Goal: Task Accomplishment & Management: Manage account settings

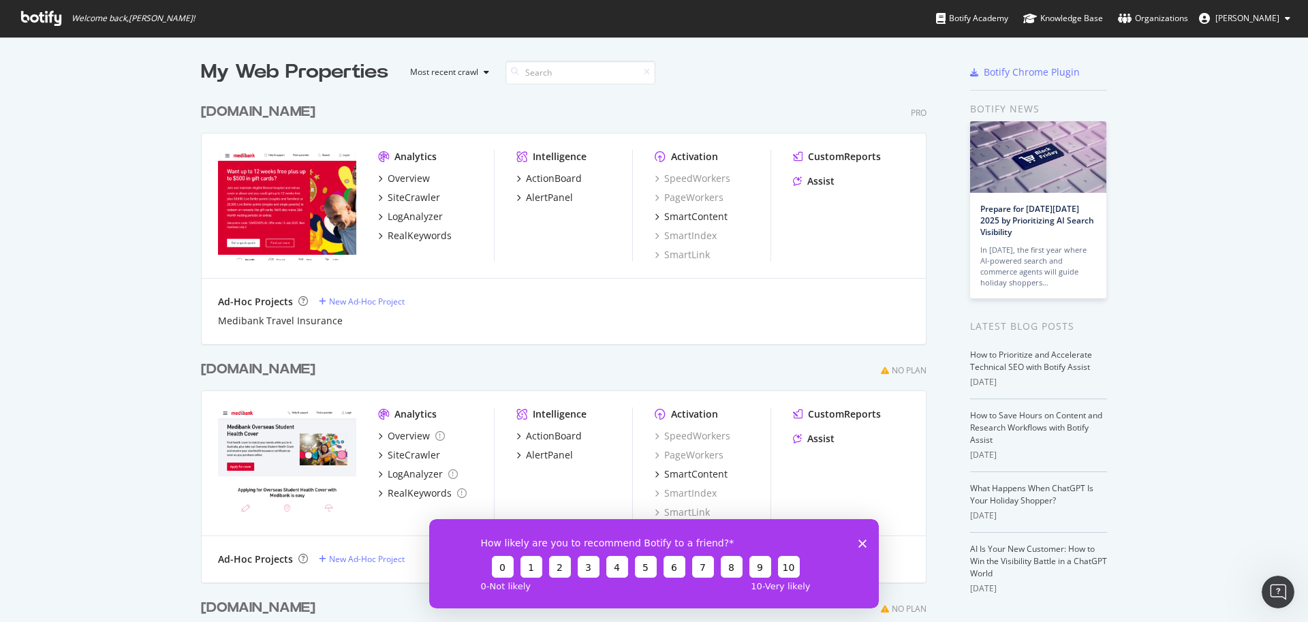
click at [255, 108] on div "[DOMAIN_NAME]" at bounding box center [258, 112] width 114 height 20
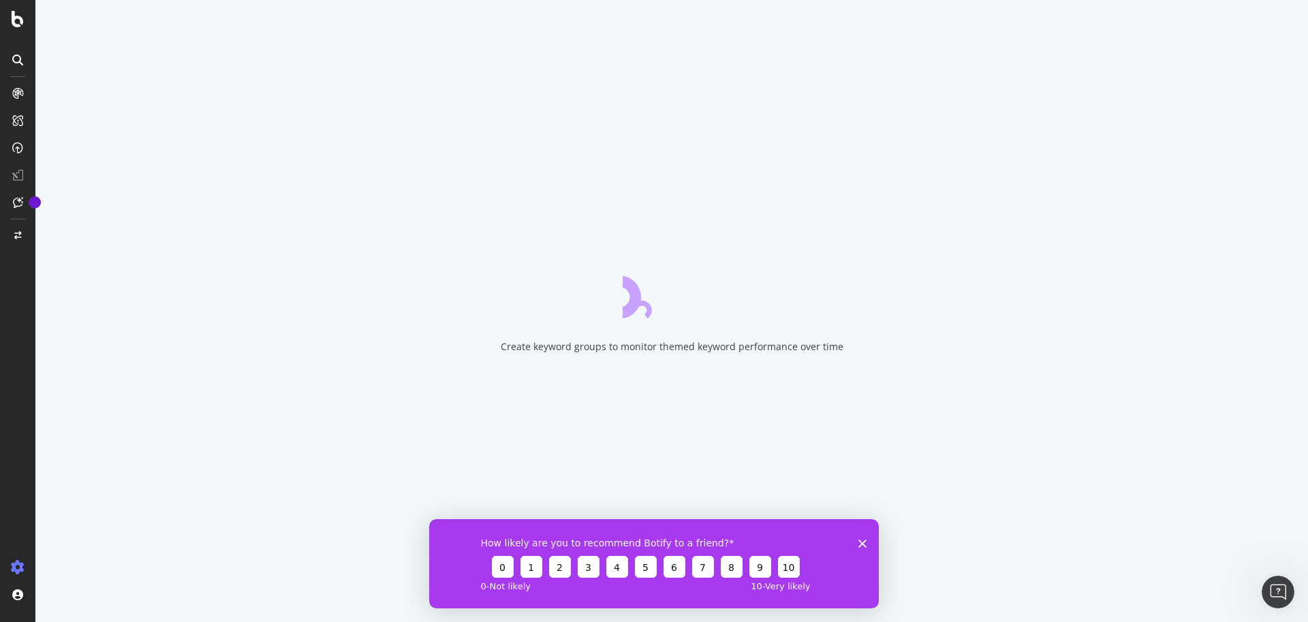
click at [858, 544] on icon "Close survey" at bounding box center [862, 543] width 8 height 8
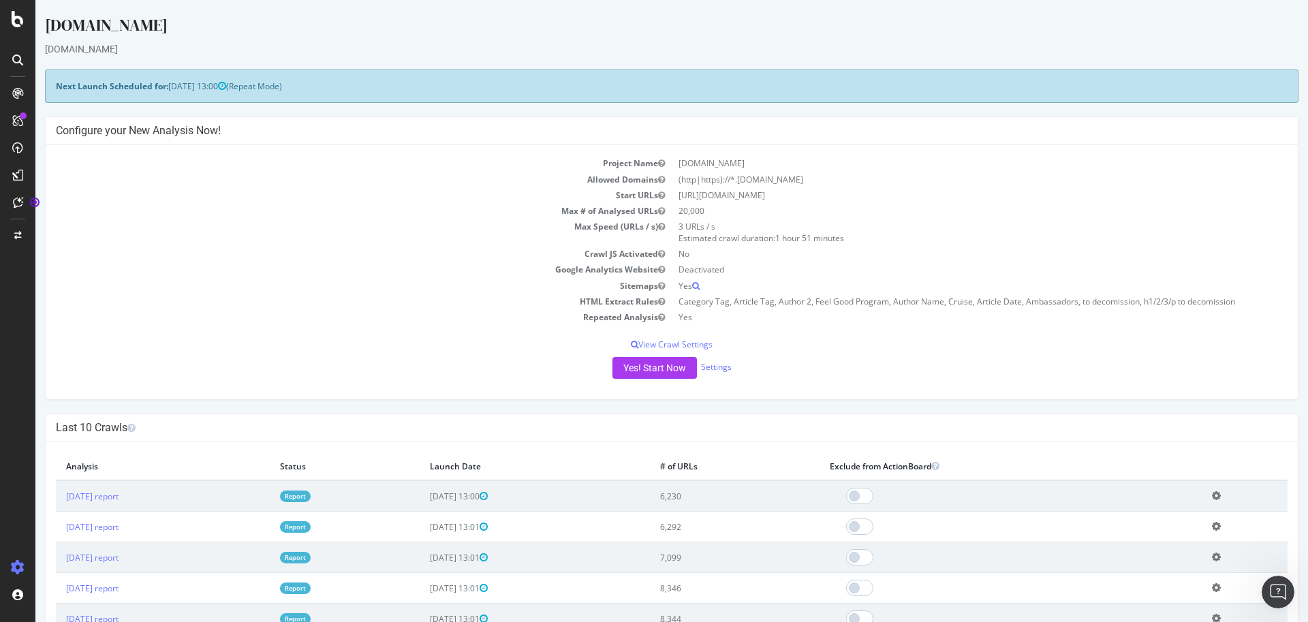
click at [19, 567] on icon at bounding box center [18, 568] width 14 height 14
click at [18, 593] on icon at bounding box center [18, 595] width 14 height 14
click at [78, 521] on div "Profile" at bounding box center [76, 519] width 24 height 11
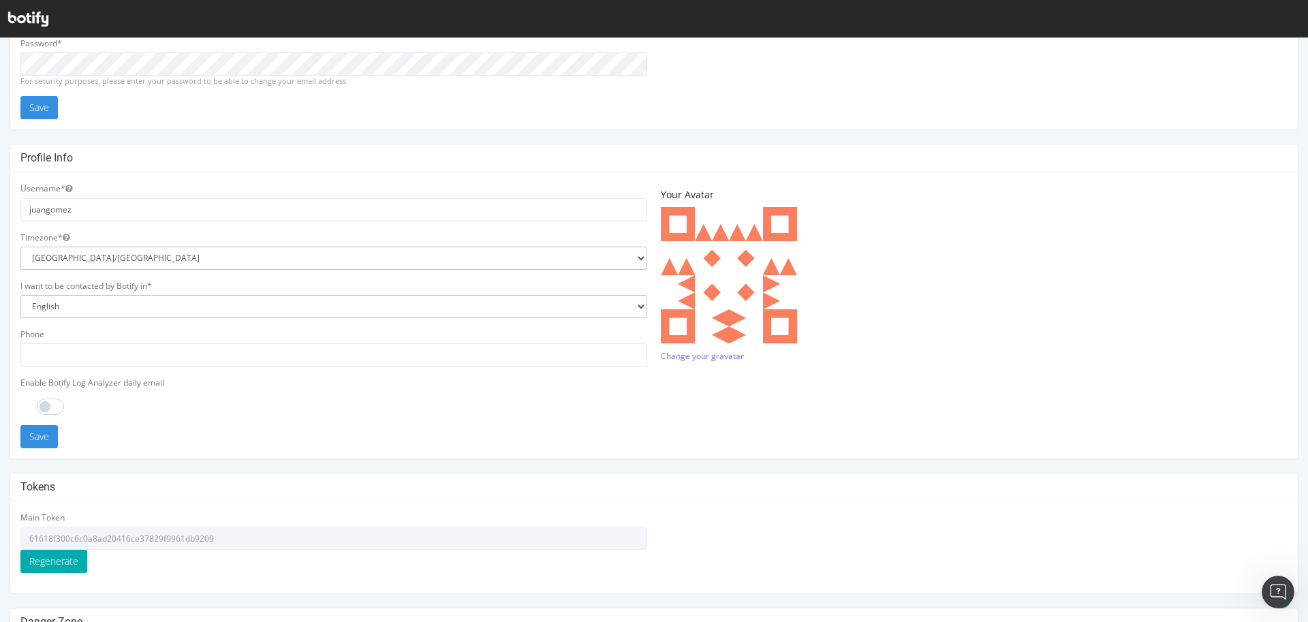
scroll to position [273, 0]
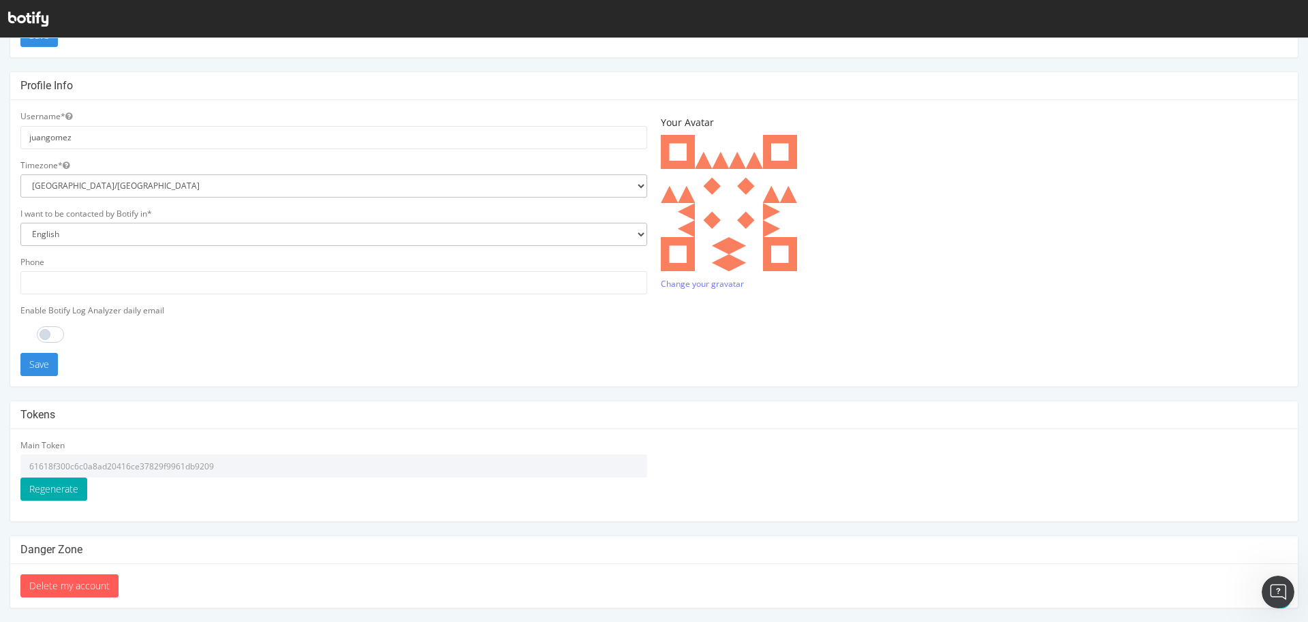
click at [59, 464] on input "61618f300c6c0a8ad20416ce37829f9961db9209" at bounding box center [333, 465] width 627 height 23
click at [48, 464] on input "61618f300c6c0a8ad20416ce37829f9961db9209" at bounding box center [333, 465] width 627 height 23
click at [148, 497] on div "Main Token 61618f300c6c0a8ad20416ce37829f9961db9209 Regenerate" at bounding box center [333, 469] width 627 height 61
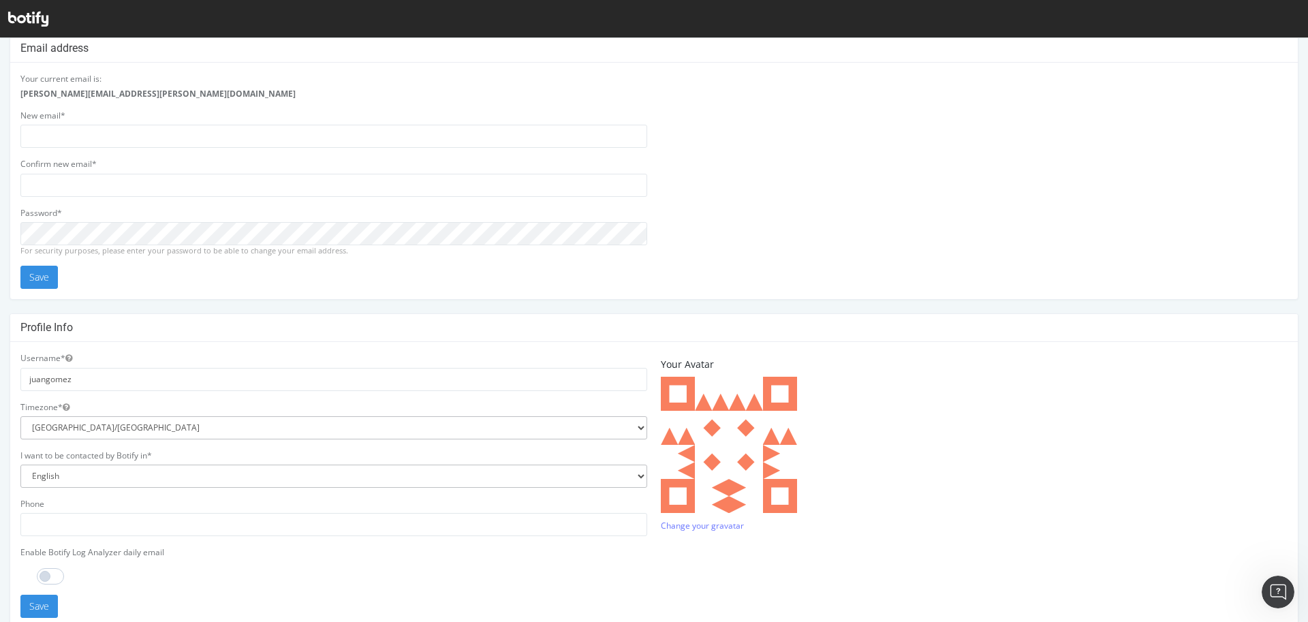
scroll to position [0, 0]
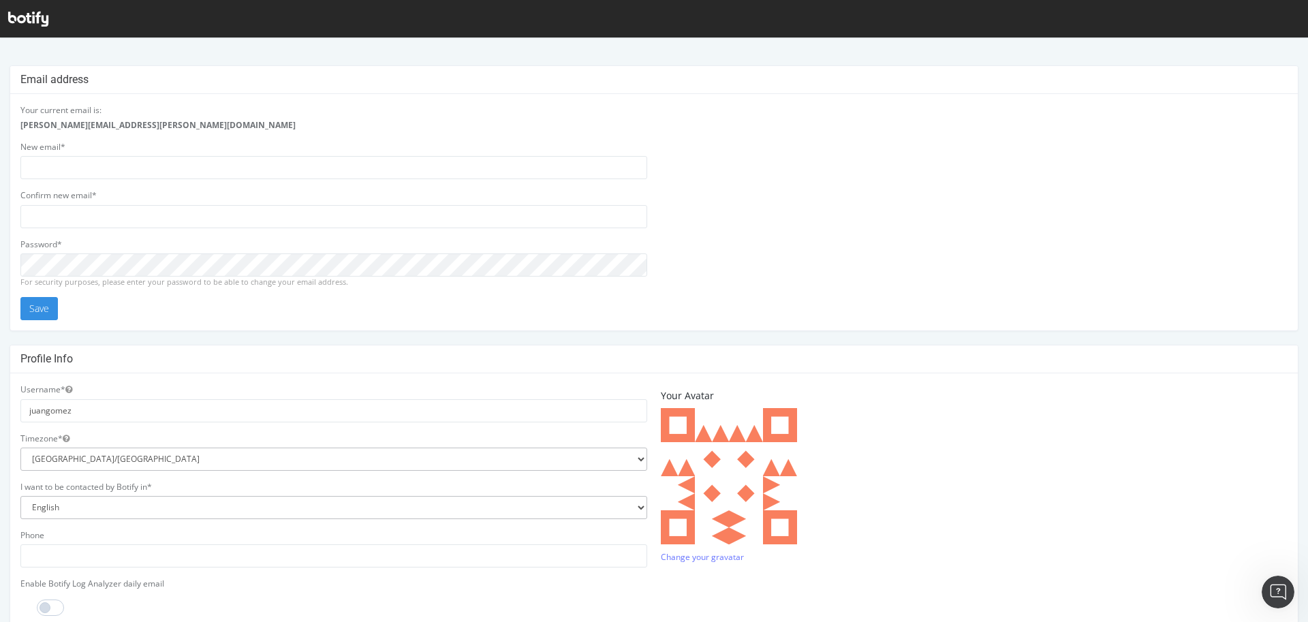
click at [29, 13] on icon at bounding box center [28, 19] width 40 height 15
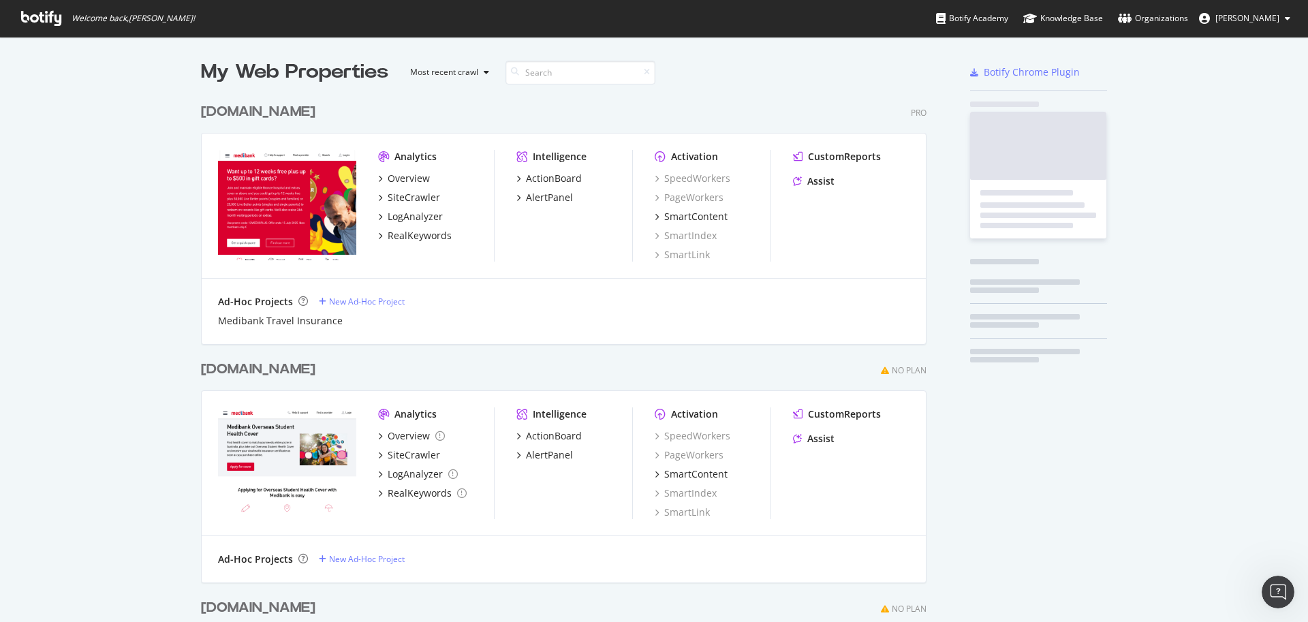
scroll to position [622, 1308]
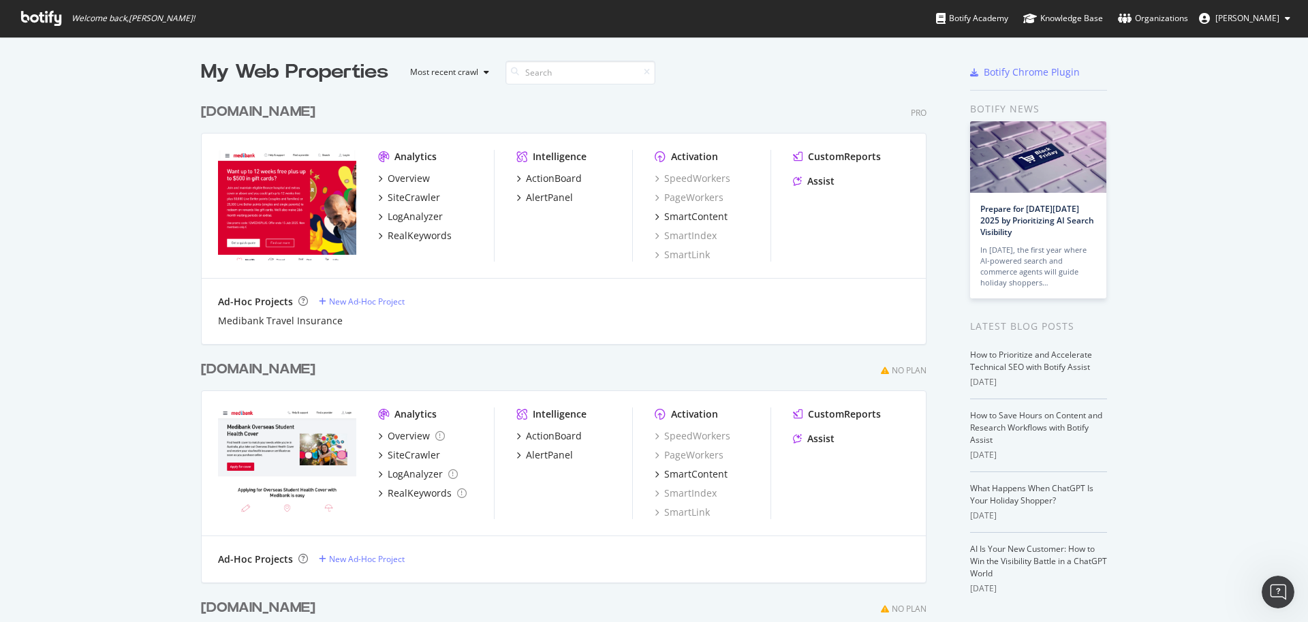
click at [1260, 18] on span "Juan Gomez" at bounding box center [1247, 18] width 64 height 12
click at [1040, 74] on div "Botify Chrome Plugin" at bounding box center [1032, 72] width 96 height 14
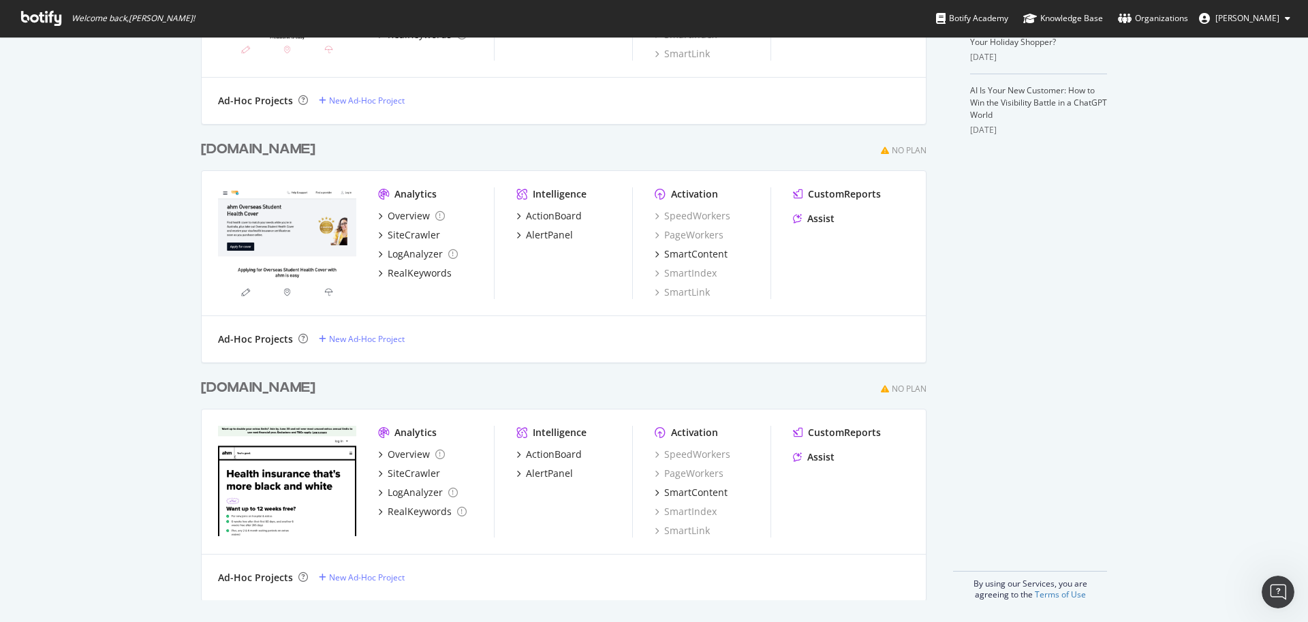
scroll to position [0, 0]
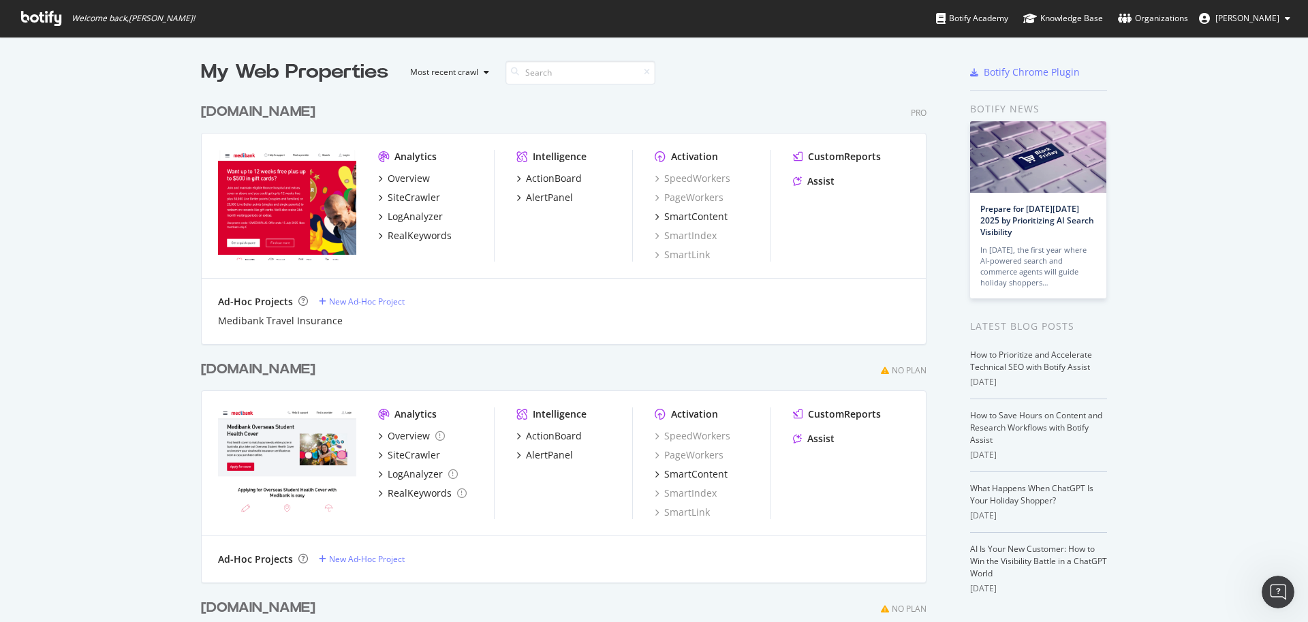
click at [264, 112] on div "[DOMAIN_NAME]" at bounding box center [258, 112] width 114 height 20
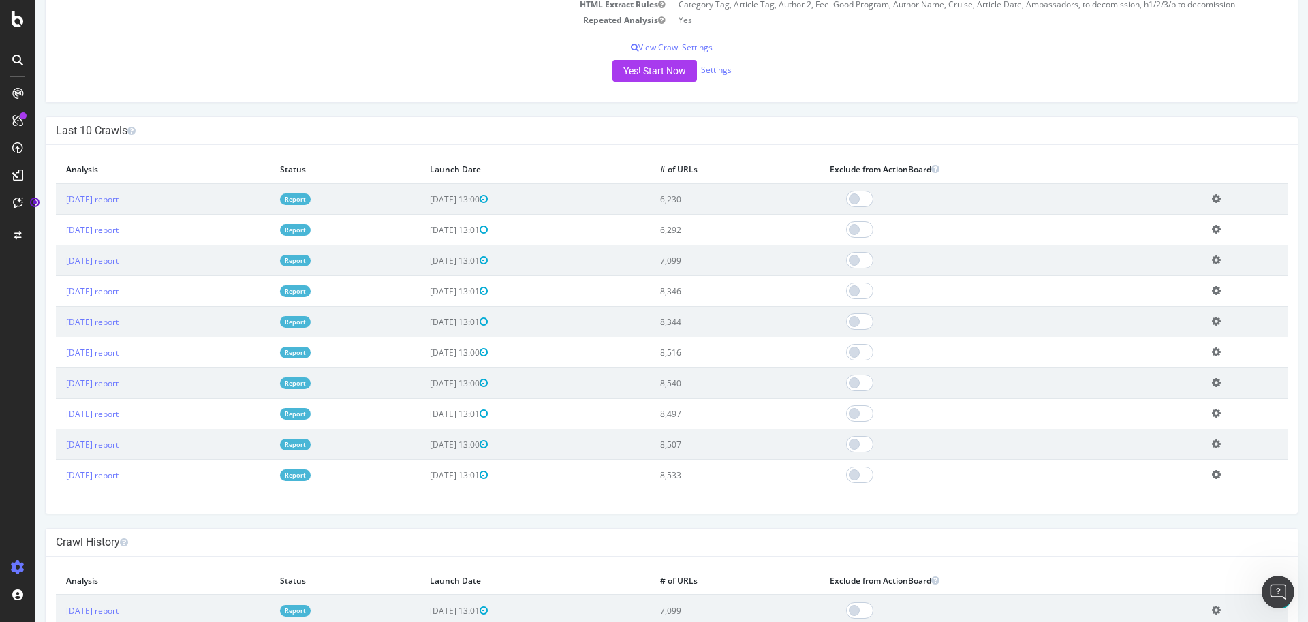
scroll to position [370, 0]
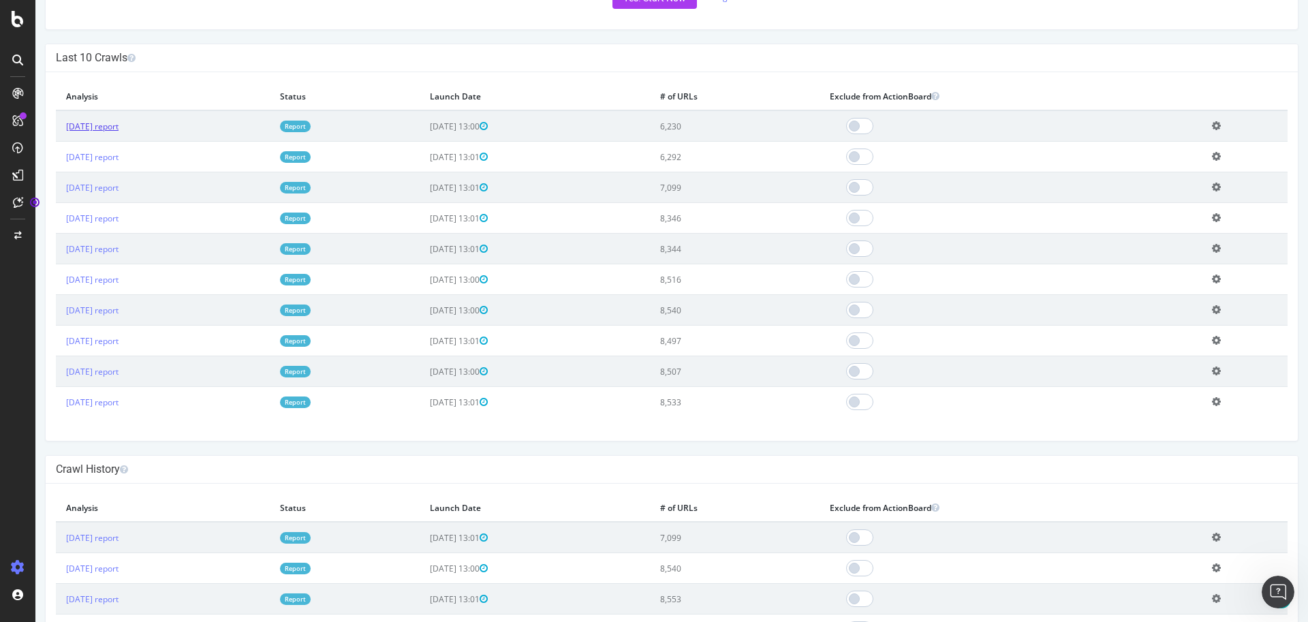
click at [106, 126] on link "2025 Sep. 21st report" at bounding box center [92, 127] width 52 height 12
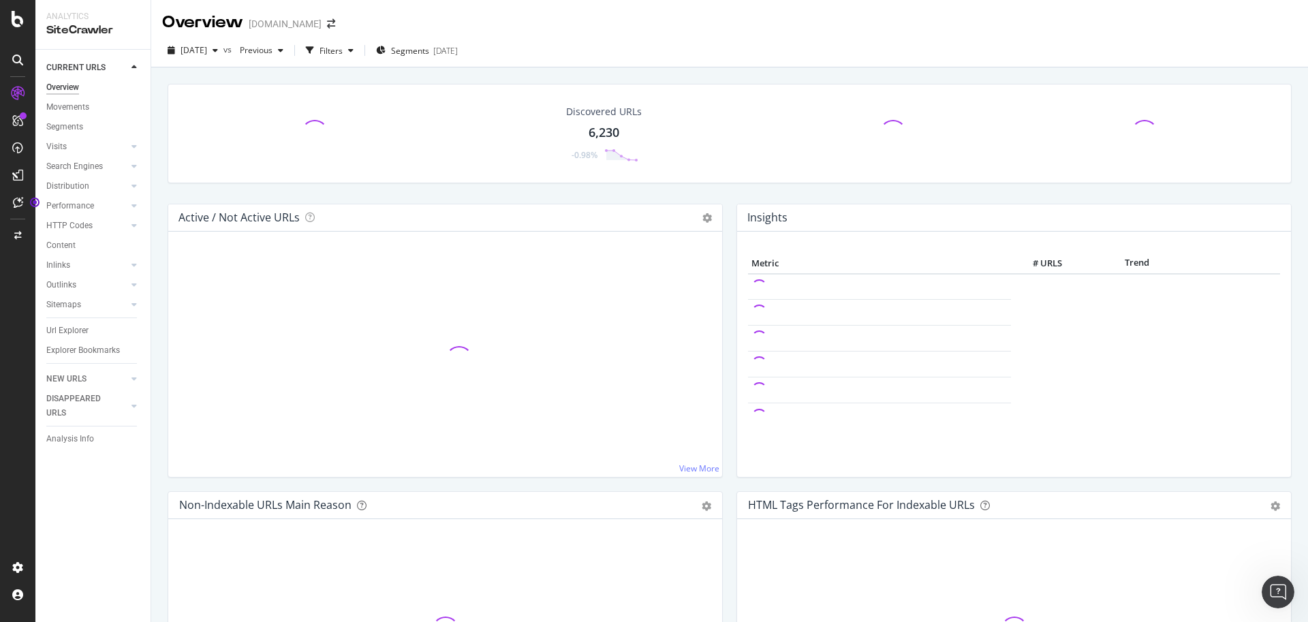
click at [792, 27] on div "Overview Medibank.com.au" at bounding box center [729, 17] width 1157 height 34
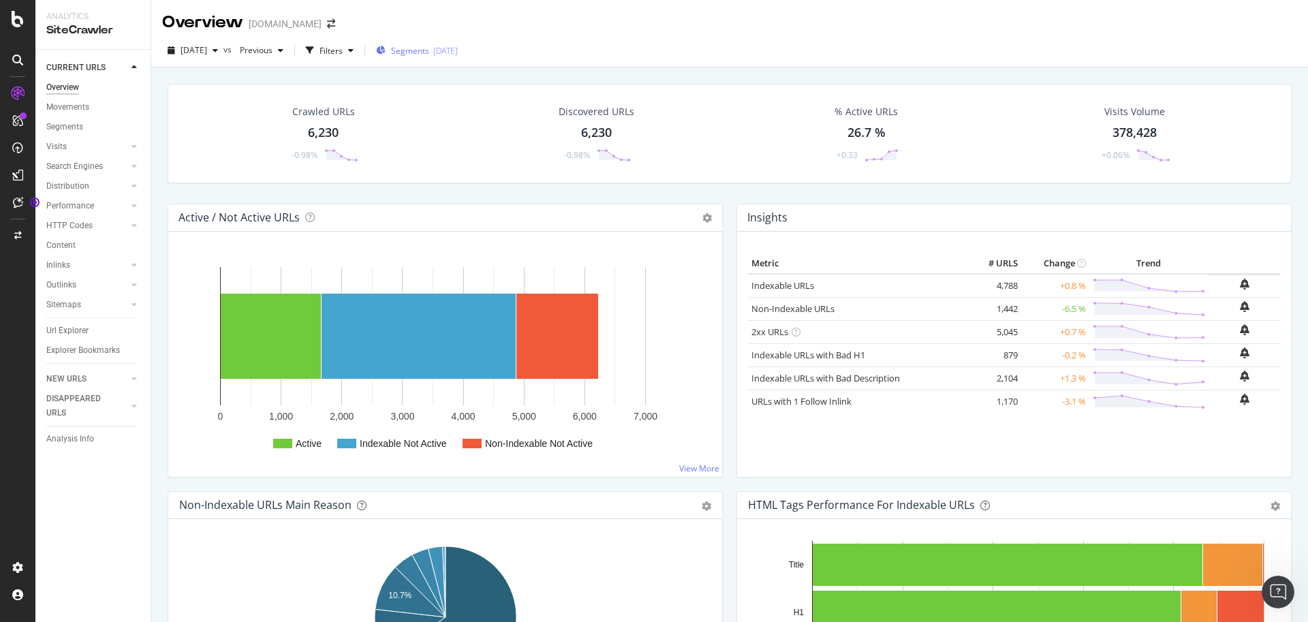
click at [458, 55] on div "Segments 2025-09-15" at bounding box center [417, 51] width 82 height 12
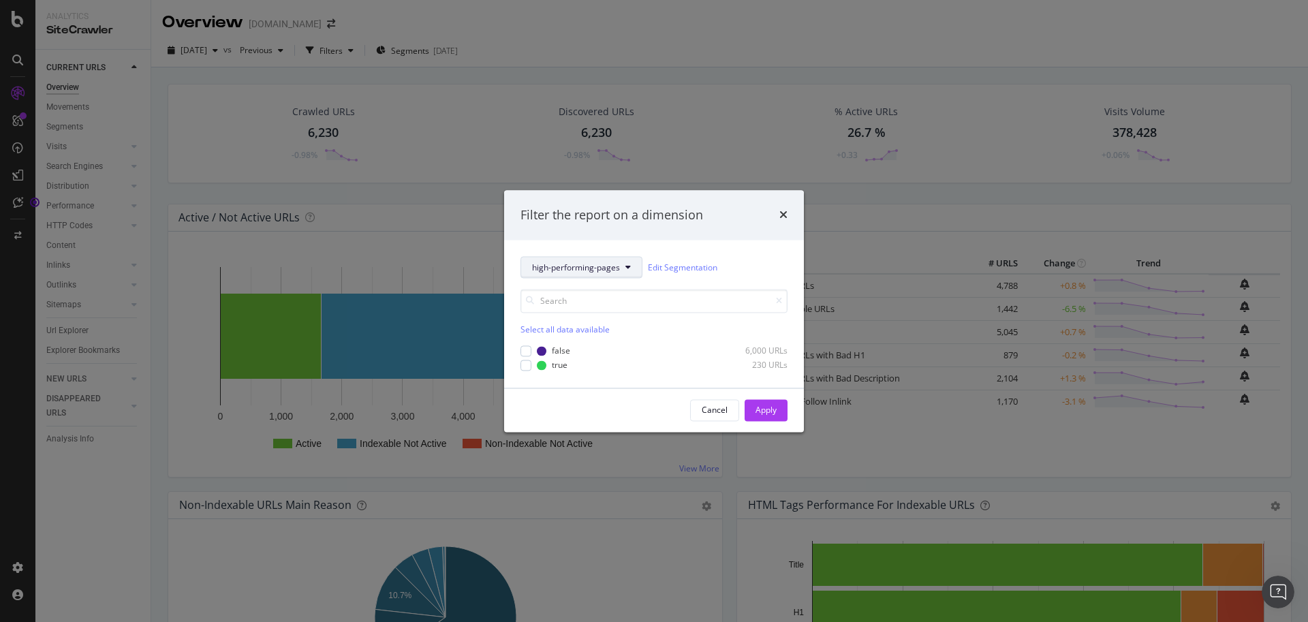
click at [625, 268] on icon "modal" at bounding box center [627, 268] width 5 height 8
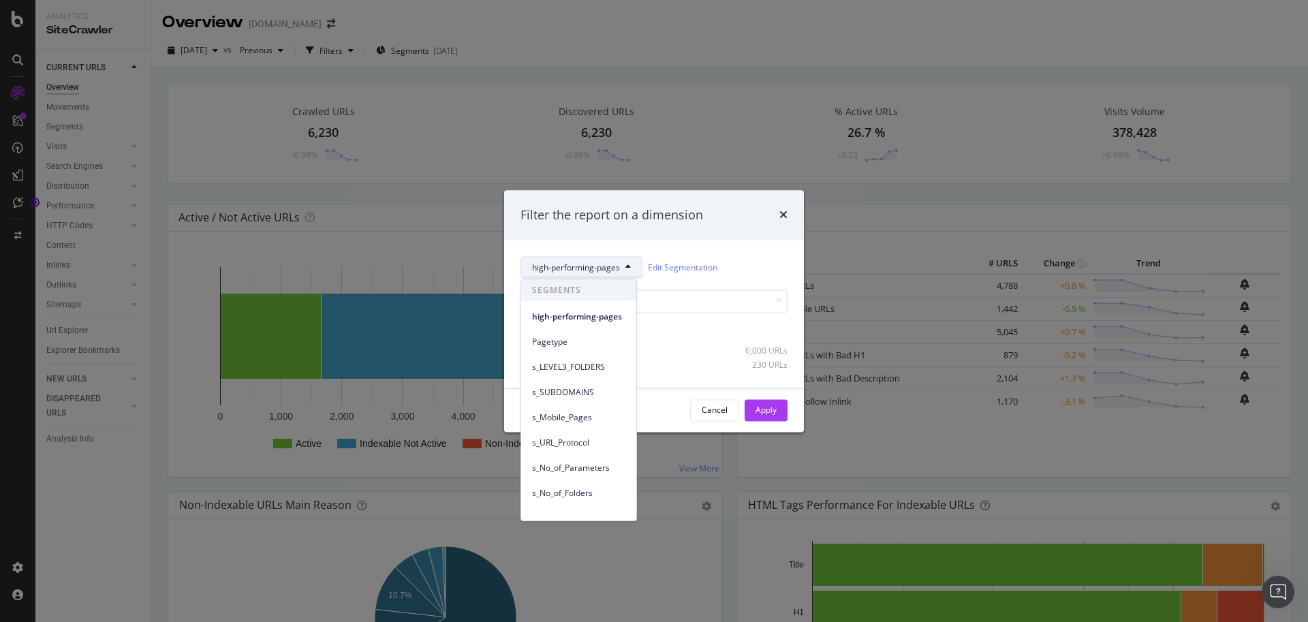
click at [775, 258] on div "high-performing-pages Edit Segmentation" at bounding box center [653, 268] width 267 height 22
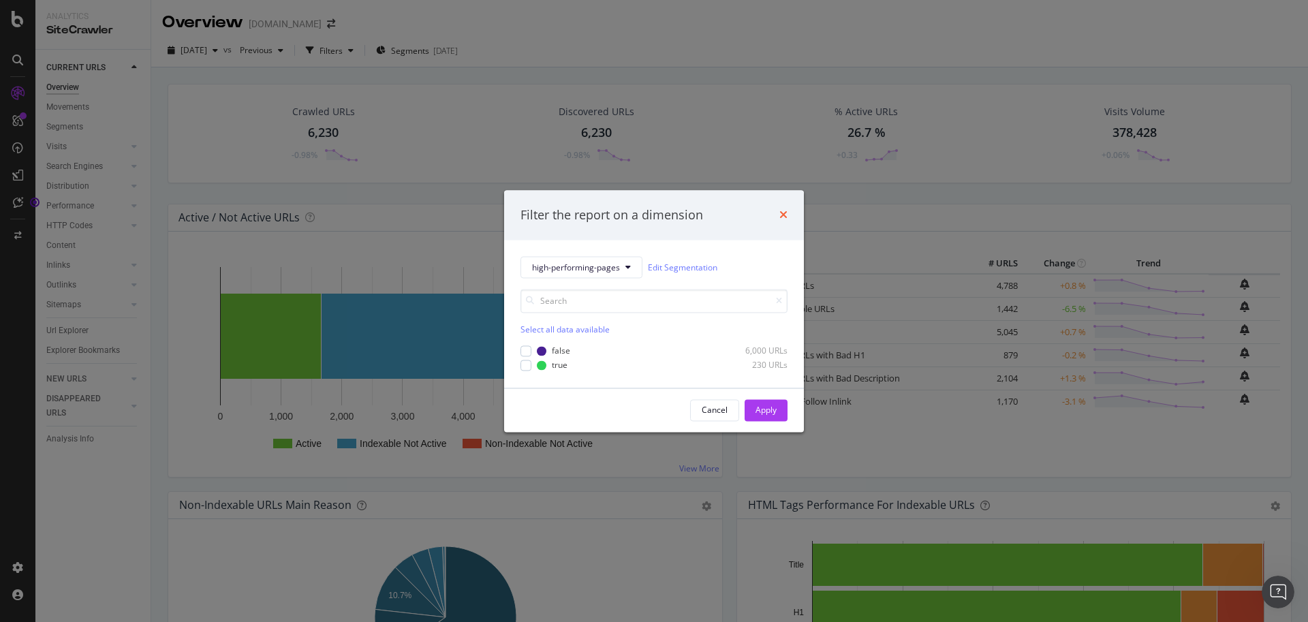
click at [786, 216] on icon "times" at bounding box center [783, 215] width 8 height 11
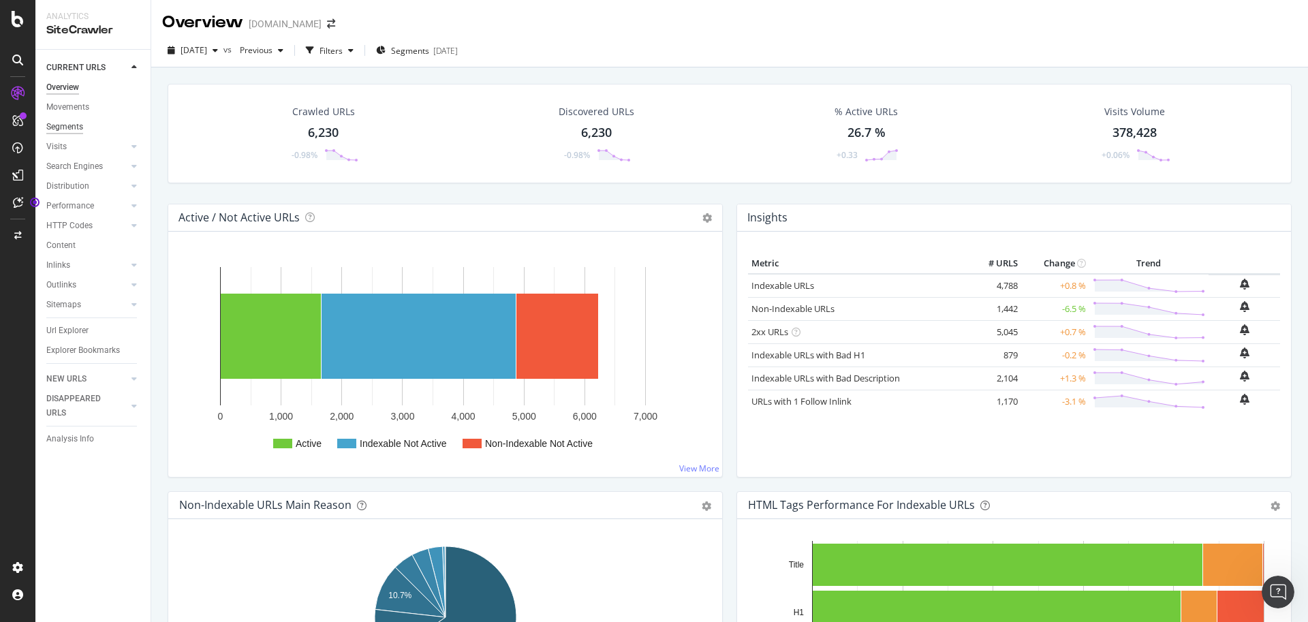
click at [67, 126] on div "Segments" at bounding box center [64, 127] width 37 height 14
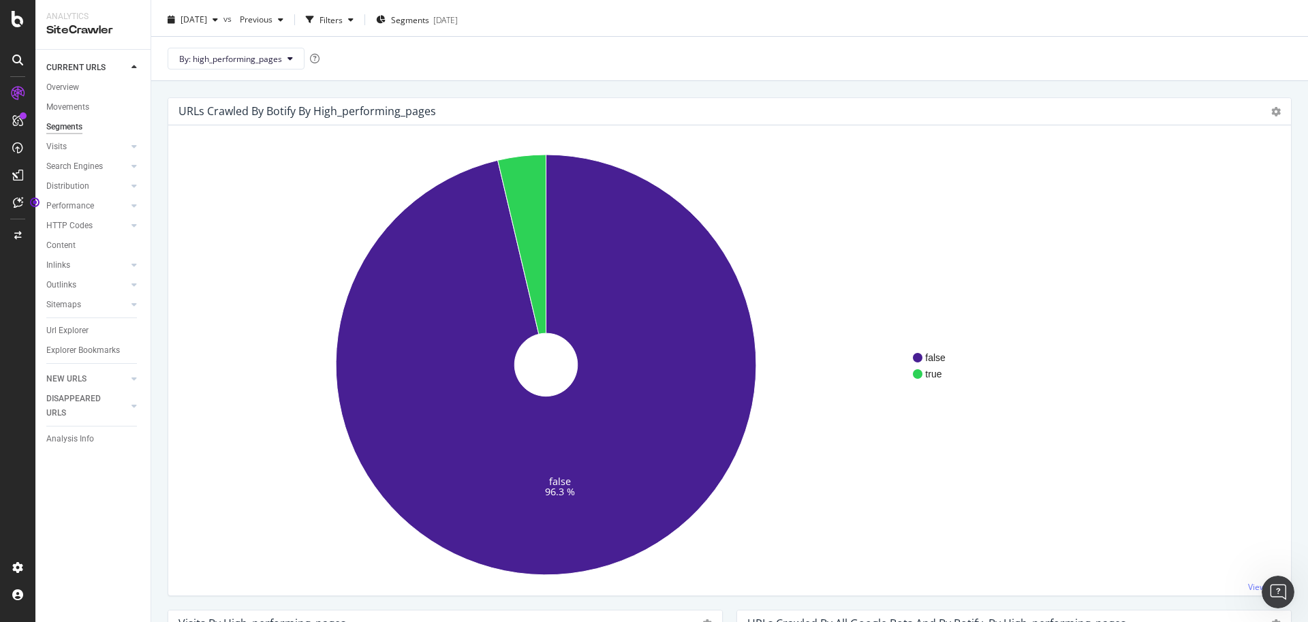
scroll to position [7, 0]
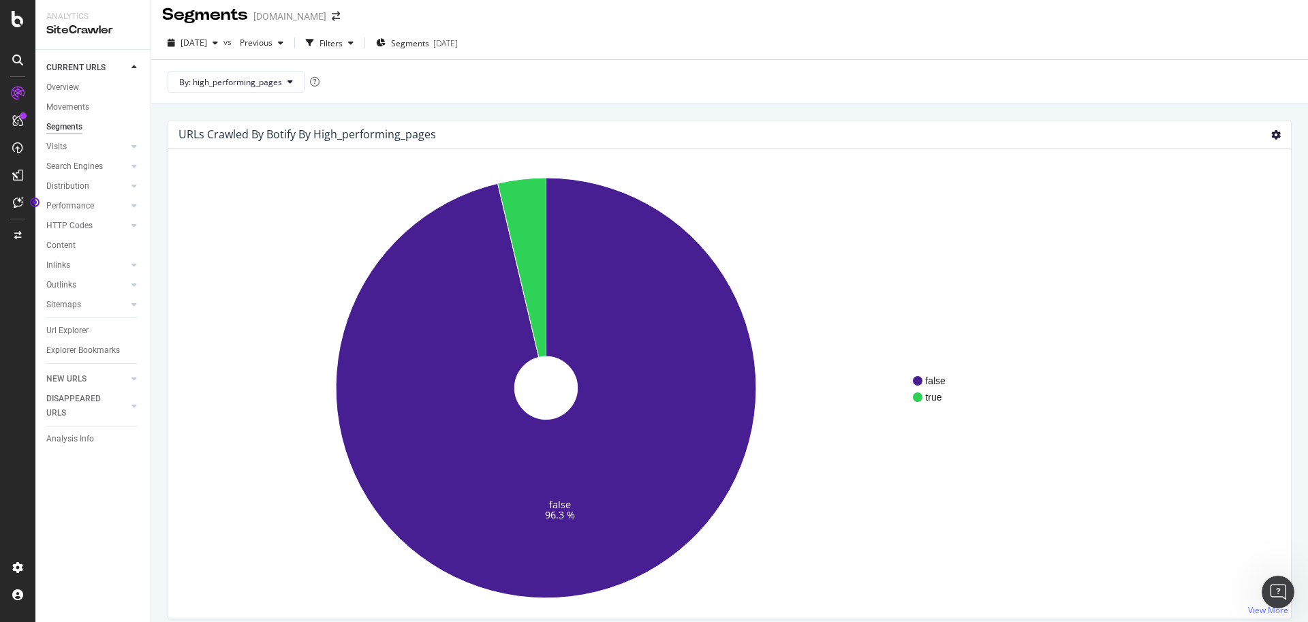
click at [1278, 136] on icon at bounding box center [1276, 135] width 10 height 10
click at [1091, 123] on div "URLs Crawled By Botify By high_performing_pages Sunburst Treemap Table Expand E…" at bounding box center [729, 134] width 1123 height 27
click at [71, 151] on div "SiteCrawler" at bounding box center [74, 151] width 48 height 14
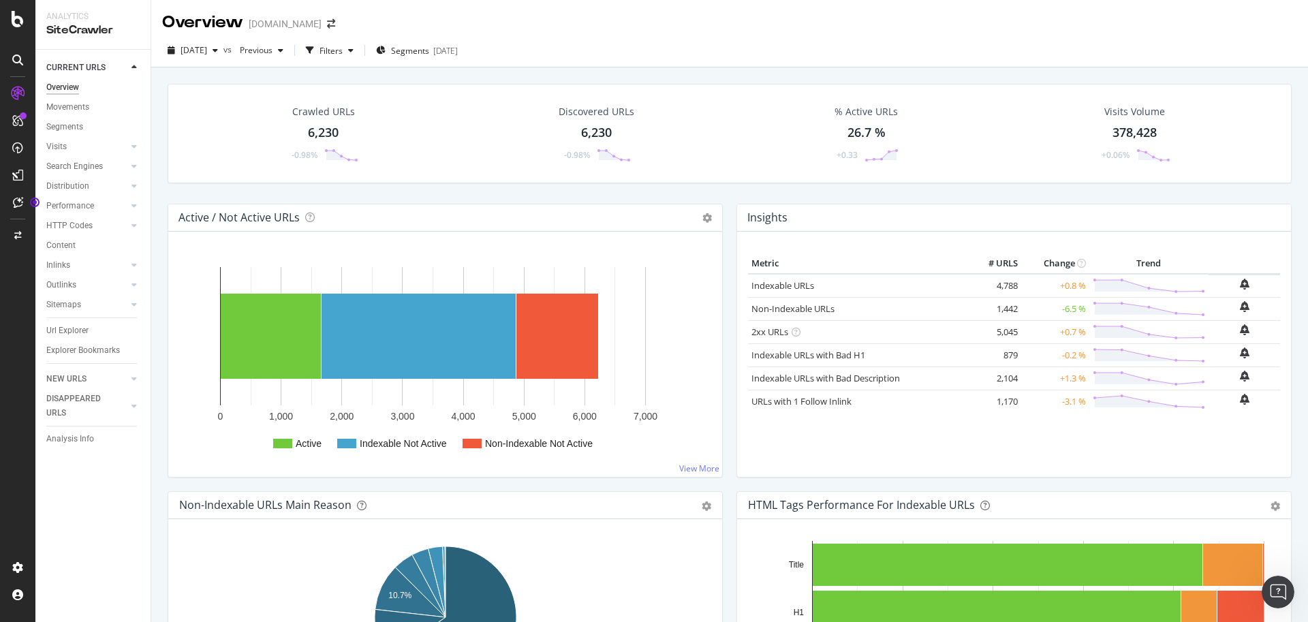
click at [166, 194] on div "Crawled URLs 6,230 -0.98% Discovered URLs 6,230 -0.98% % Active URLs 26.7 % +0.…" at bounding box center [730, 144] width 1138 height 120
click at [120, 206] on div at bounding box center [121, 206] width 14 height 14
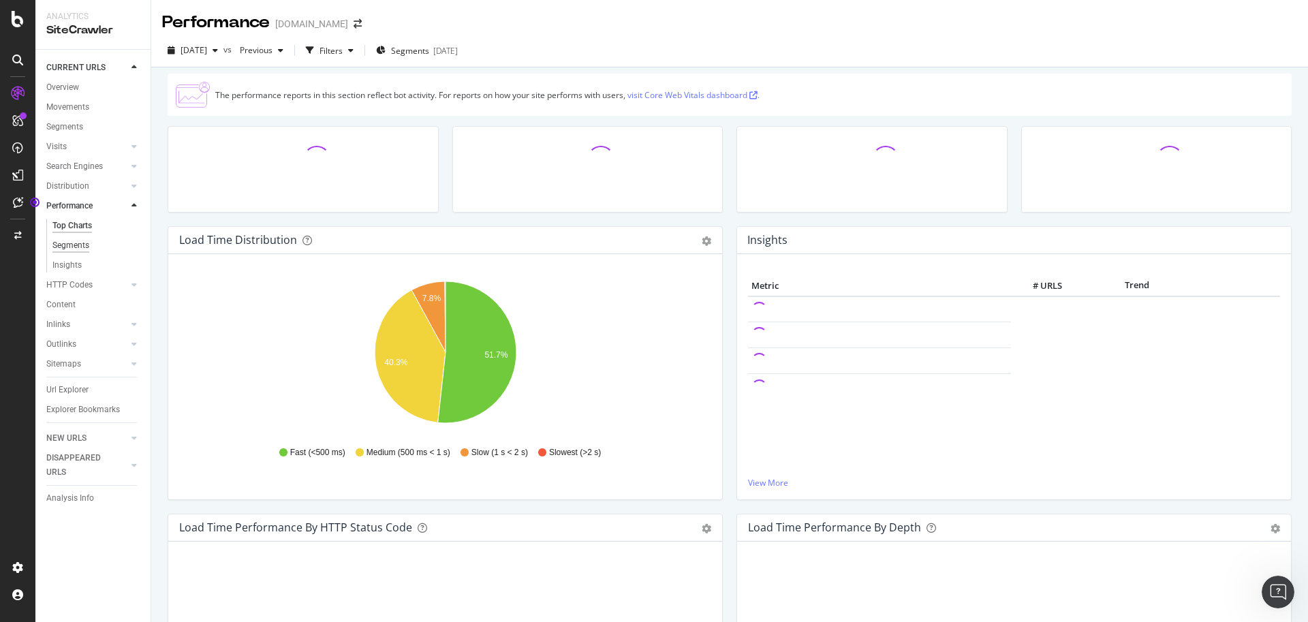
click at [69, 245] on div "Segments" at bounding box center [70, 245] width 37 height 14
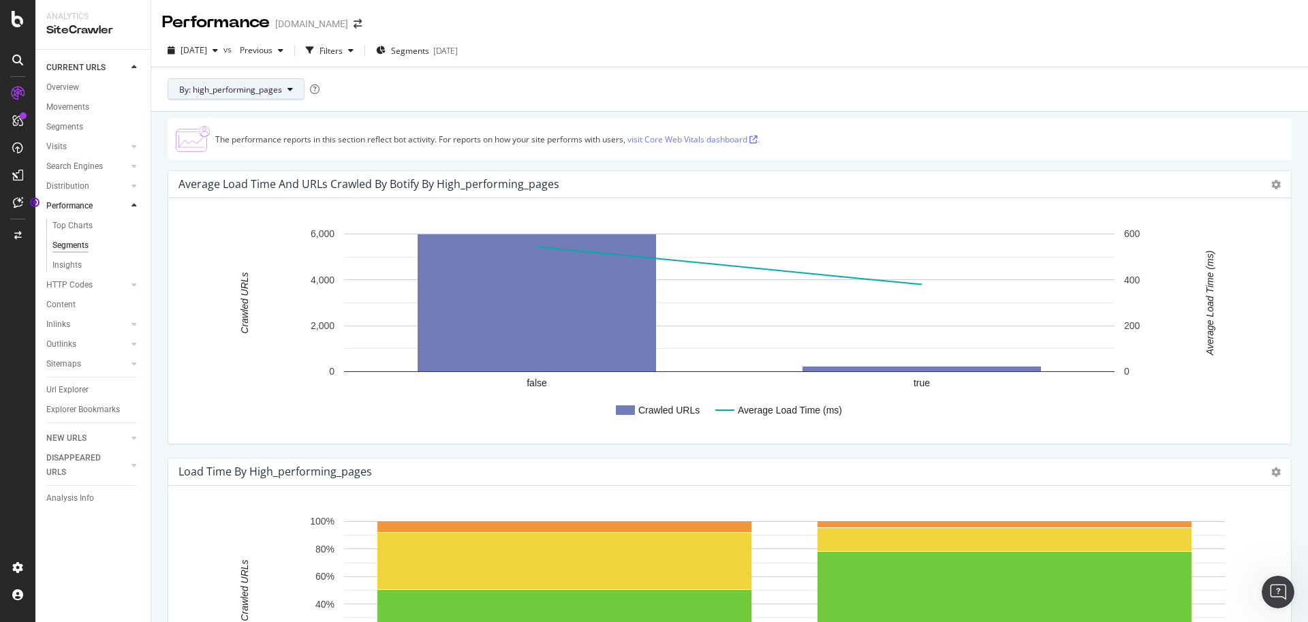
click at [277, 91] on span "By: high_performing_pages" at bounding box center [230, 90] width 103 height 12
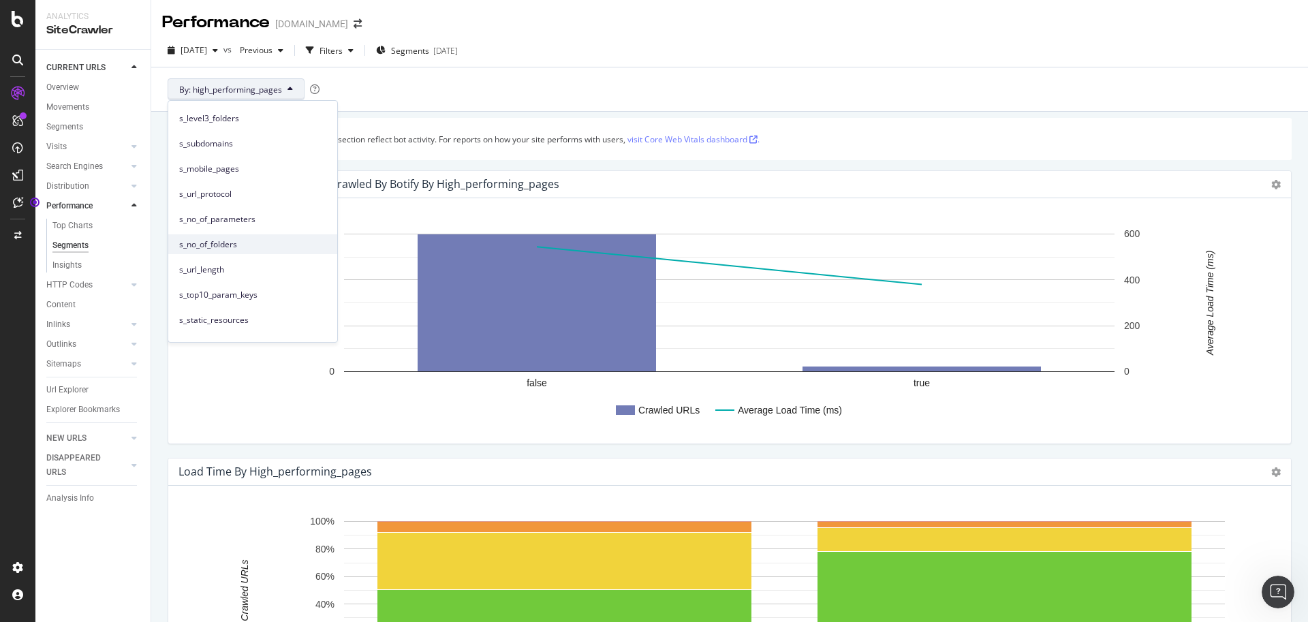
scroll to position [69, 0]
click at [221, 243] on span "s_no_of_folders" at bounding box center [252, 246] width 147 height 12
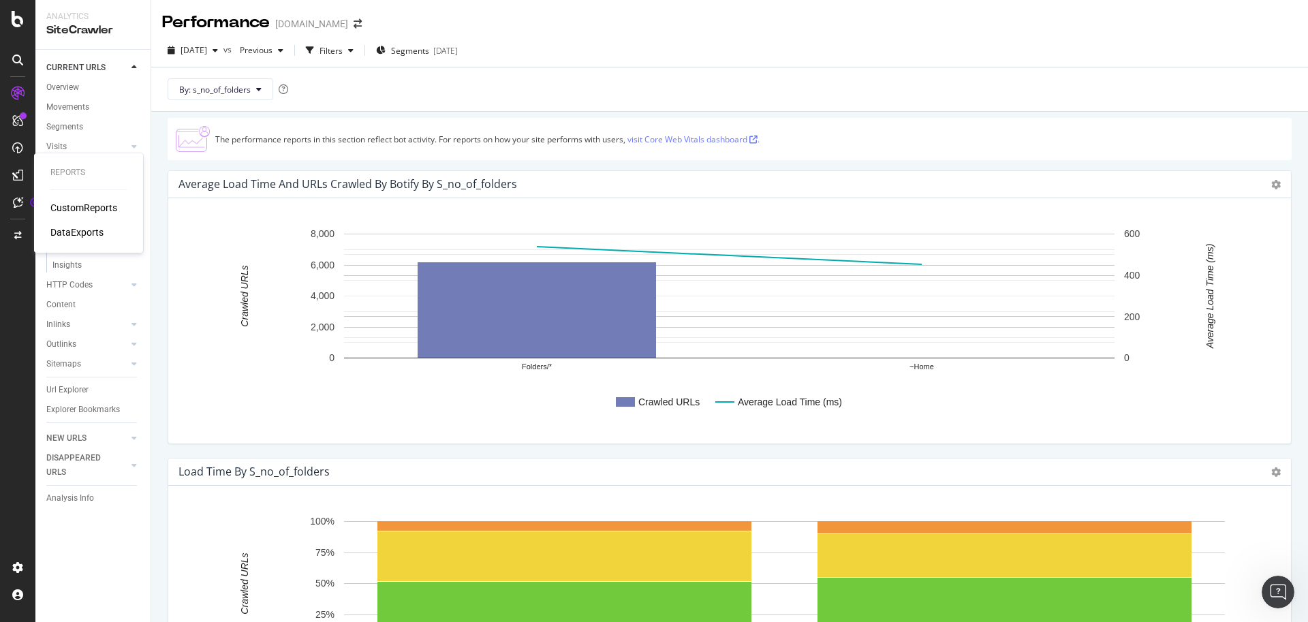
click at [73, 234] on div "DataExports" at bounding box center [76, 232] width 53 height 14
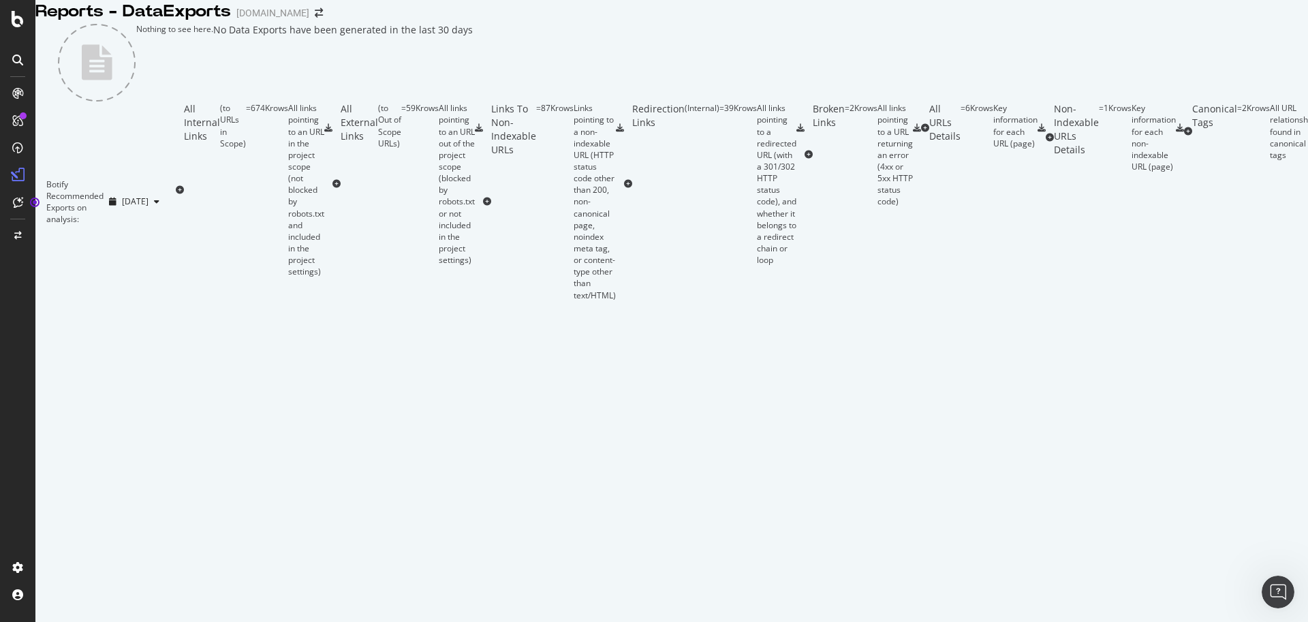
click at [16, 55] on icon at bounding box center [17, 60] width 11 height 11
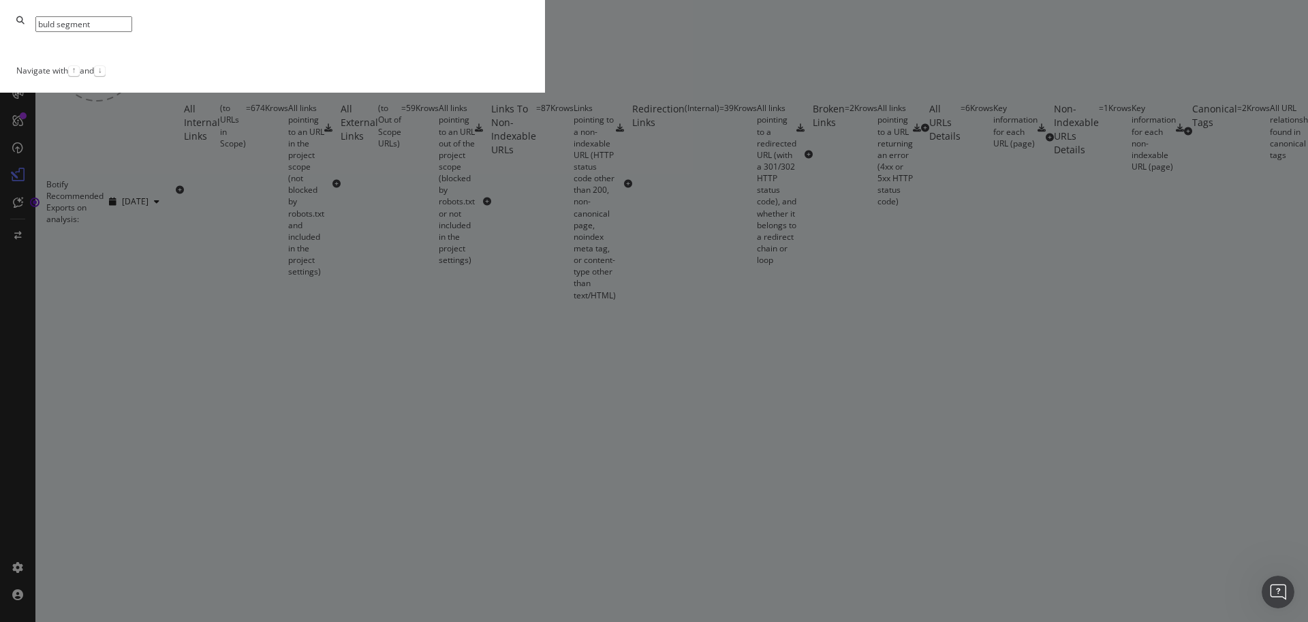
type input "buld segment"
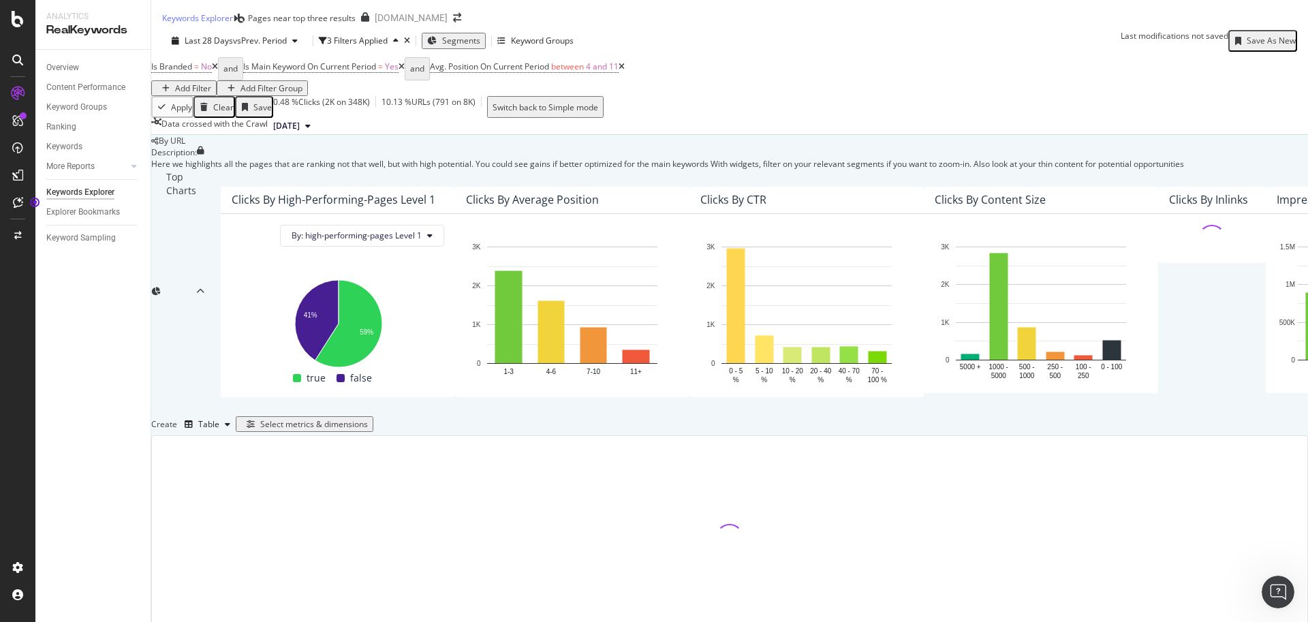
click at [469, 46] on span "Segments" at bounding box center [461, 41] width 38 height 12
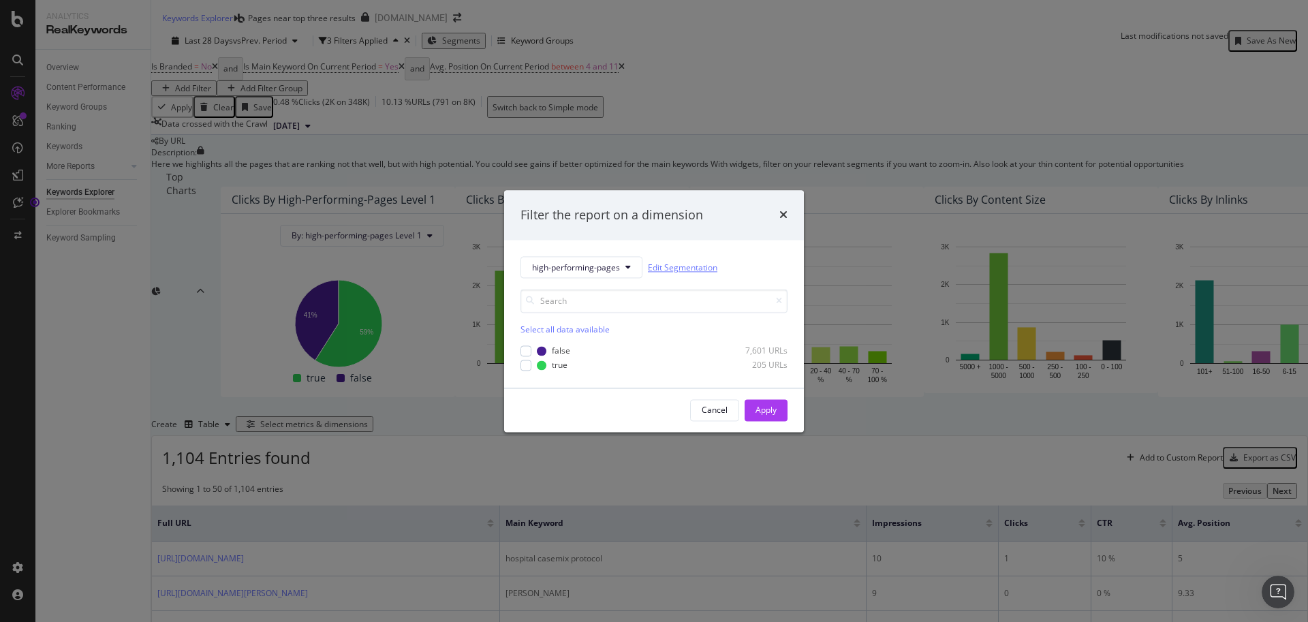
click at [677, 268] on link "Edit Segmentation" at bounding box center [682, 267] width 69 height 14
click at [786, 215] on icon "times" at bounding box center [783, 215] width 8 height 11
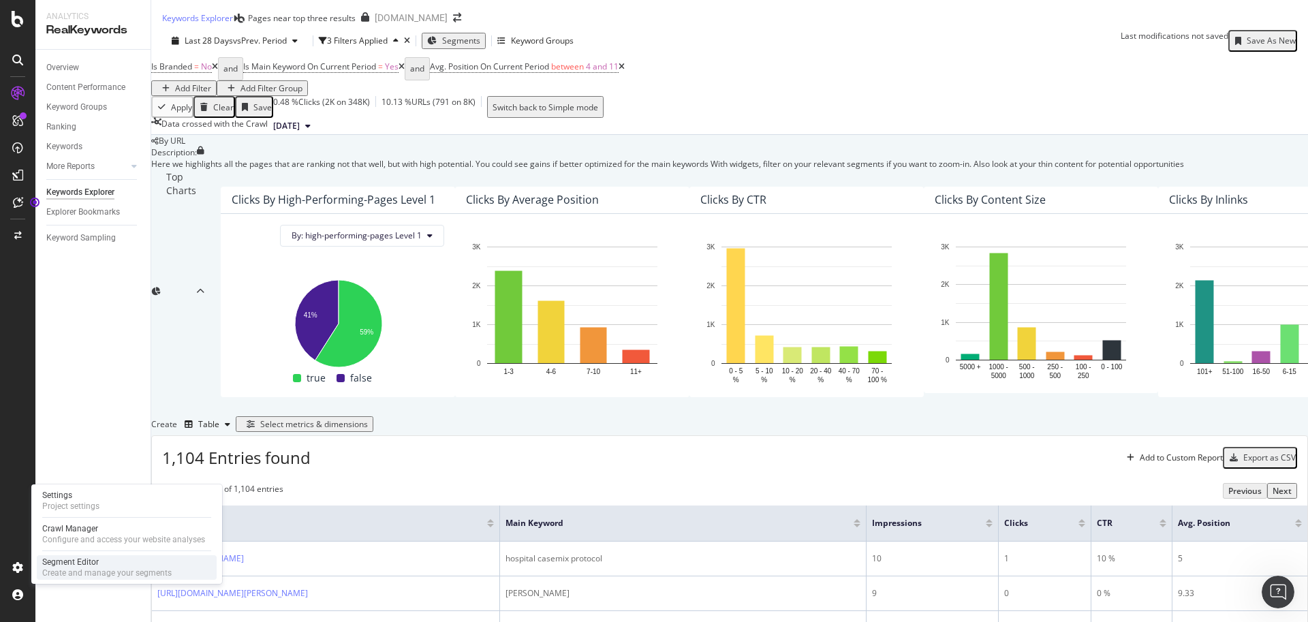
click at [82, 564] on div "Segment Editor" at bounding box center [106, 562] width 129 height 11
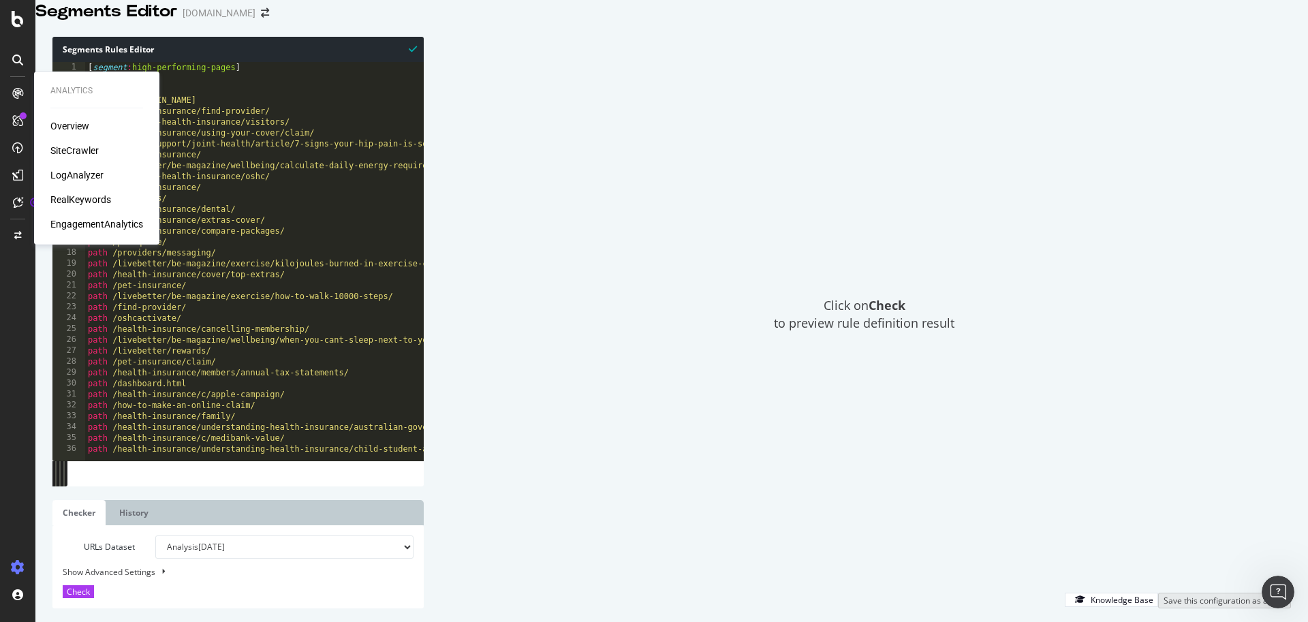
click at [19, 96] on icon at bounding box center [17, 93] width 11 height 11
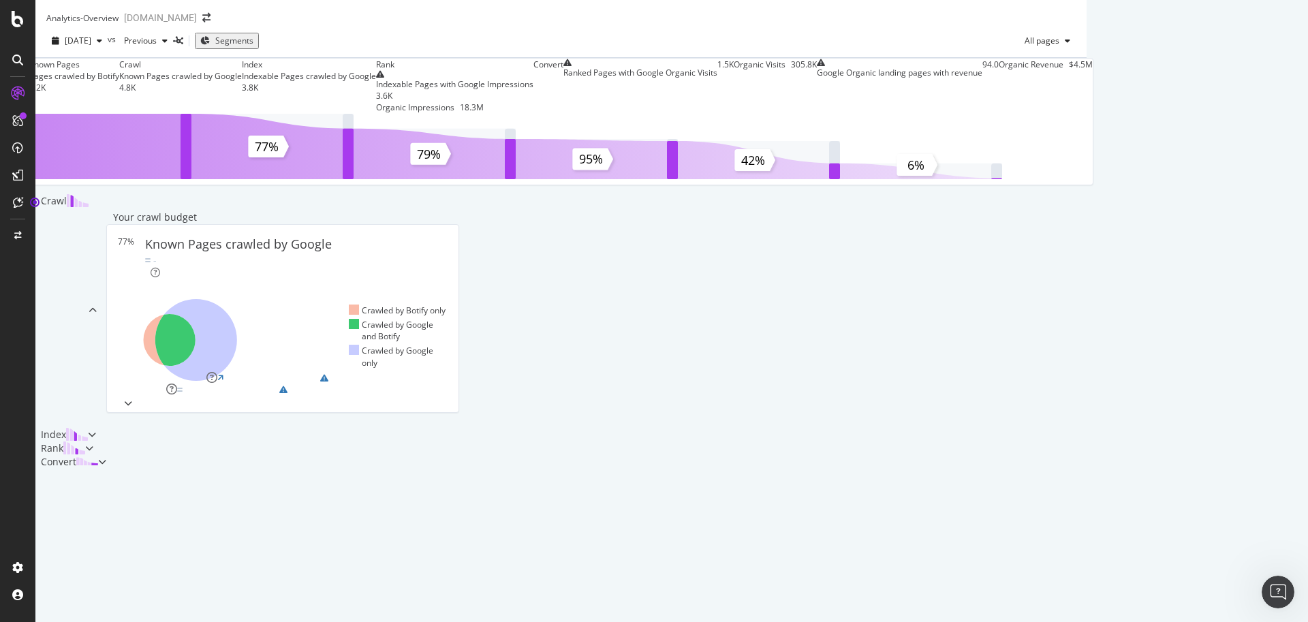
click at [253, 46] on span "Segments" at bounding box center [234, 41] width 38 height 12
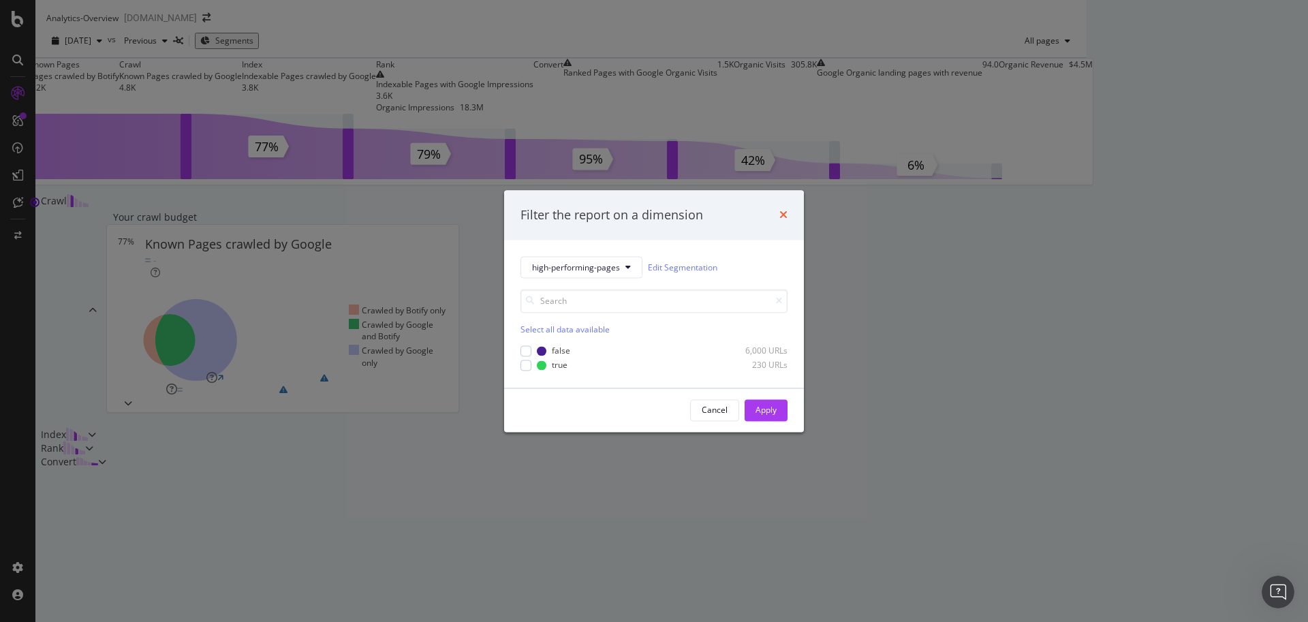
click at [785, 216] on icon "times" at bounding box center [783, 215] width 8 height 11
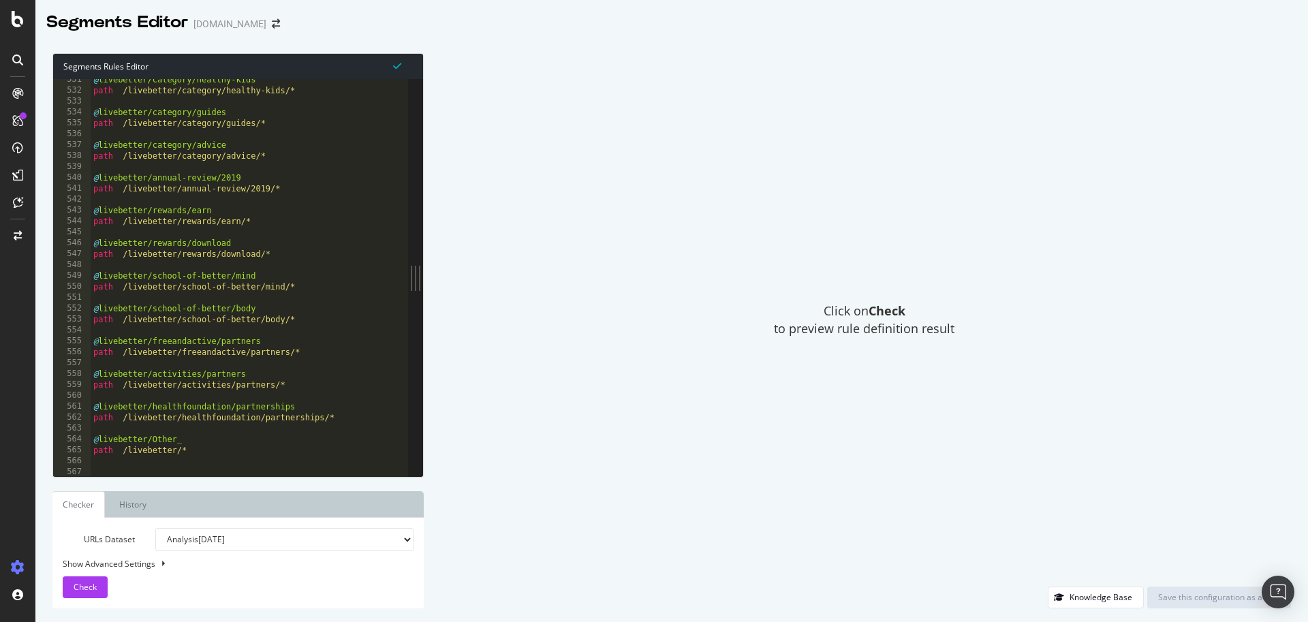
scroll to position [5782, 0]
click at [407, 541] on select "Analysis [DATE] Analysis [DATE] Analysis [DATE] Analysis [DATE] Analysis [DATE]…" at bounding box center [284, 539] width 258 height 23
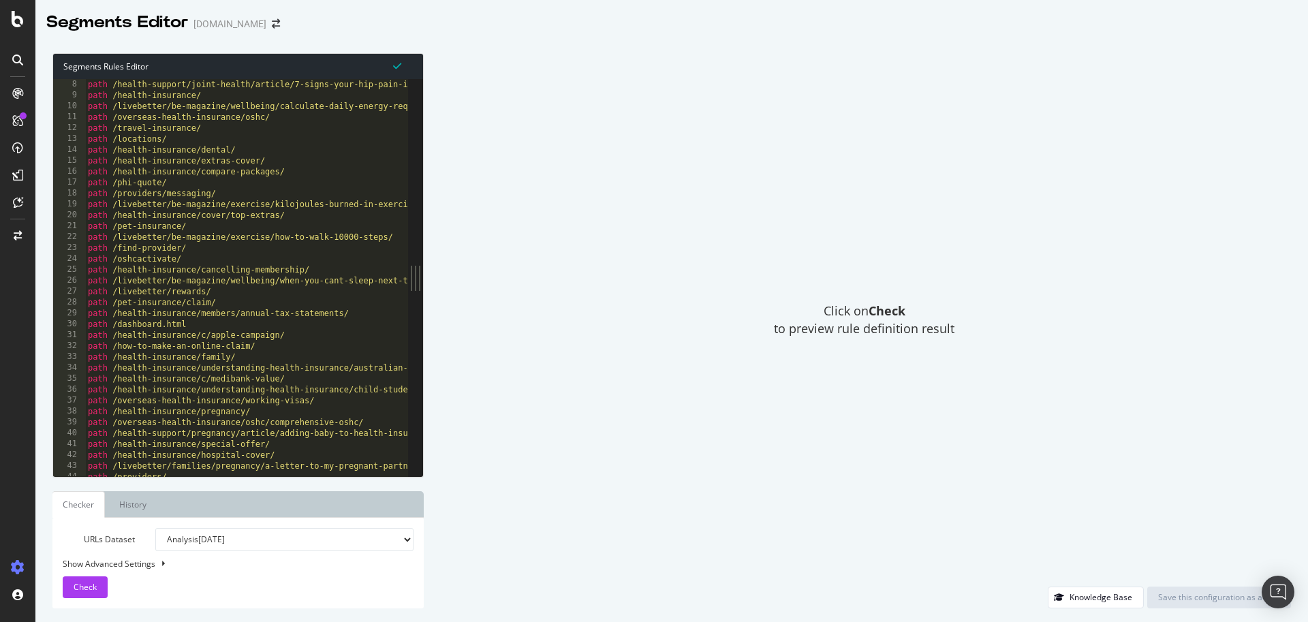
scroll to position [0, 0]
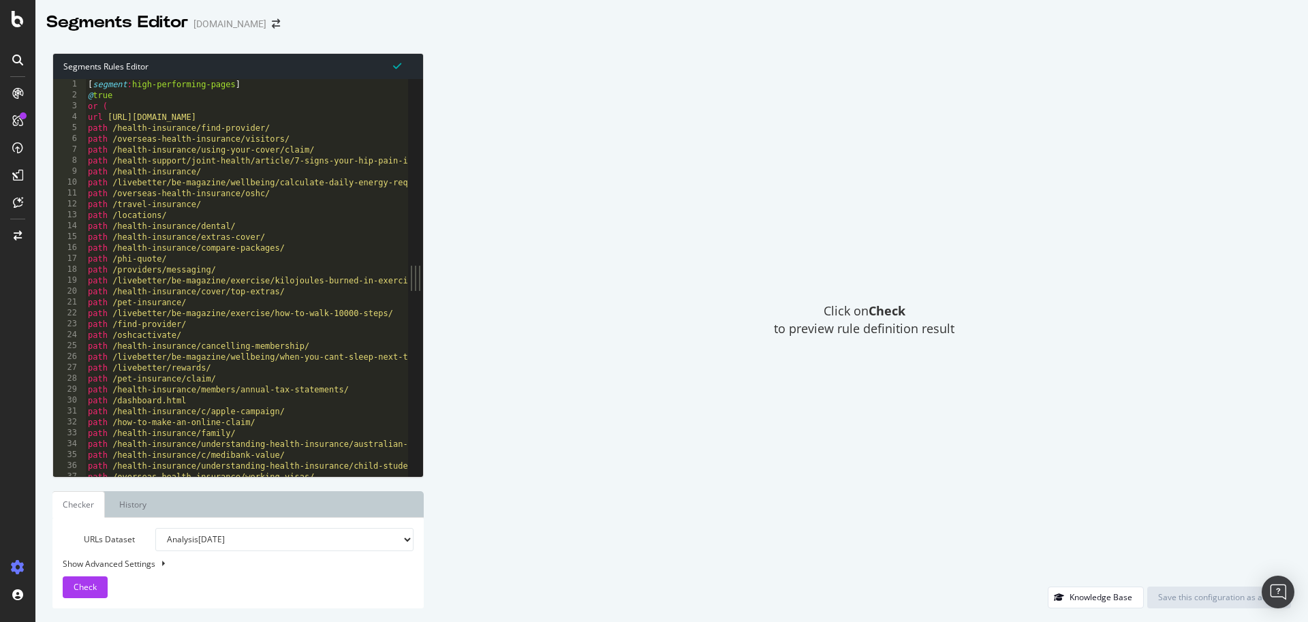
click at [458, 87] on div "Click on Check to preview rule definition result" at bounding box center [864, 319] width 854 height 533
click at [398, 66] on icon at bounding box center [397, 66] width 8 height 10
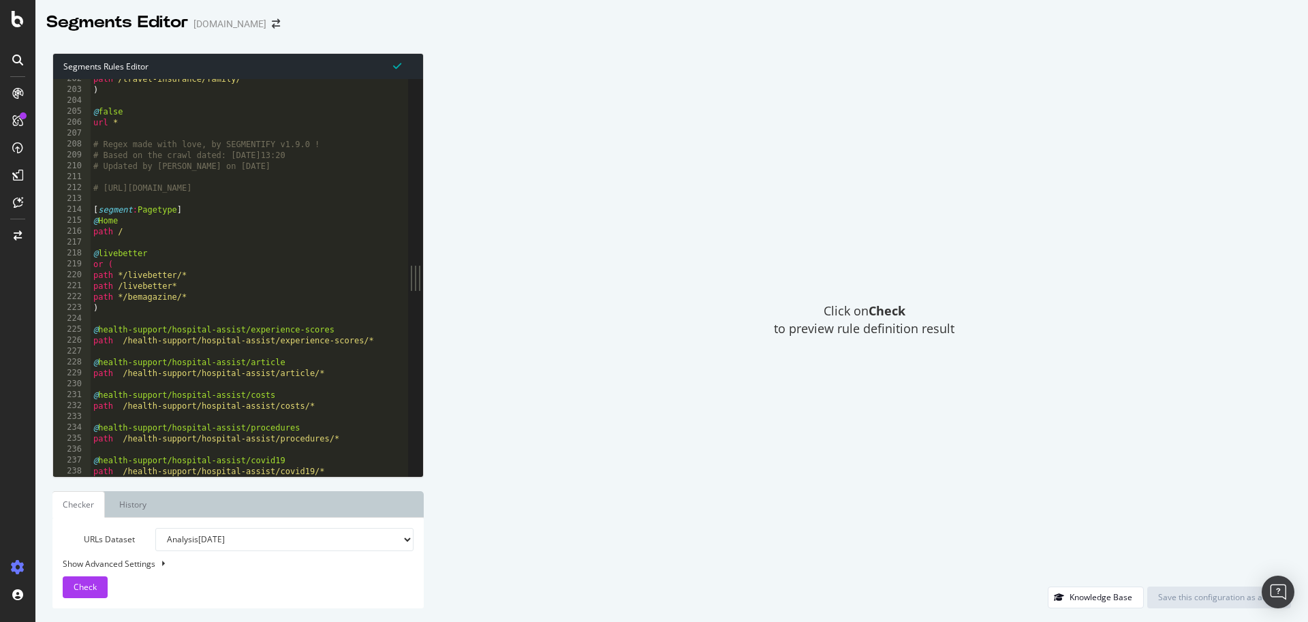
scroll to position [2196, 0]
click at [449, 510] on div "Click on Check to preview rule definition result" at bounding box center [864, 319] width 854 height 533
click at [84, 588] on span "Check" at bounding box center [85, 587] width 23 height 12
click at [130, 563] on div "Show Advanced Settings" at bounding box center [227, 564] width 351 height 12
select select "5000"
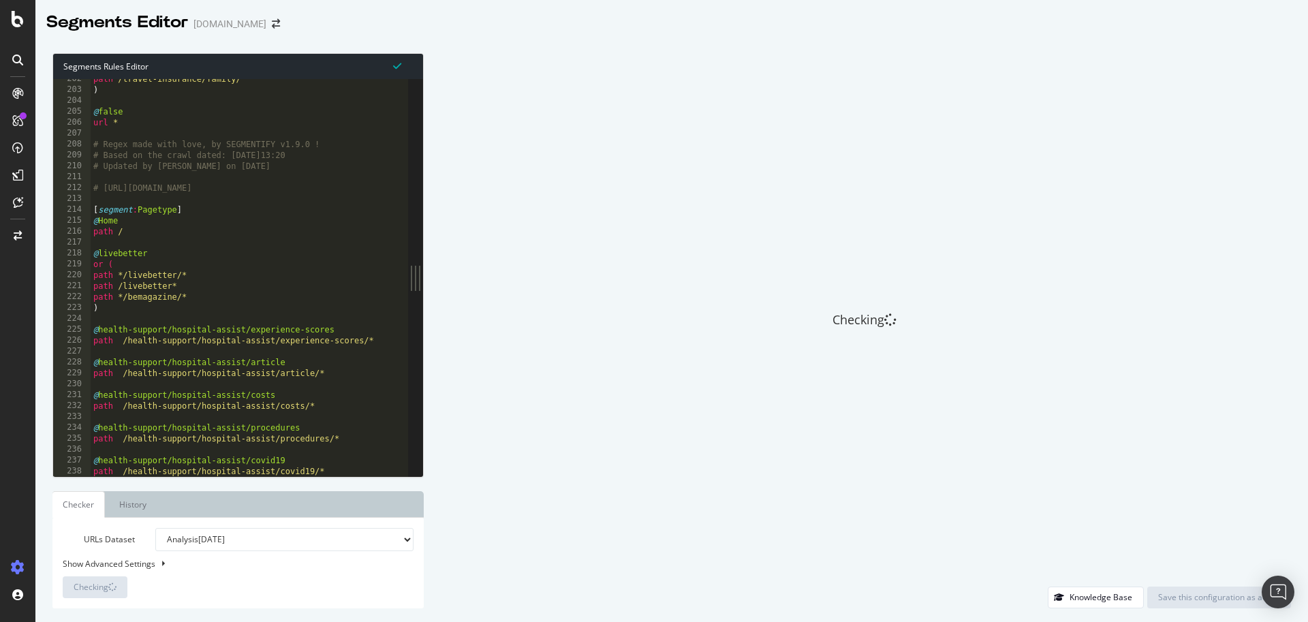
select select "100"
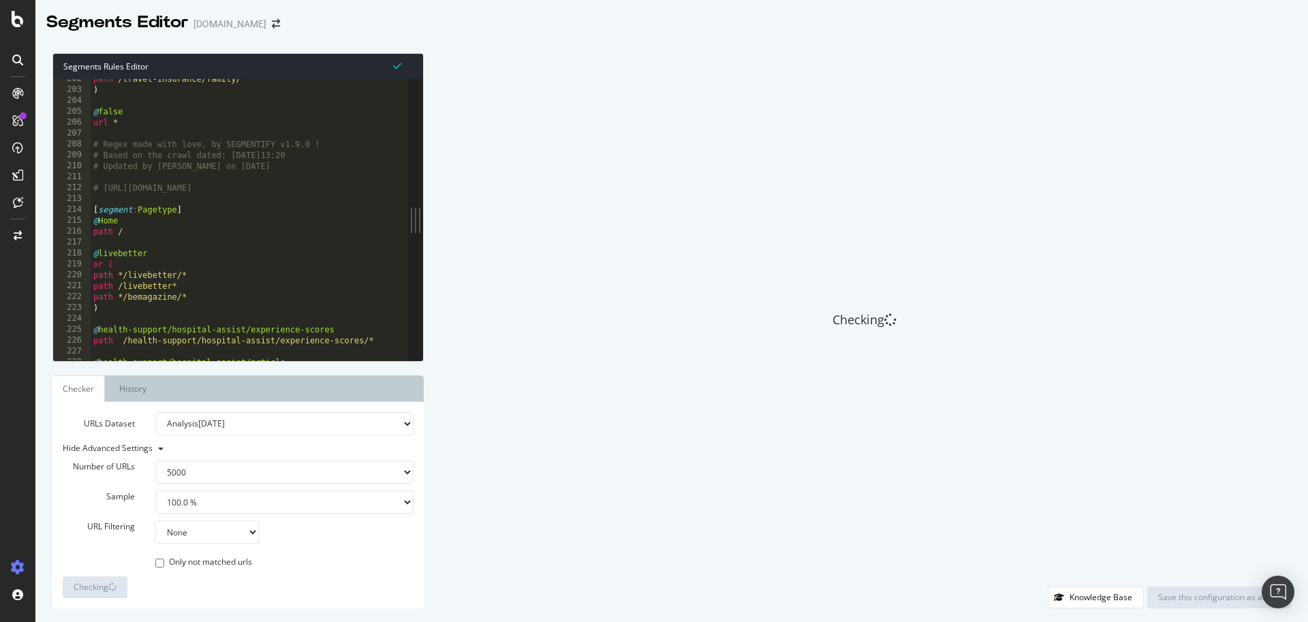
click at [580, 394] on div "Checking" at bounding box center [864, 319] width 854 height 533
click at [478, 280] on div "Checking" at bounding box center [864, 319] width 854 height 533
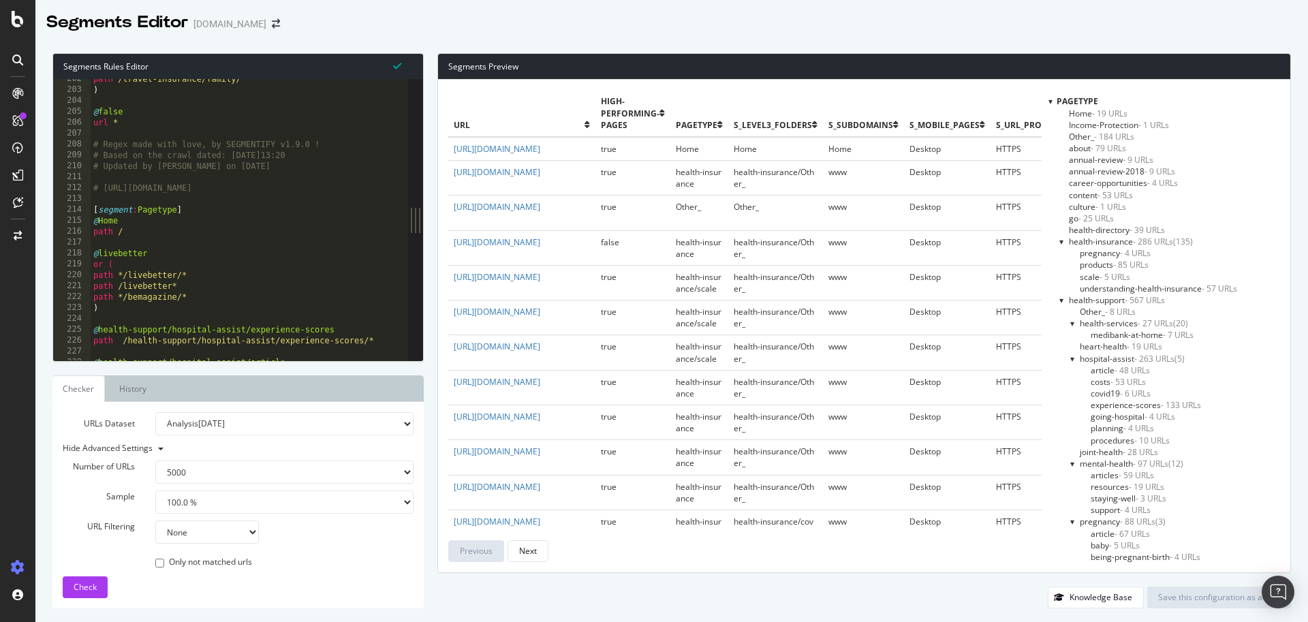
click at [563, 33] on div "Segments Editor [DOMAIN_NAME]" at bounding box center [671, 17] width 1273 height 34
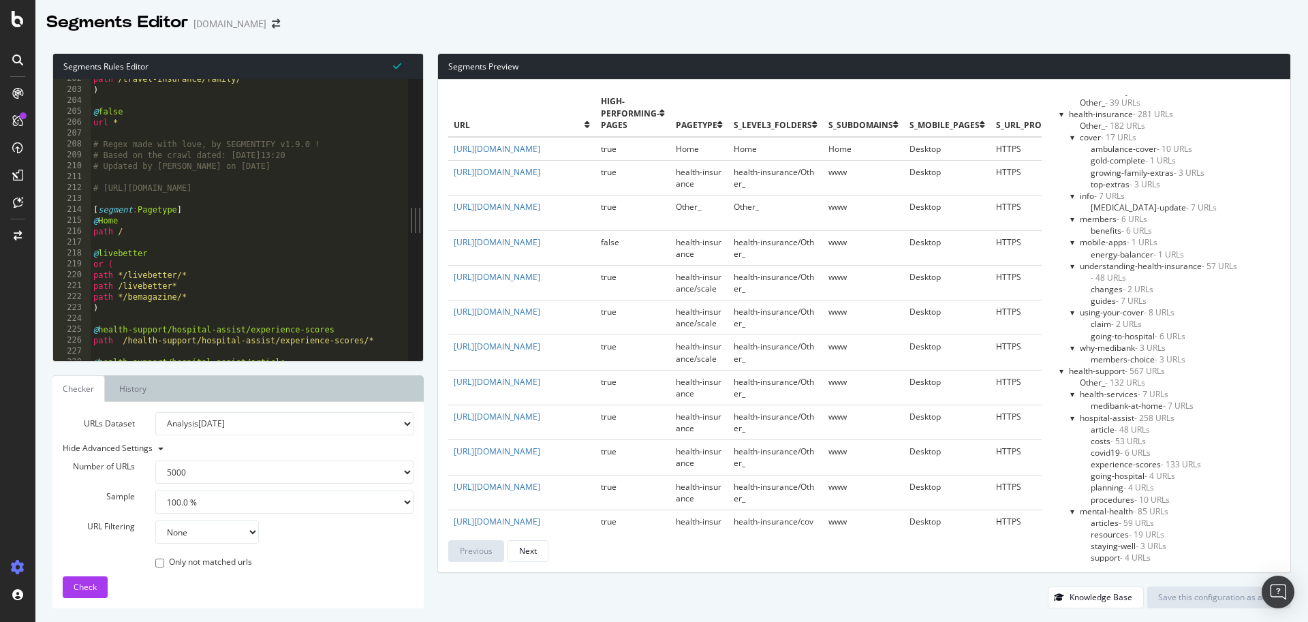
scroll to position [1593, 0]
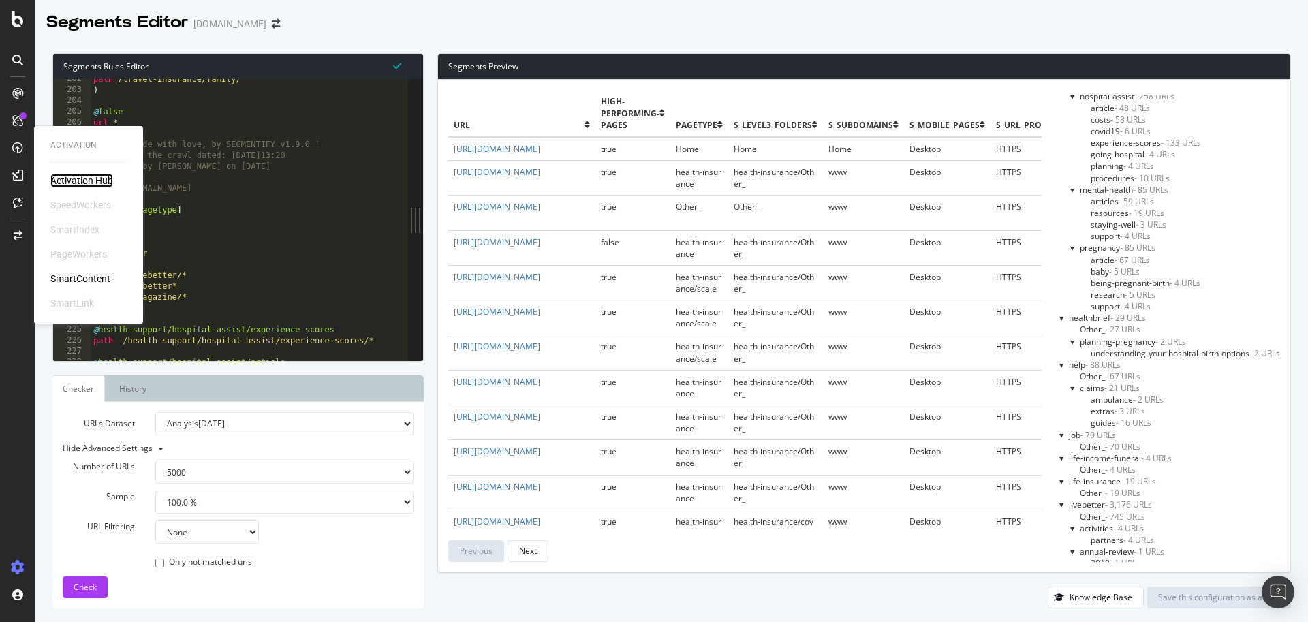
click at [87, 181] on div "Activation Hub" at bounding box center [81, 181] width 63 height 14
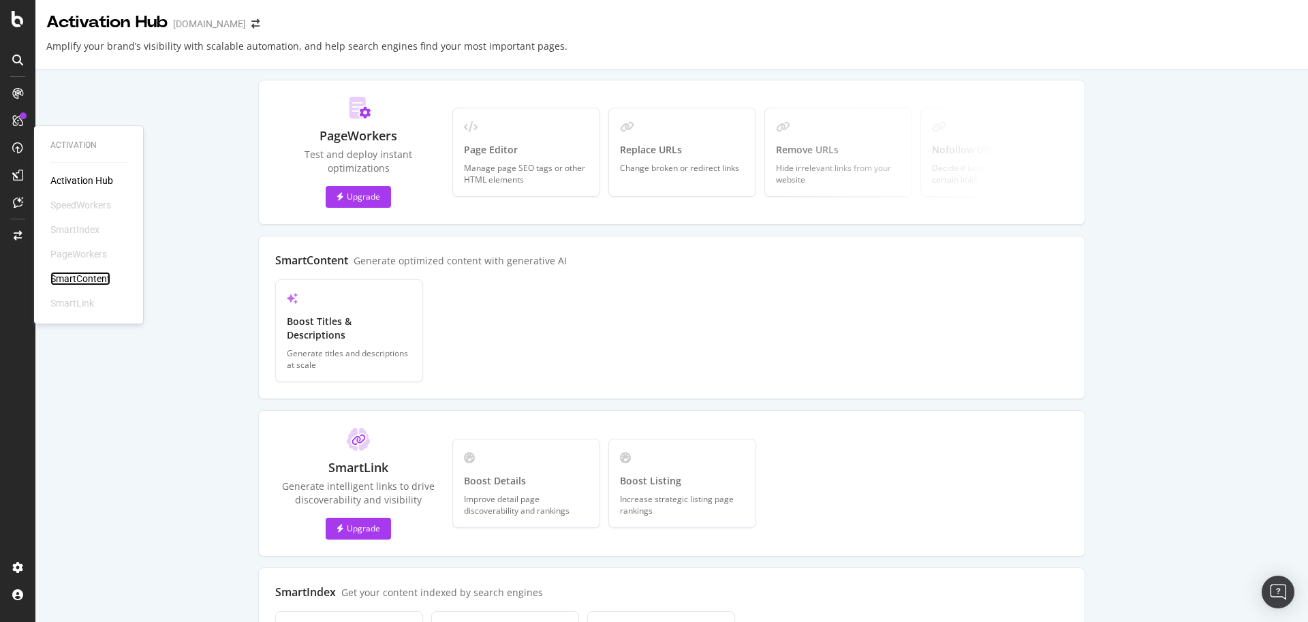
click at [90, 276] on div "SmartContent" at bounding box center [80, 279] width 60 height 14
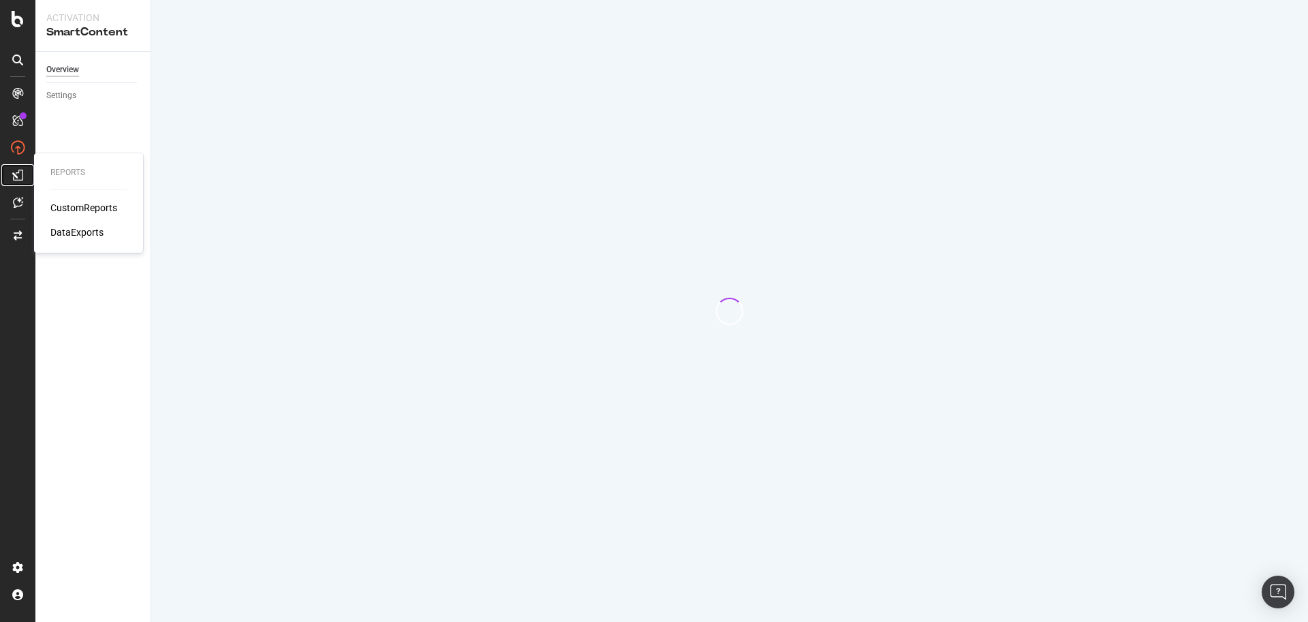
click at [17, 174] on icon at bounding box center [17, 175] width 11 height 11
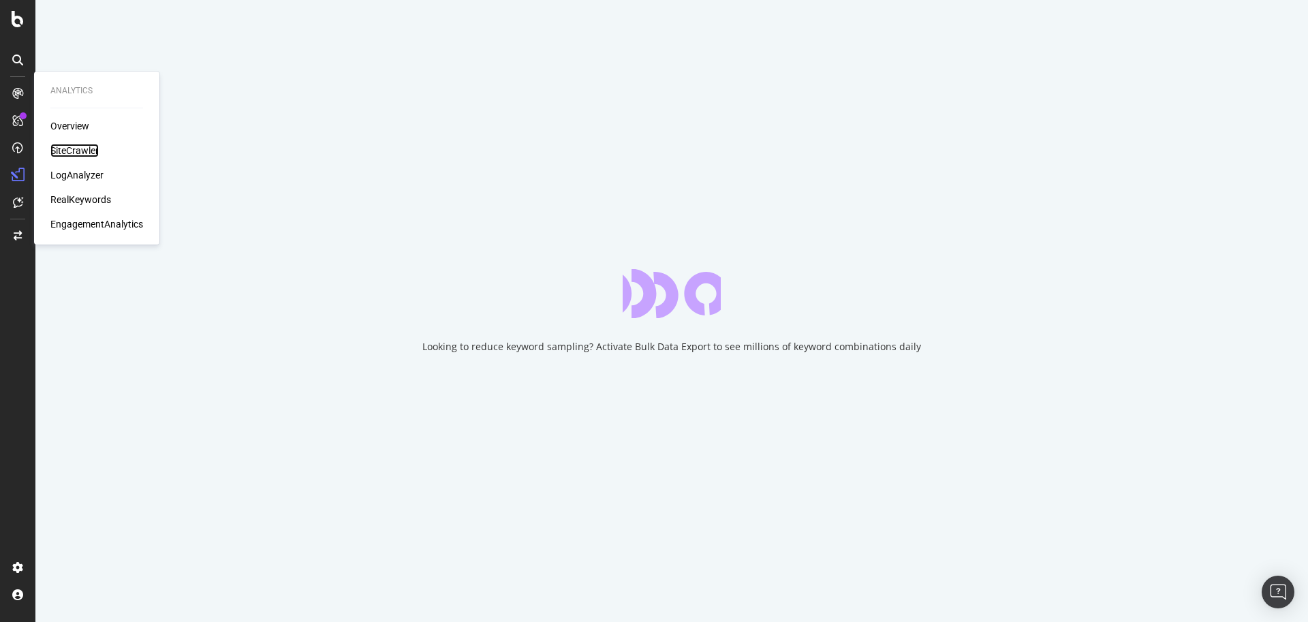
click at [69, 149] on div "SiteCrawler" at bounding box center [74, 151] width 48 height 14
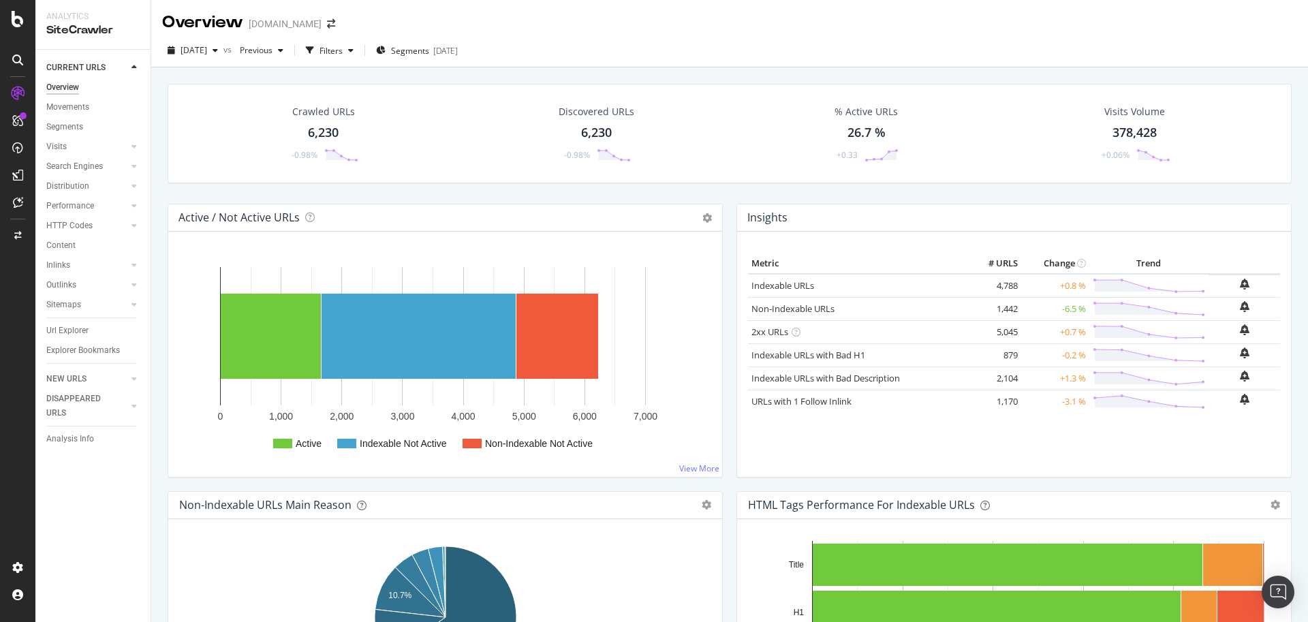
click at [1038, 69] on div "Crawled URLs 6,230 -0.98% Discovered URLs 6,230 -0.98% % Active URLs 26.7 % +0.…" at bounding box center [729, 378] width 1157 height 622
click at [1005, 66] on div "[DATE] vs Previous Filters Segments [DATE]" at bounding box center [729, 53] width 1157 height 27
click at [75, 501] on div "Project settings" at bounding box center [70, 506] width 57 height 11
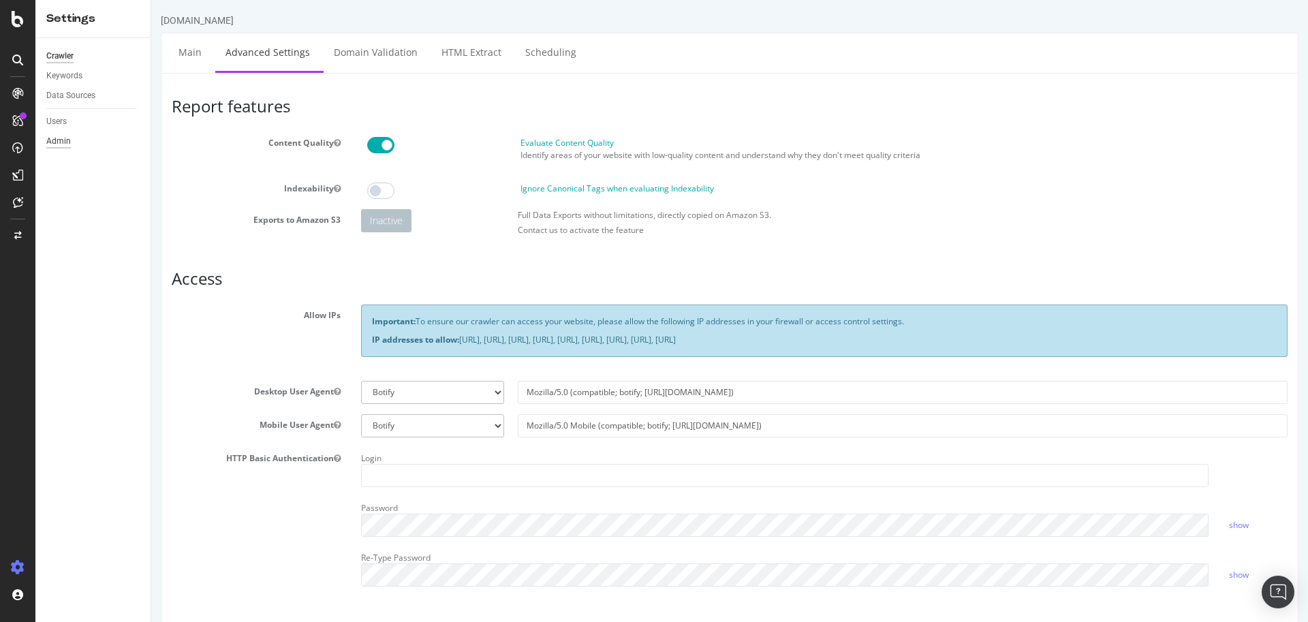
click at [63, 140] on div "Admin" at bounding box center [58, 141] width 25 height 14
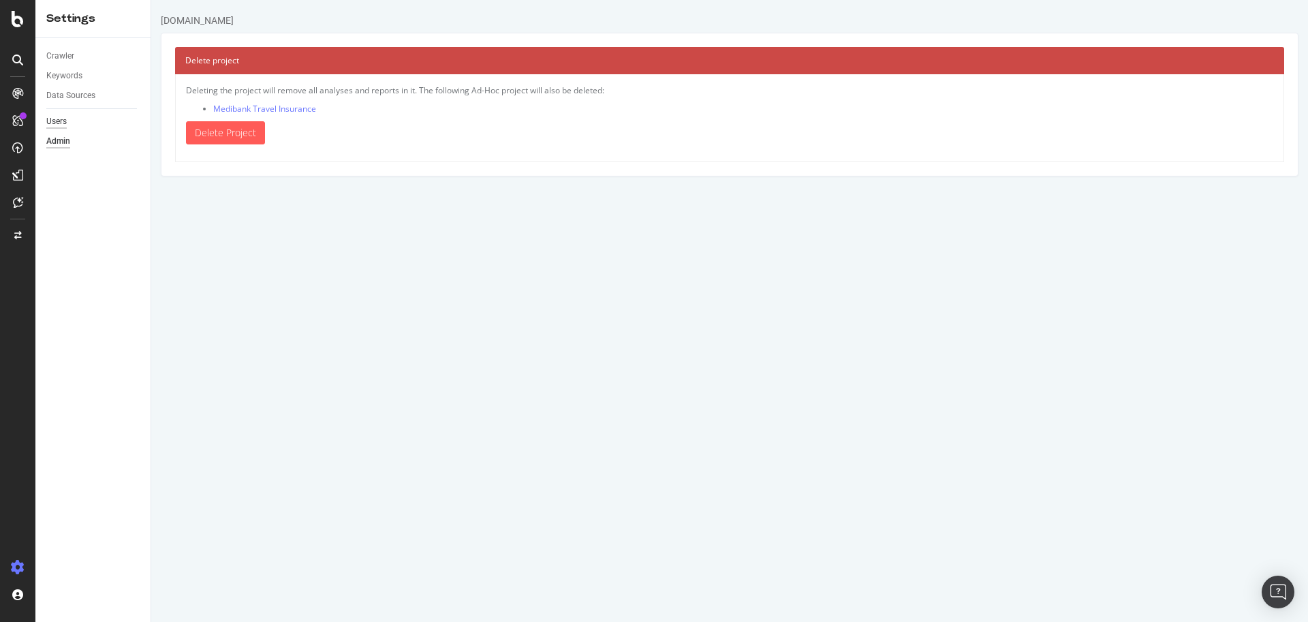
click at [63, 117] on div "Users" at bounding box center [56, 121] width 20 height 14
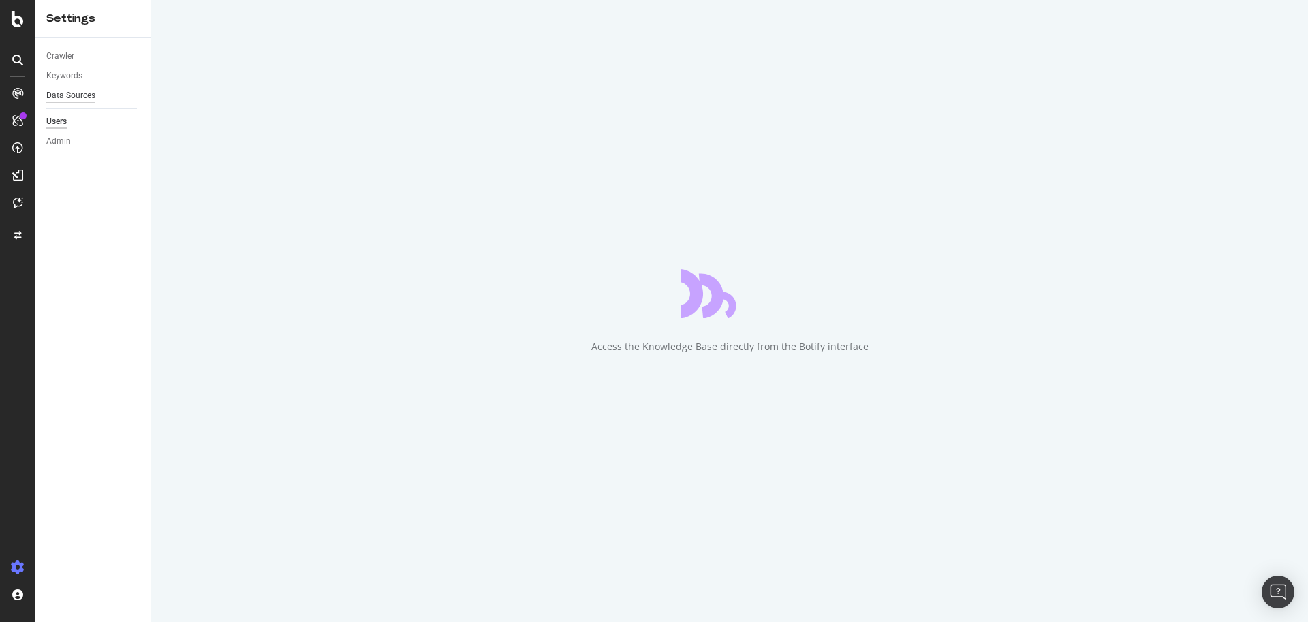
click at [71, 94] on div "Data Sources" at bounding box center [70, 96] width 49 height 14
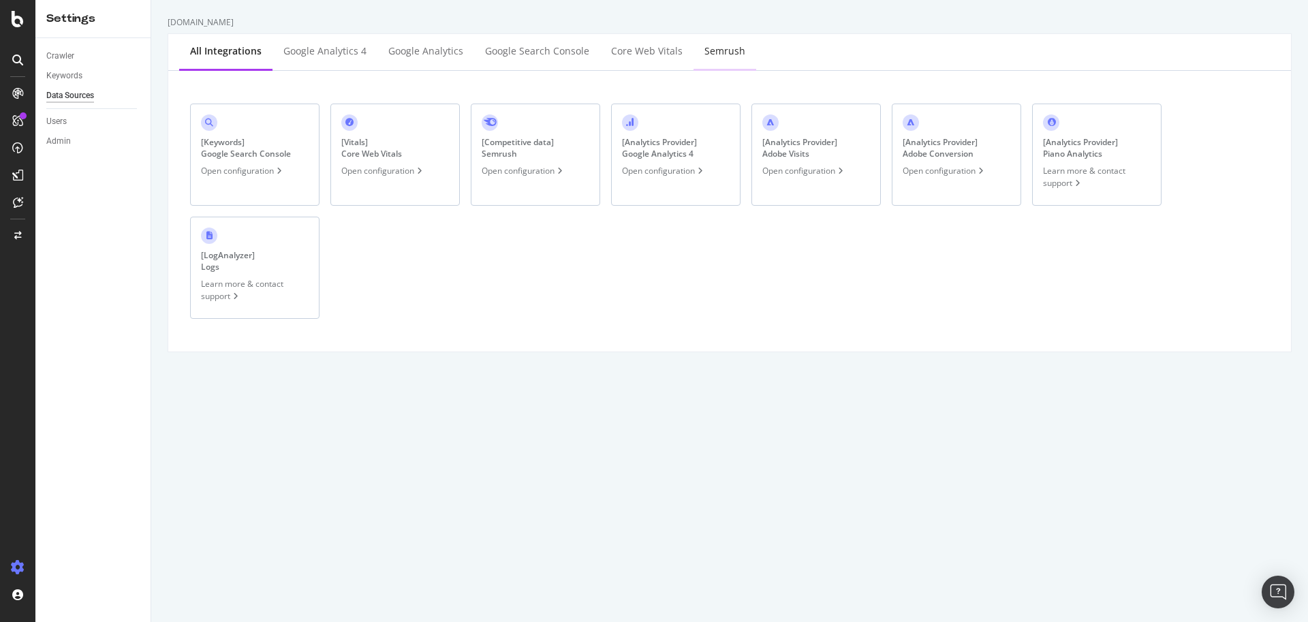
click at [726, 51] on div "Semrush" at bounding box center [724, 51] width 41 height 14
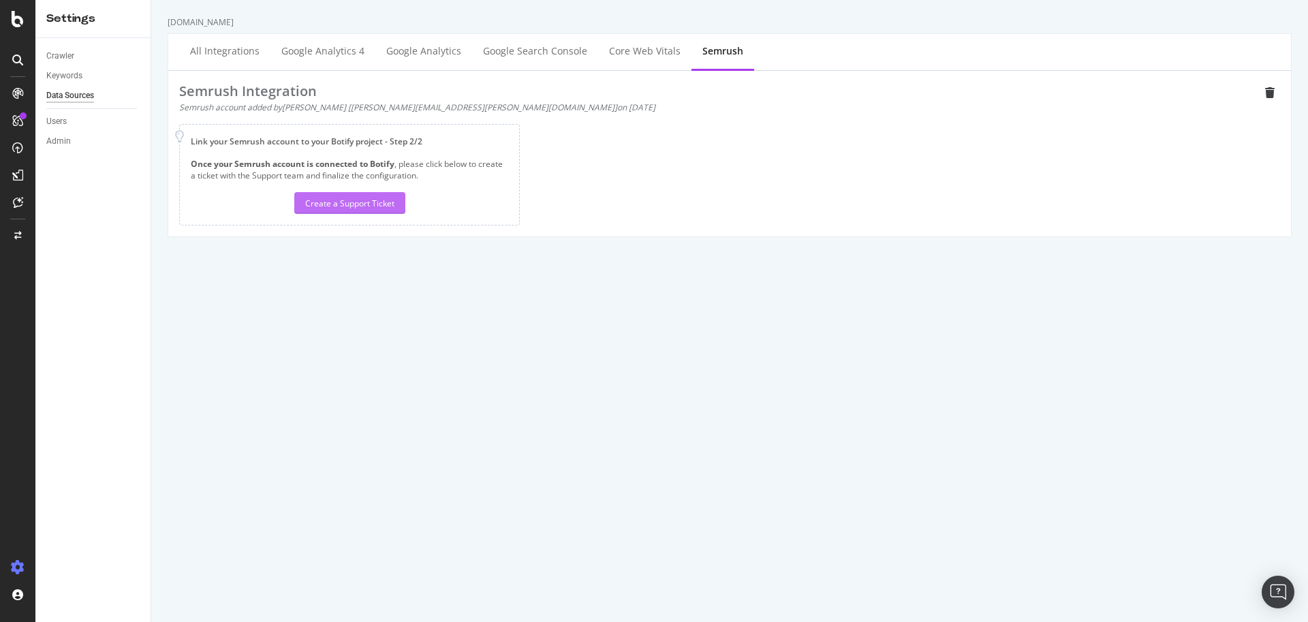
click at [342, 202] on div "Create a Support Ticket" at bounding box center [349, 204] width 89 height 12
click at [73, 74] on div "Keywords" at bounding box center [64, 76] width 36 height 14
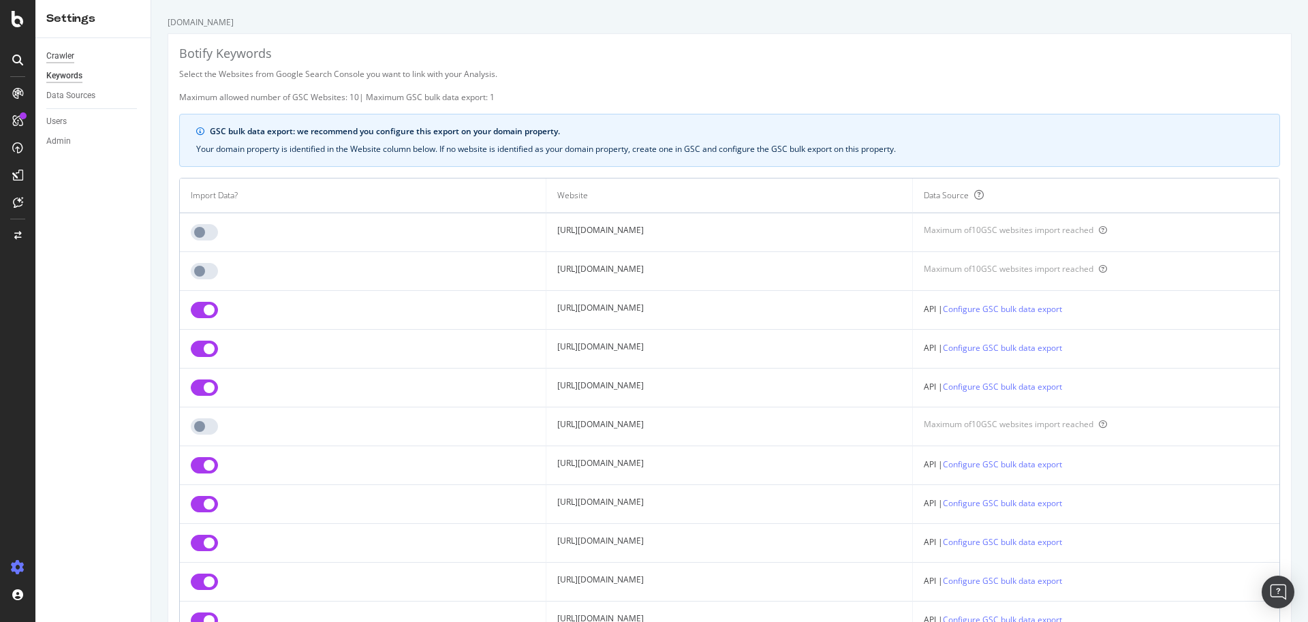
click at [61, 56] on div "Crawler" at bounding box center [60, 56] width 28 height 14
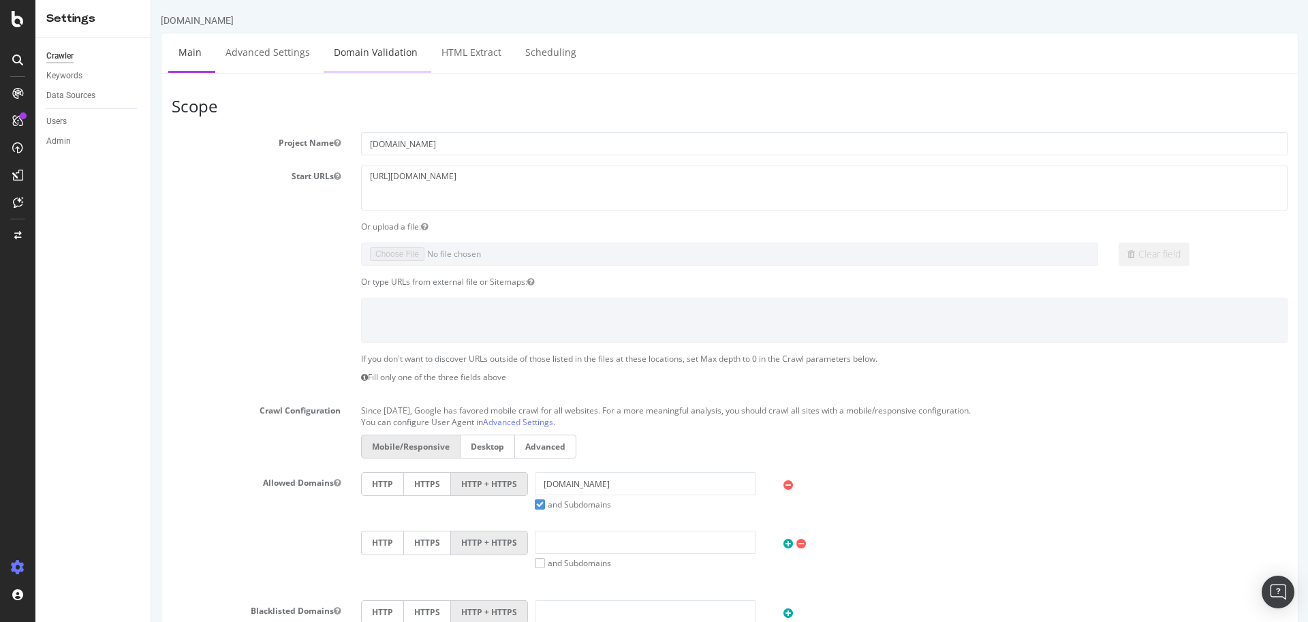
click at [345, 59] on link "Domain Validation" at bounding box center [376, 51] width 104 height 37
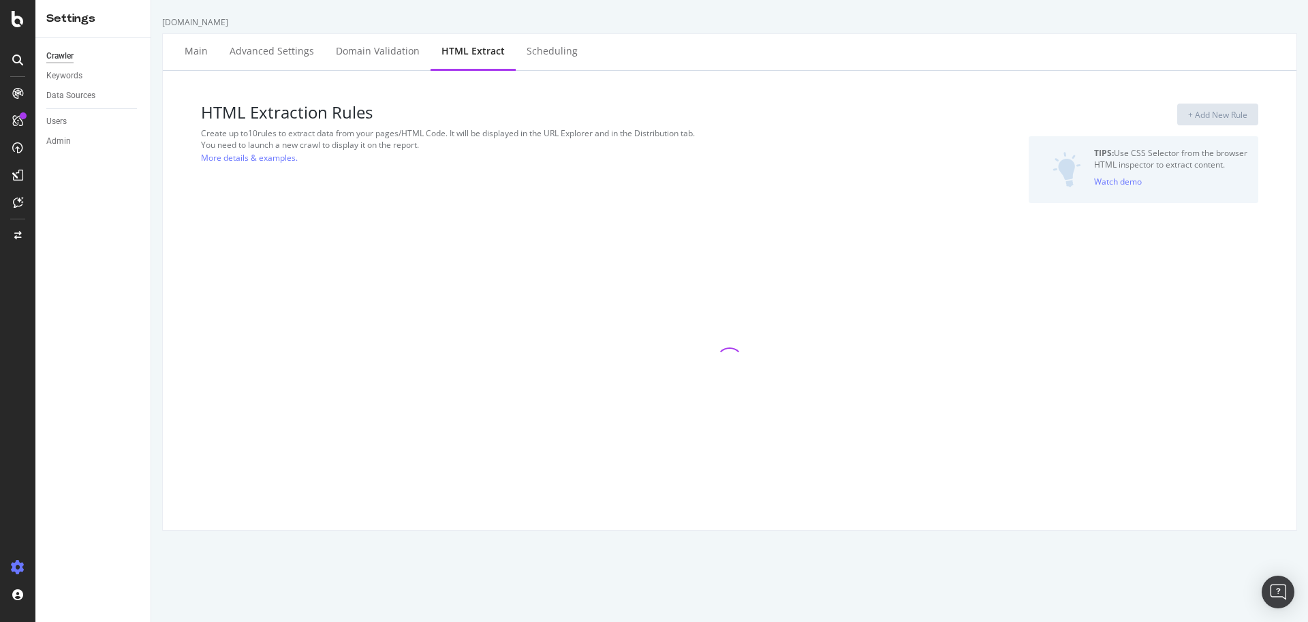
select select "exist"
select select "list"
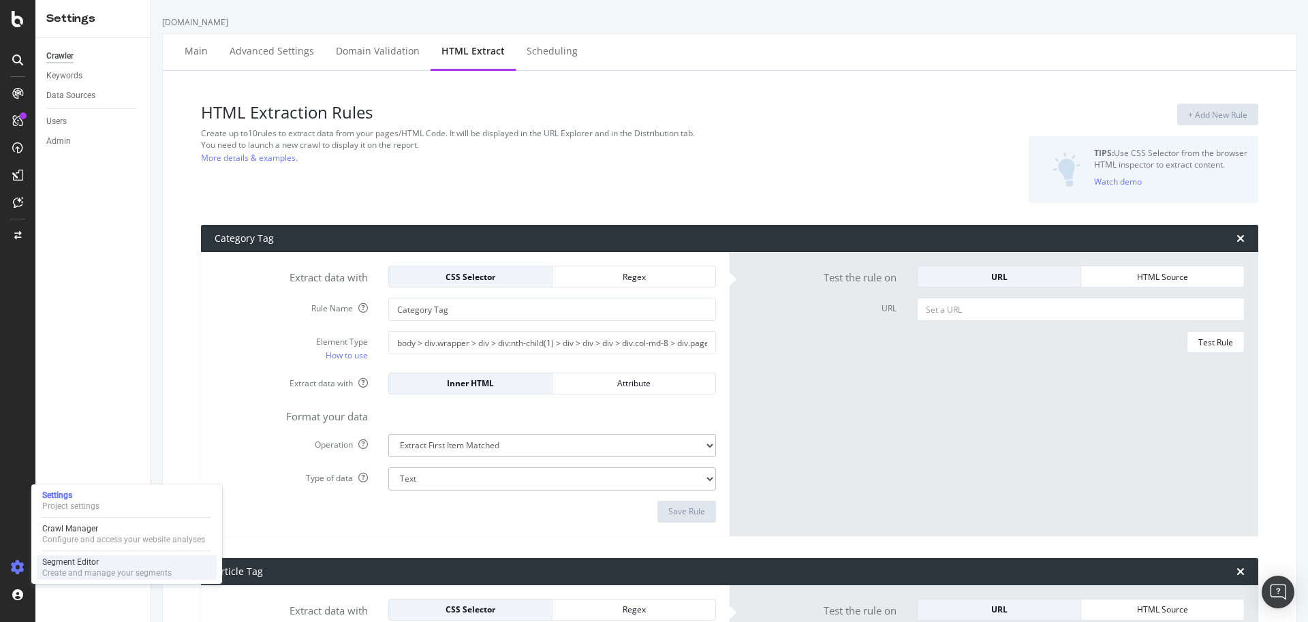
click at [103, 567] on div "Create and manage your segments" at bounding box center [106, 572] width 129 height 11
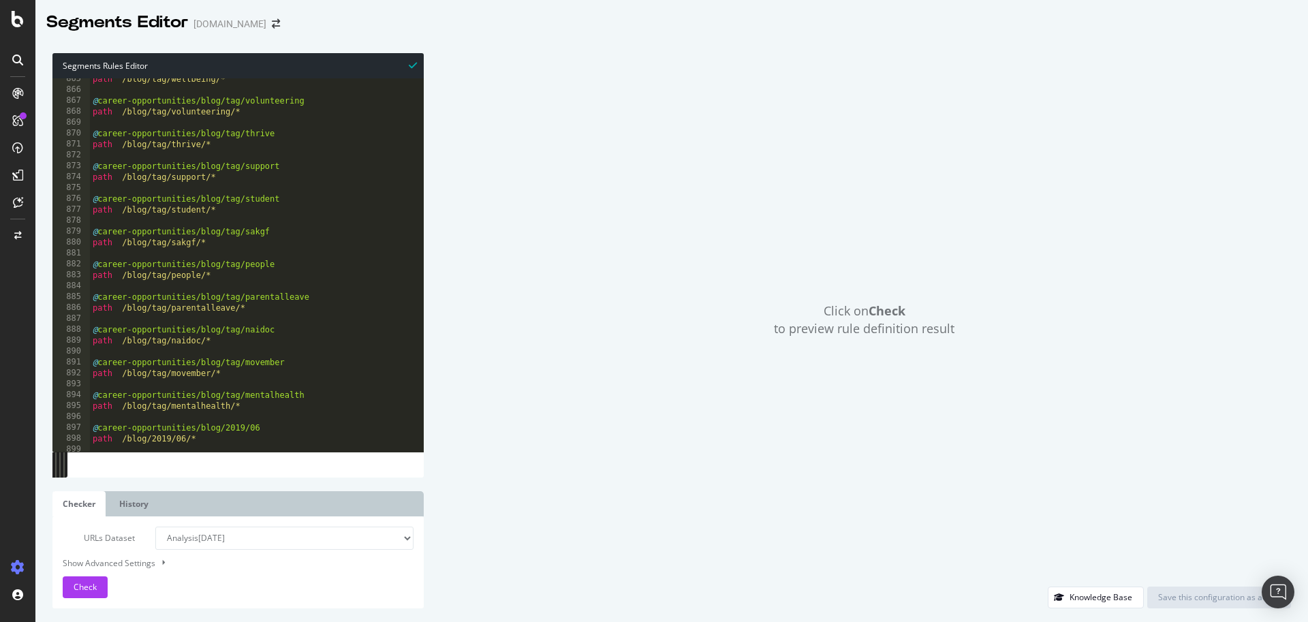
scroll to position [9487, 0]
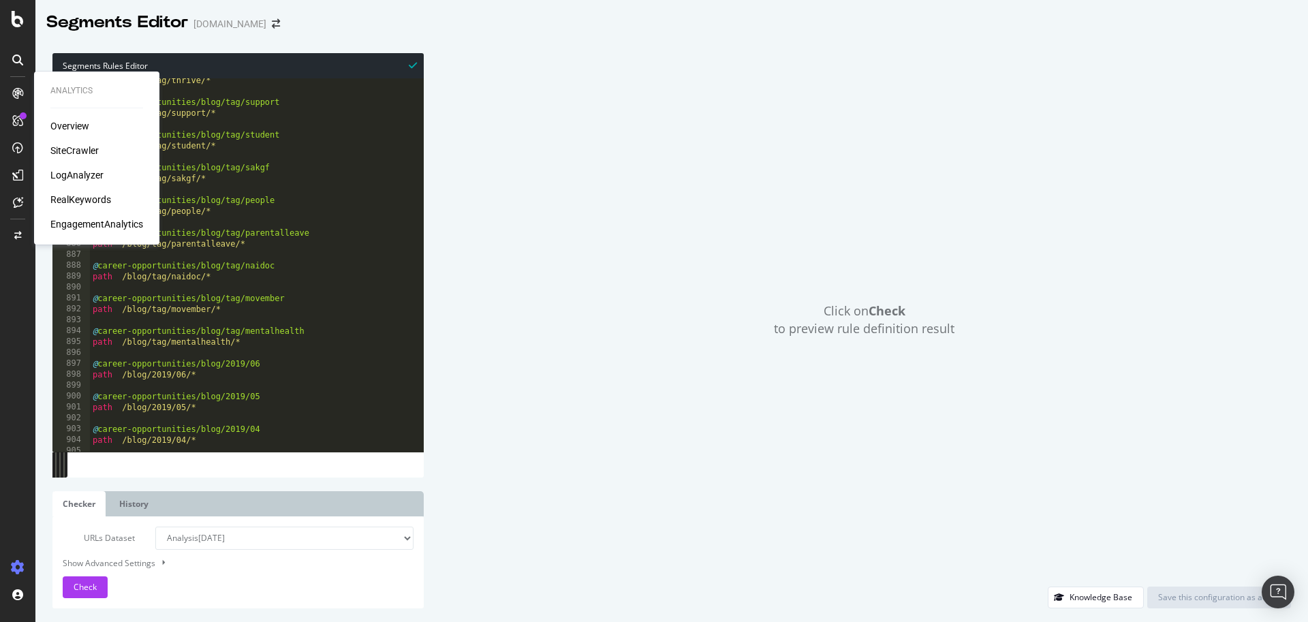
click at [72, 123] on div "Overview" at bounding box center [69, 126] width 39 height 14
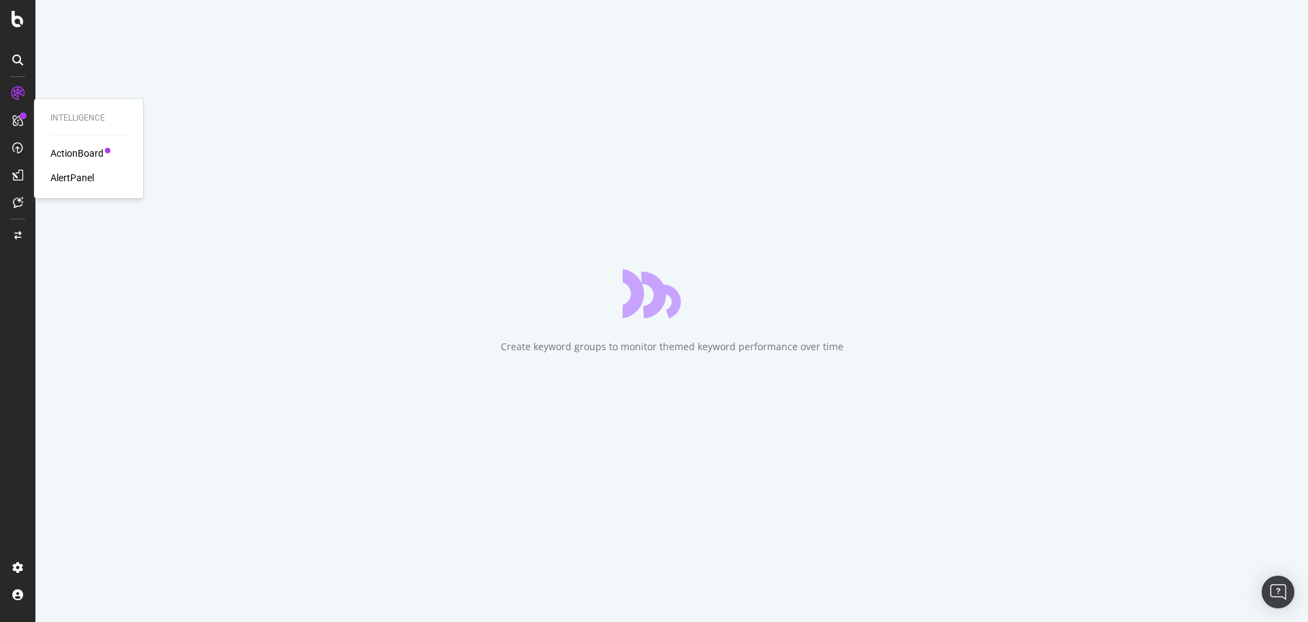
click at [72, 151] on div "ActionBoard" at bounding box center [76, 153] width 53 height 14
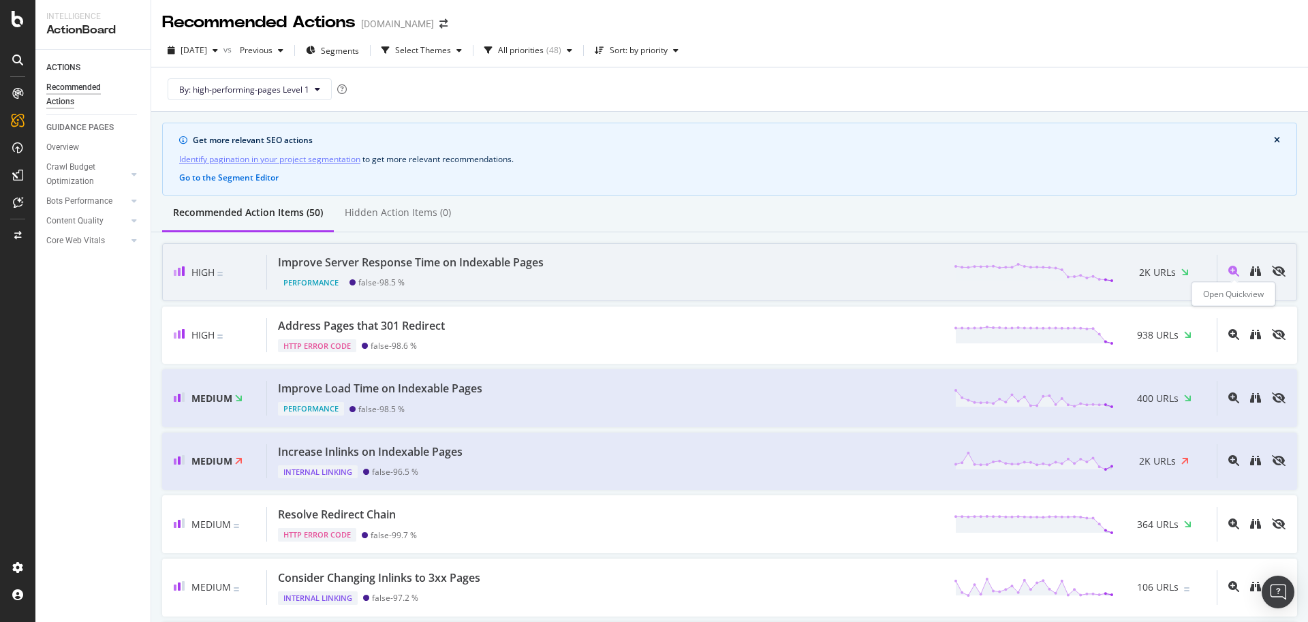
click at [1232, 270] on icon "magnifying-glass-plus" at bounding box center [1233, 271] width 11 height 11
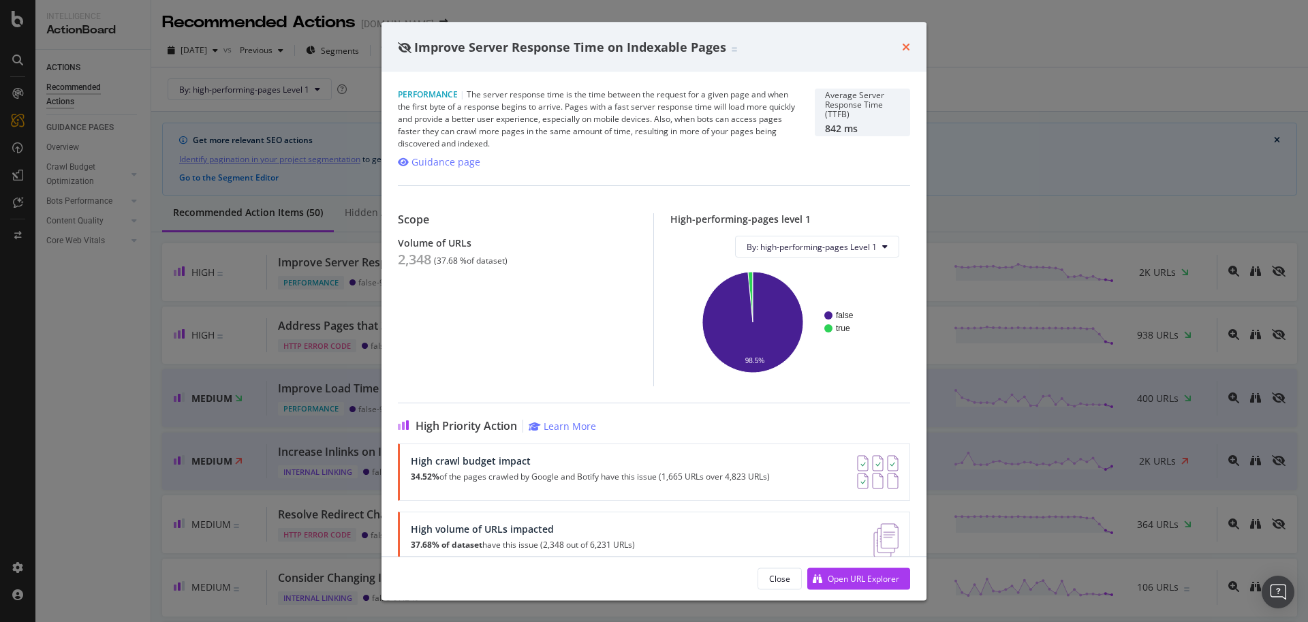
click at [906, 48] on icon "times" at bounding box center [906, 47] width 8 height 11
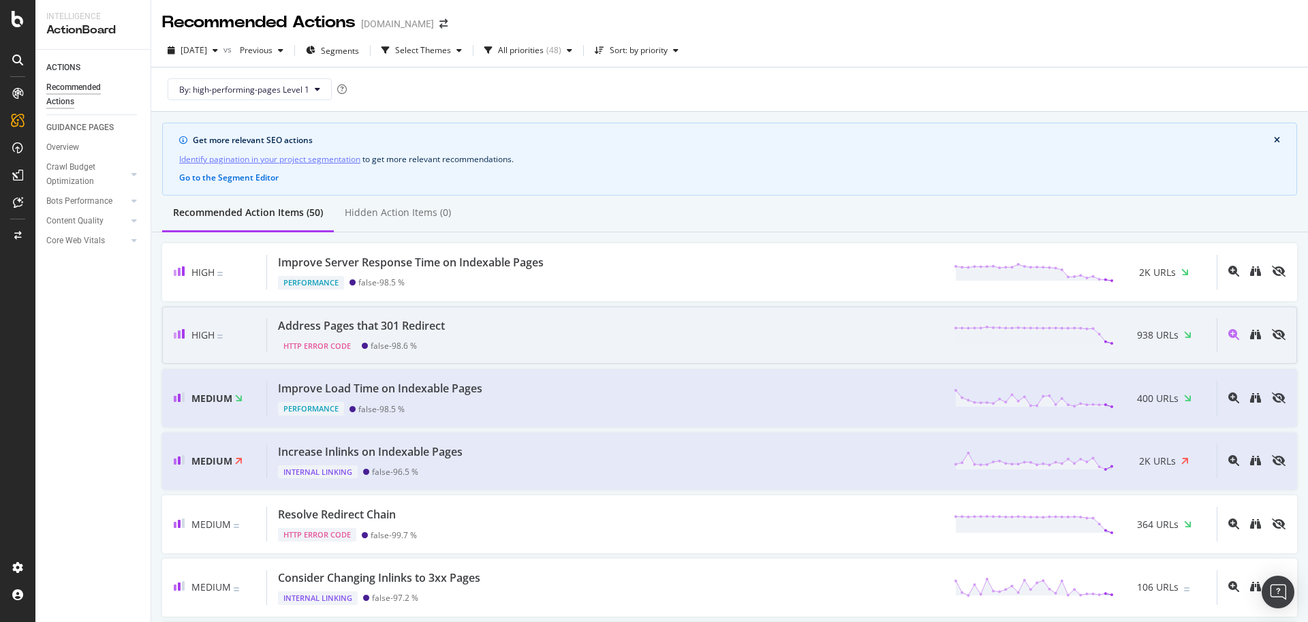
click at [593, 331] on div "Address Pages that 301 Redirect HTTP Error Code false - 98.6 % 938 URLs" at bounding box center [742, 335] width 950 height 35
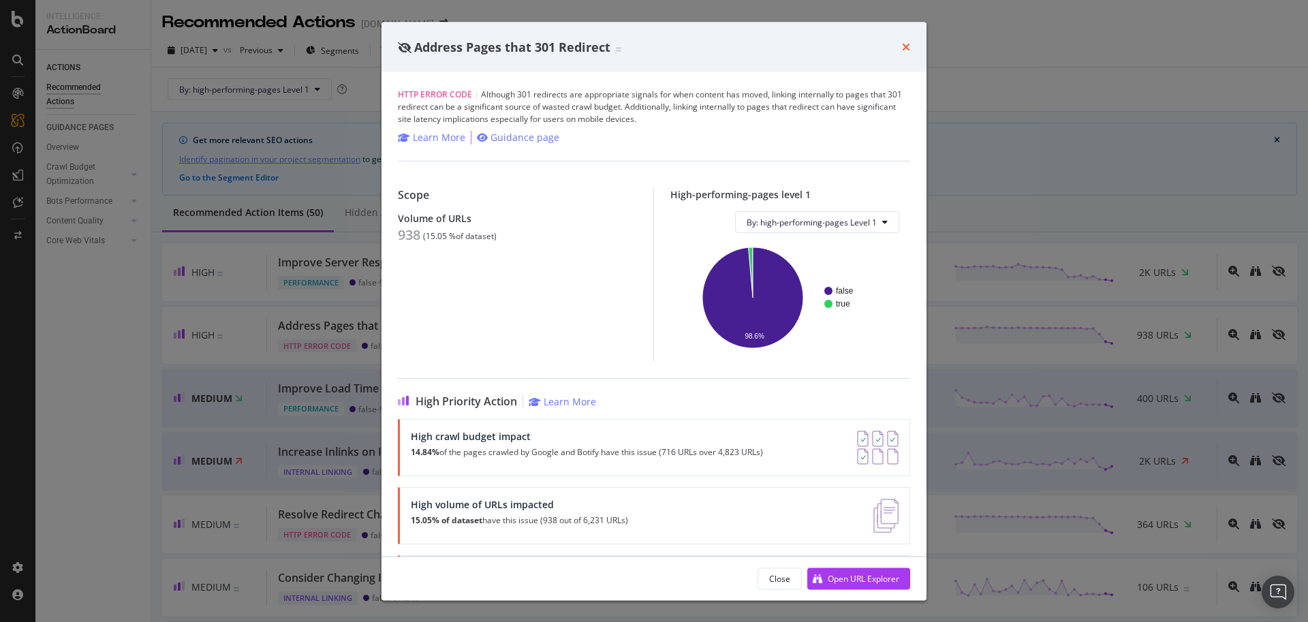
click at [904, 48] on icon "times" at bounding box center [906, 47] width 8 height 11
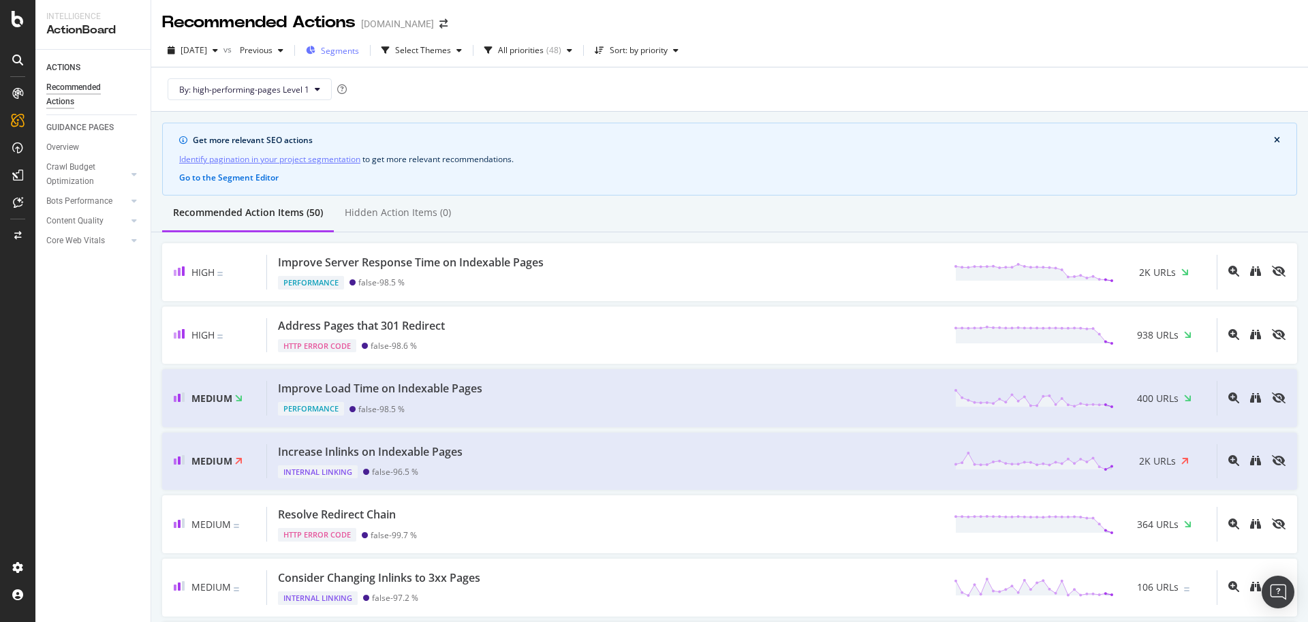
click at [359, 50] on span "Segments" at bounding box center [340, 51] width 38 height 12
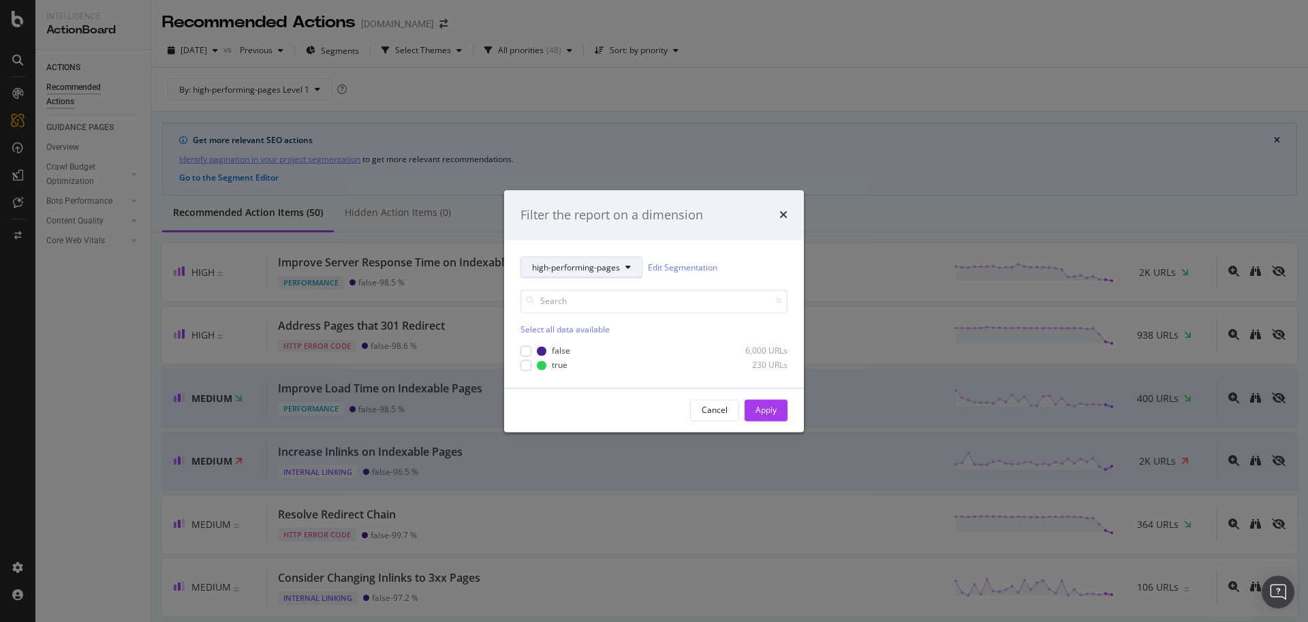
click at [625, 270] on icon "modal" at bounding box center [627, 268] width 5 height 8
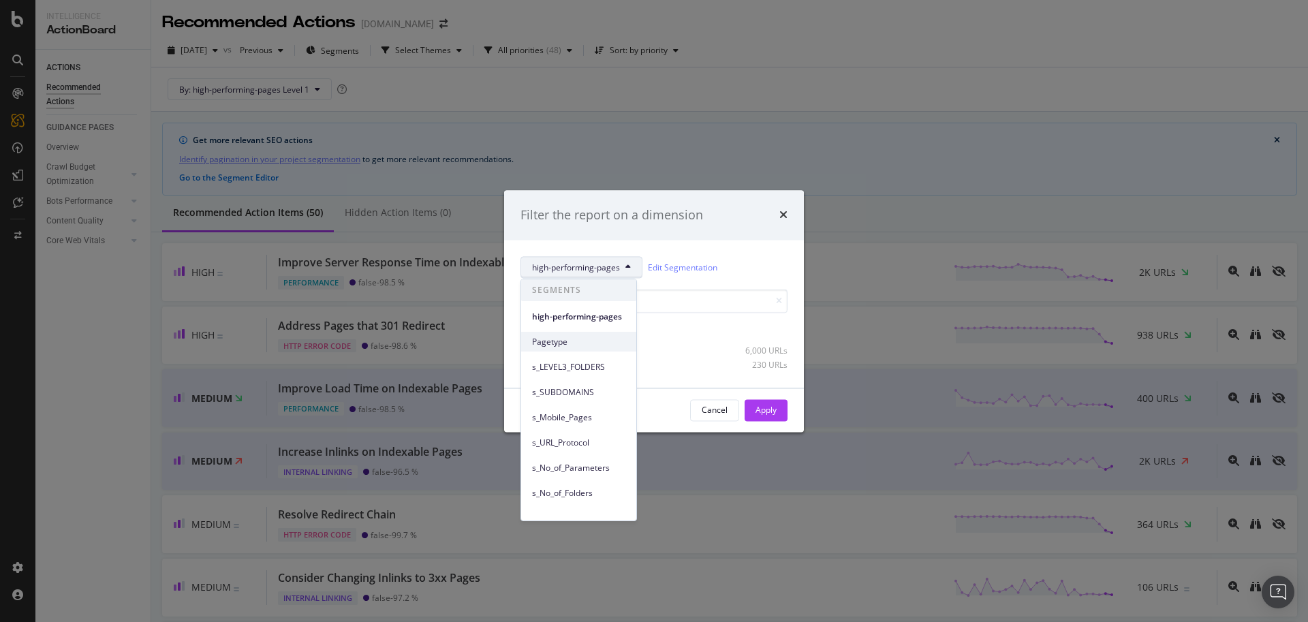
scroll to position [7, 0]
click at [578, 310] on span "high-performing-pages" at bounding box center [578, 309] width 93 height 12
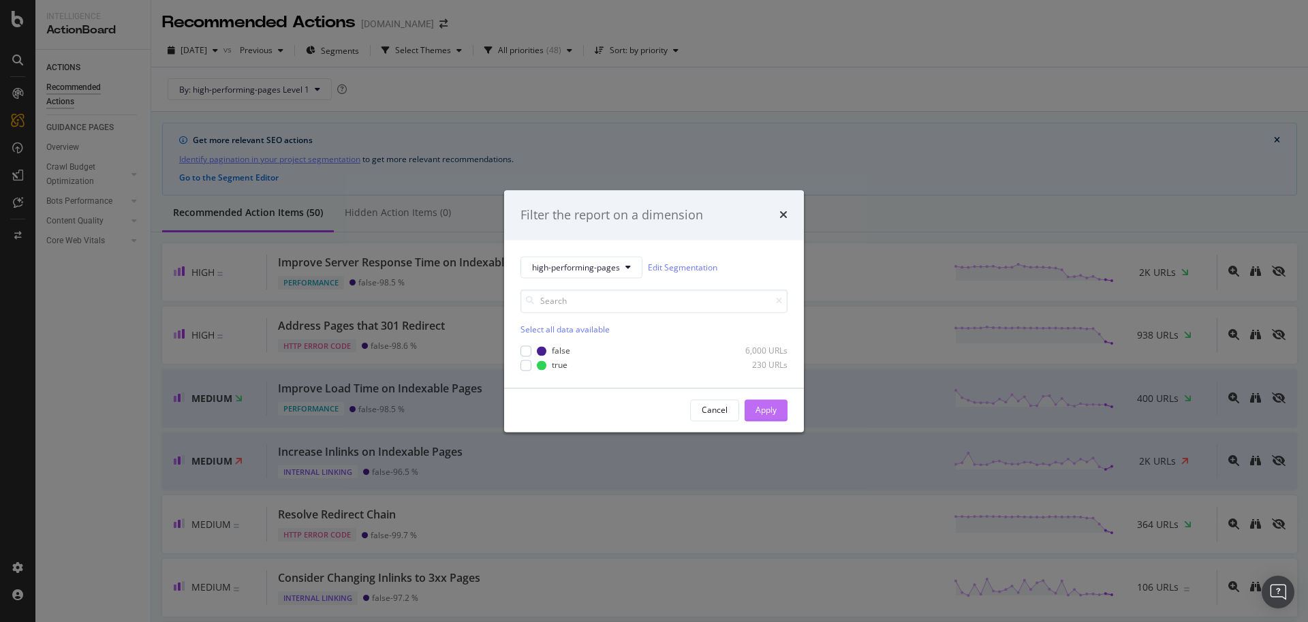
click at [762, 411] on div "Apply" at bounding box center [766, 410] width 21 height 12
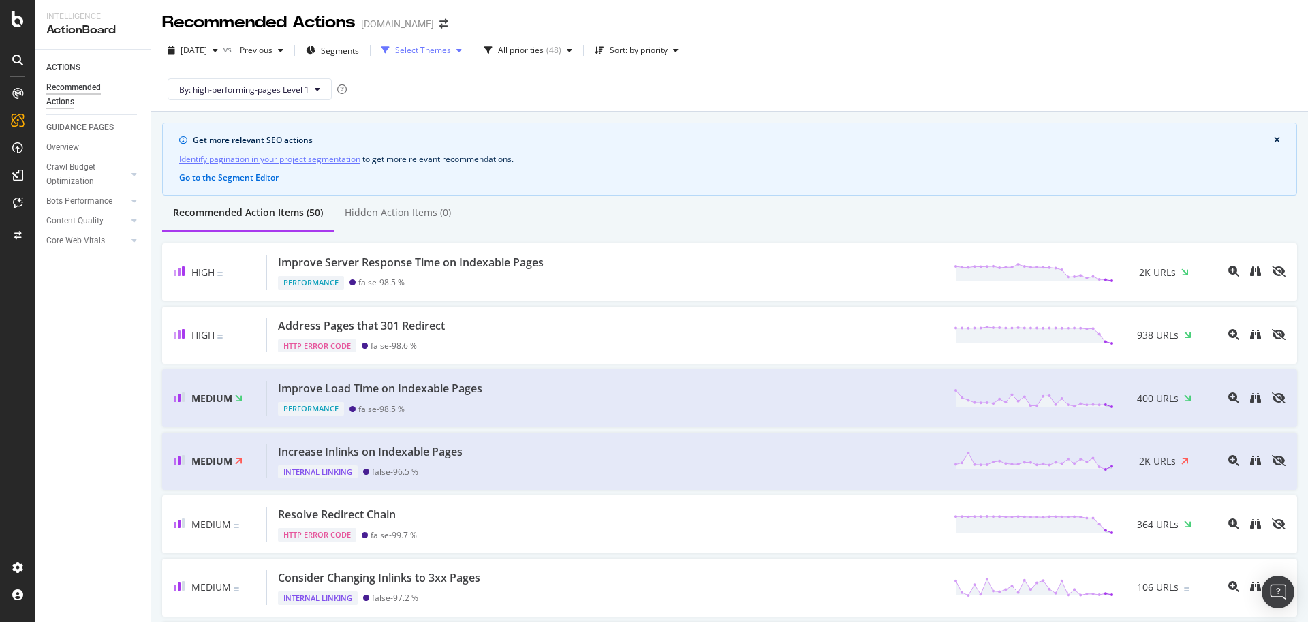
click at [451, 50] on div "Select Themes" at bounding box center [423, 50] width 56 height 8
click at [582, 79] on div "By: high-performing-pages Level 1" at bounding box center [729, 89] width 1135 height 44
click at [561, 50] on div "( 48 )" at bounding box center [553, 50] width 15 height 8
click at [644, 86] on div "By: high-performing-pages Level 1" at bounding box center [729, 89] width 1135 height 44
click at [668, 46] on div "Sort: by priority" at bounding box center [639, 50] width 58 height 8
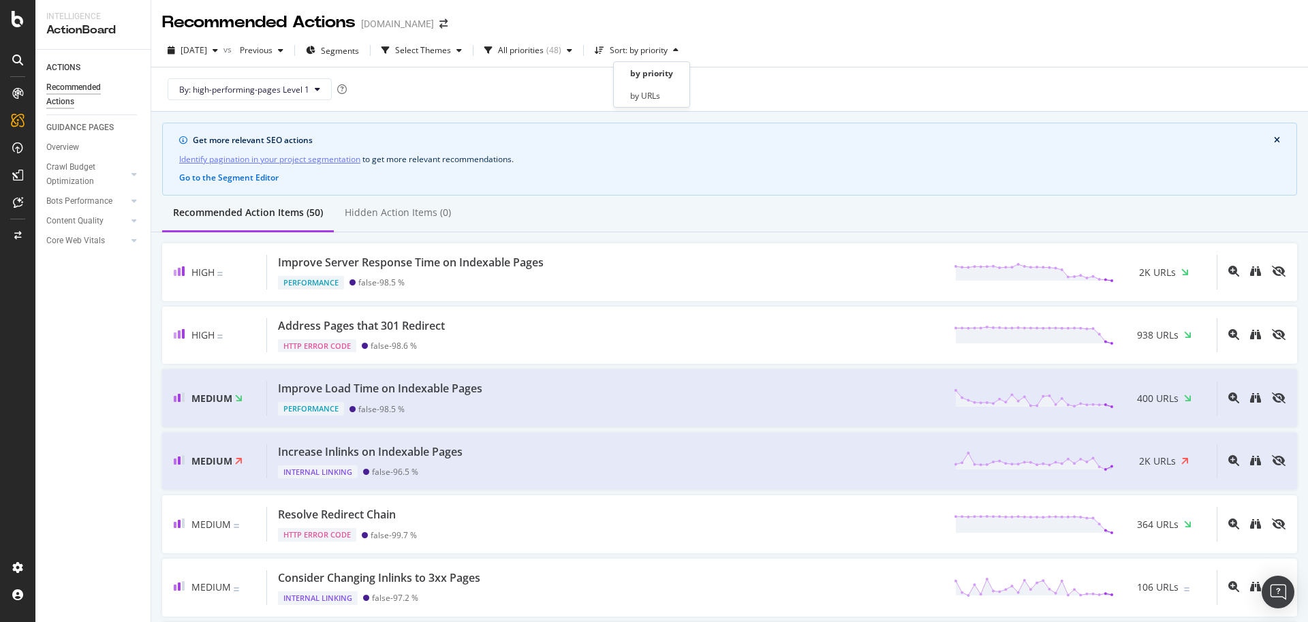
click at [719, 84] on div "By: high-performing-pages Level 1" at bounding box center [729, 89] width 1135 height 44
click at [359, 53] on span "Segments" at bounding box center [340, 51] width 38 height 12
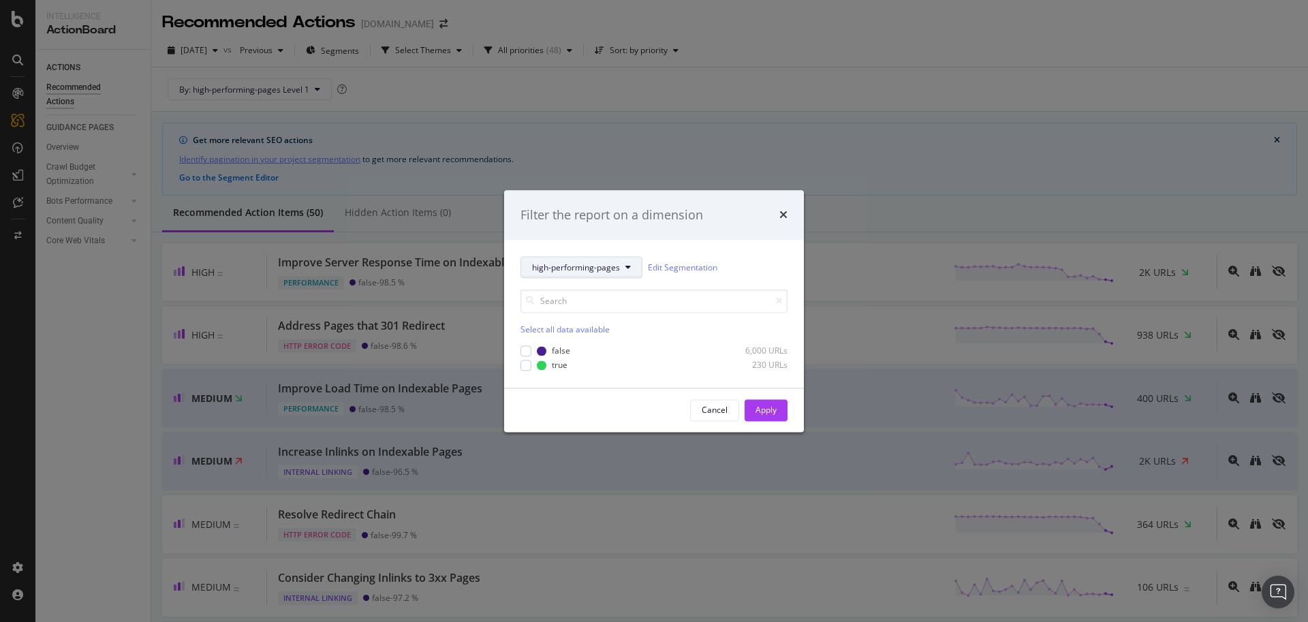
click at [623, 270] on button "high-performing-pages" at bounding box center [581, 268] width 122 height 22
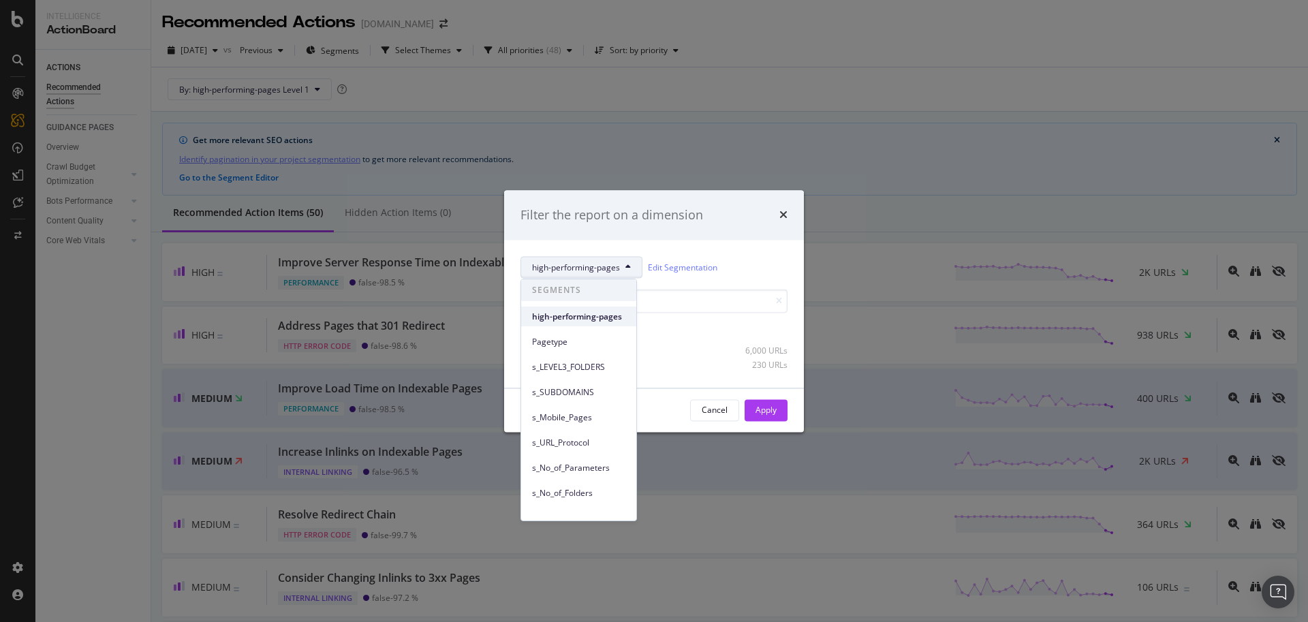
click at [587, 322] on span "high-performing-pages" at bounding box center [578, 317] width 93 height 12
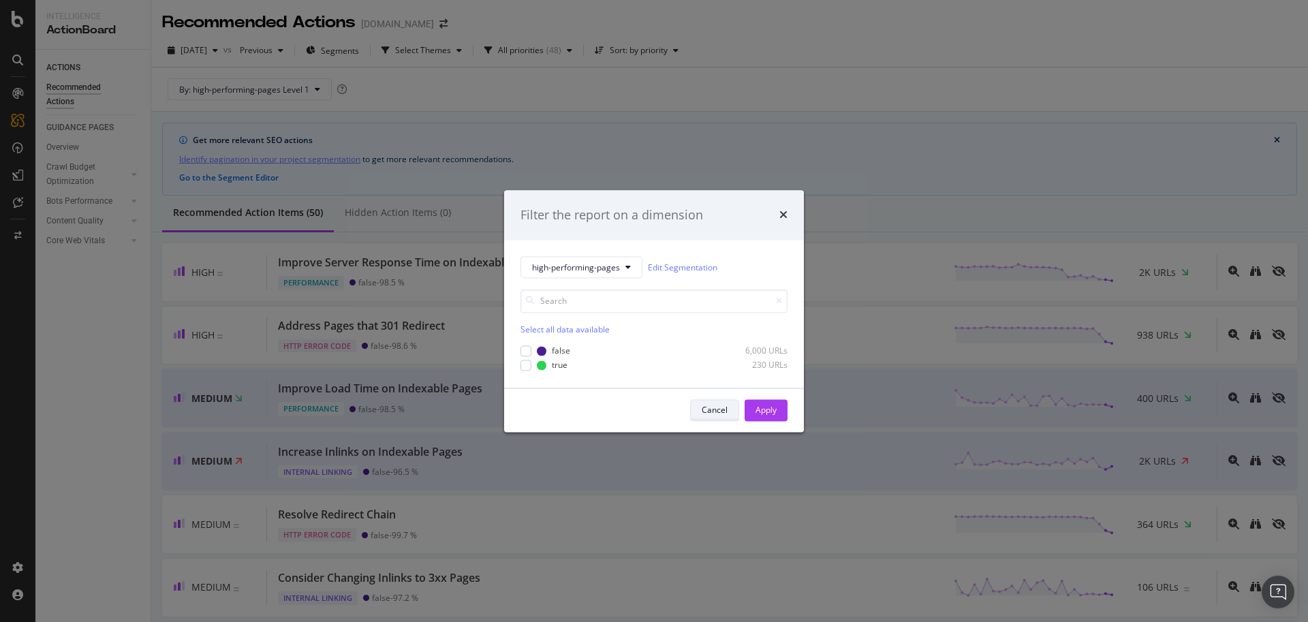
click at [703, 402] on div "Cancel" at bounding box center [715, 410] width 26 height 19
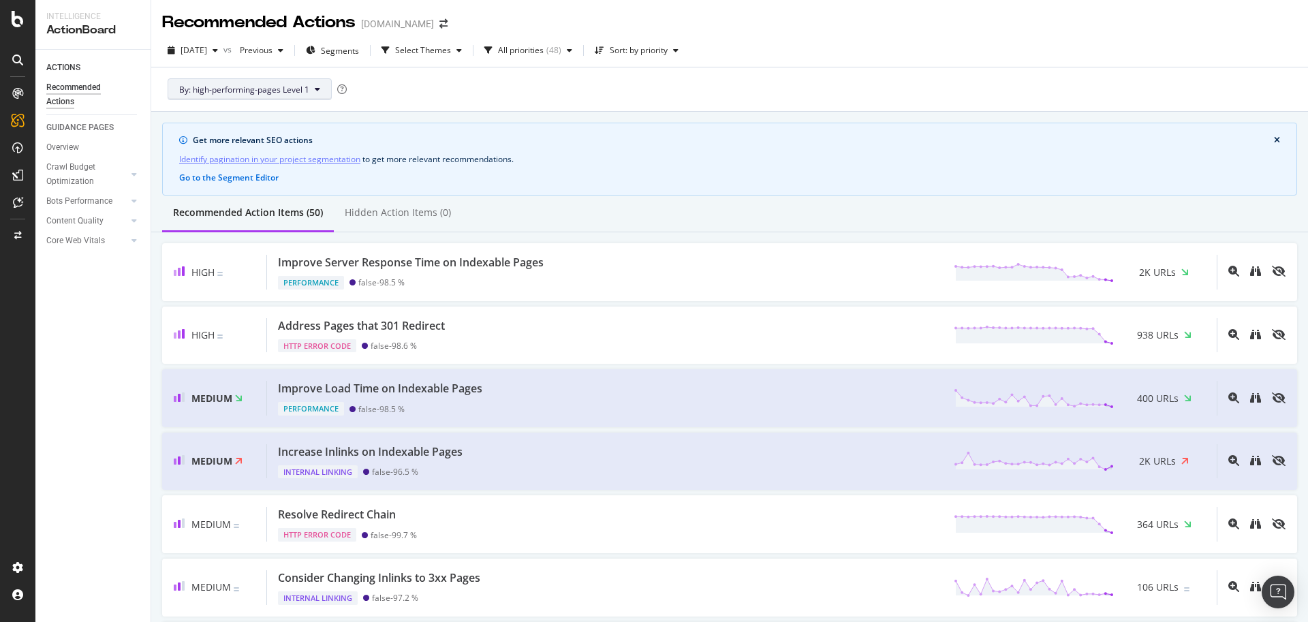
click at [315, 92] on icon at bounding box center [317, 89] width 5 height 8
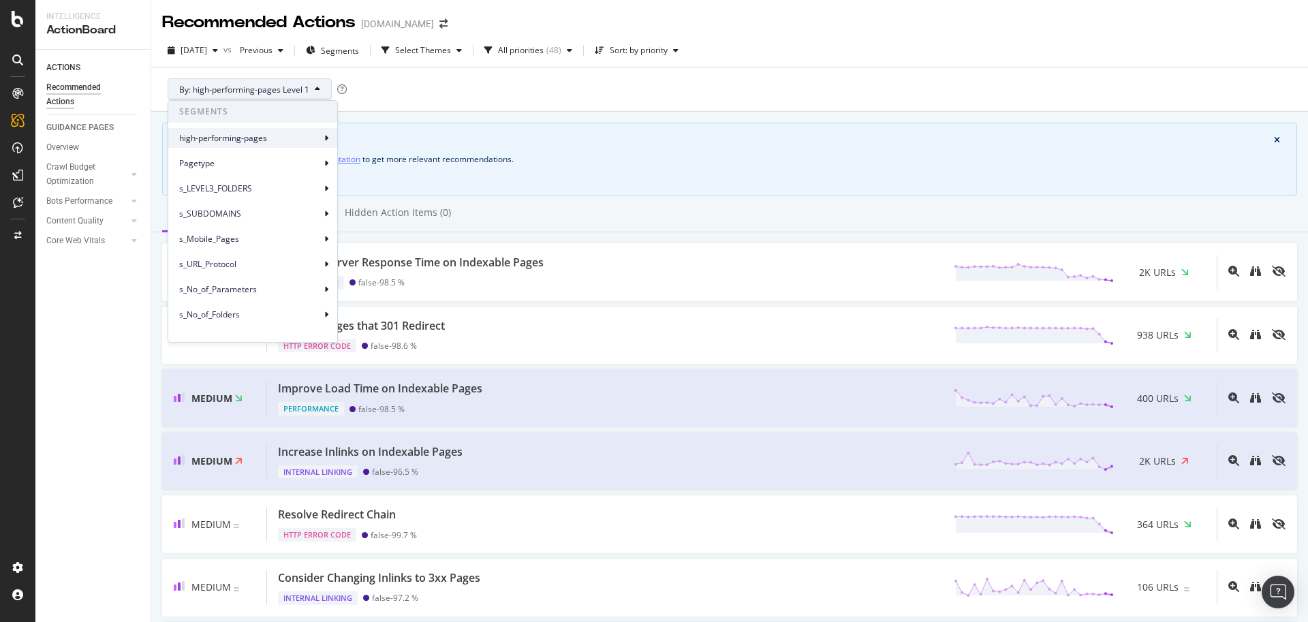
click at [267, 137] on span "high-performing-pages" at bounding box center [250, 138] width 142 height 12
click at [395, 169] on span "high-performing-pages Level 2" at bounding box center [407, 170] width 116 height 12
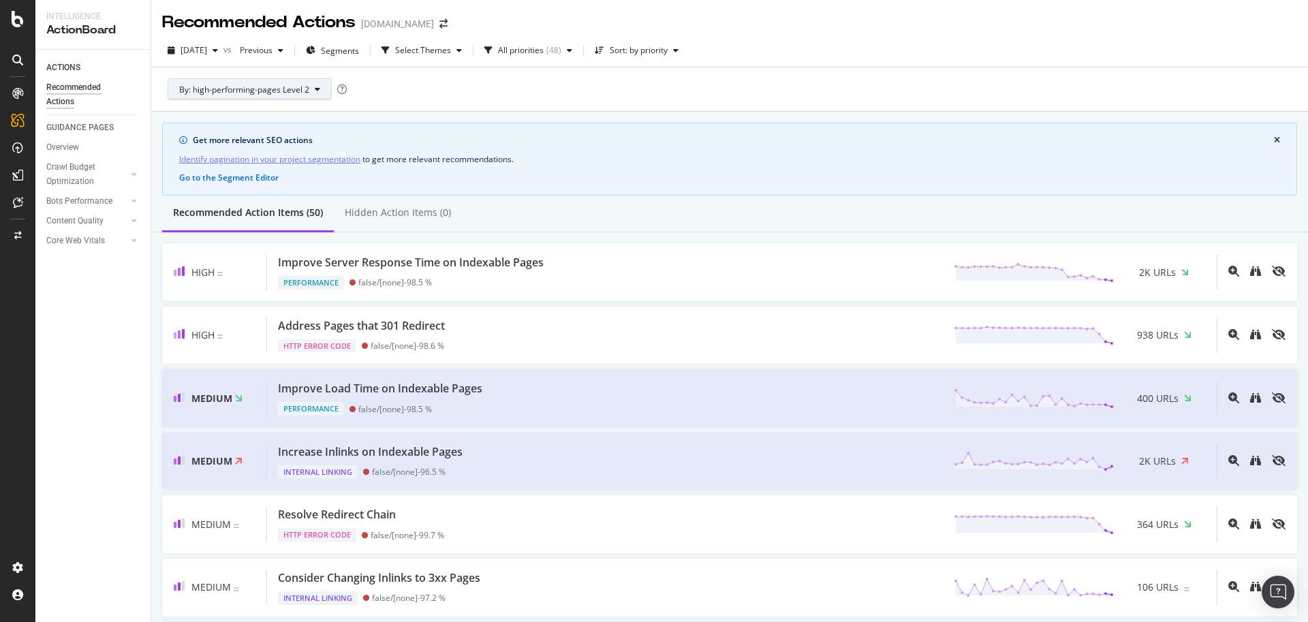
click at [315, 87] on icon at bounding box center [317, 89] width 5 height 8
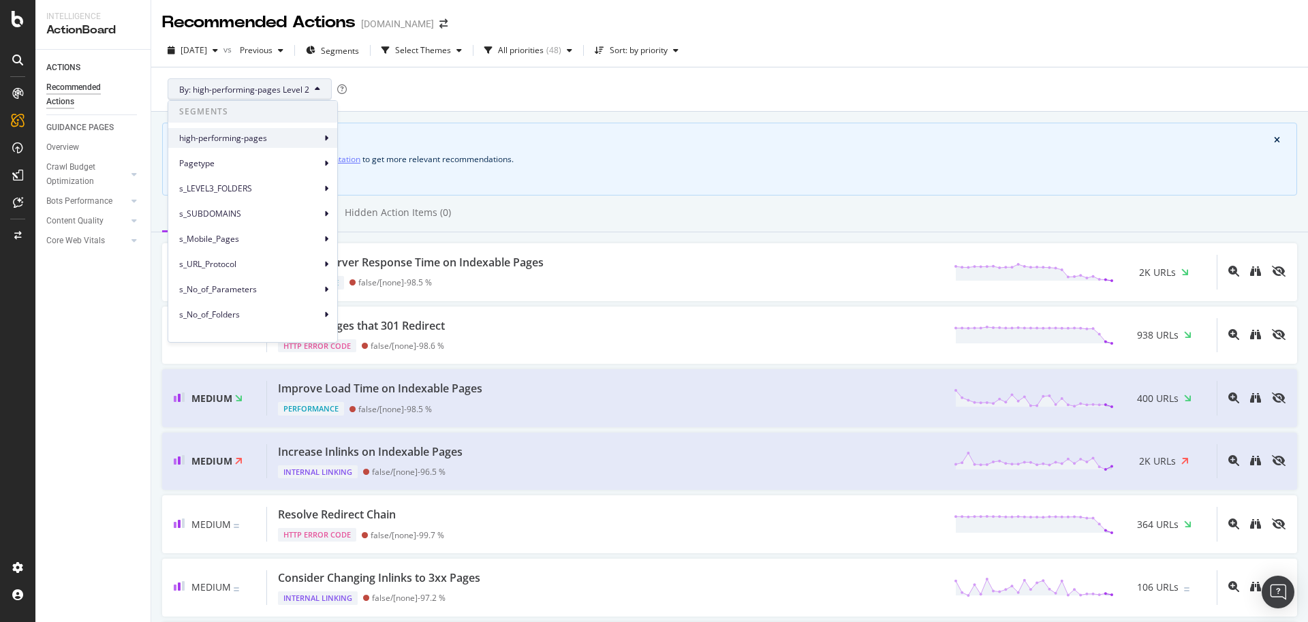
click at [295, 133] on span "high-performing-pages" at bounding box center [250, 138] width 142 height 12
click at [324, 138] on icon at bounding box center [326, 138] width 4 height 8
click at [410, 192] on span "high-performing-pages Level 3" at bounding box center [407, 195] width 116 height 12
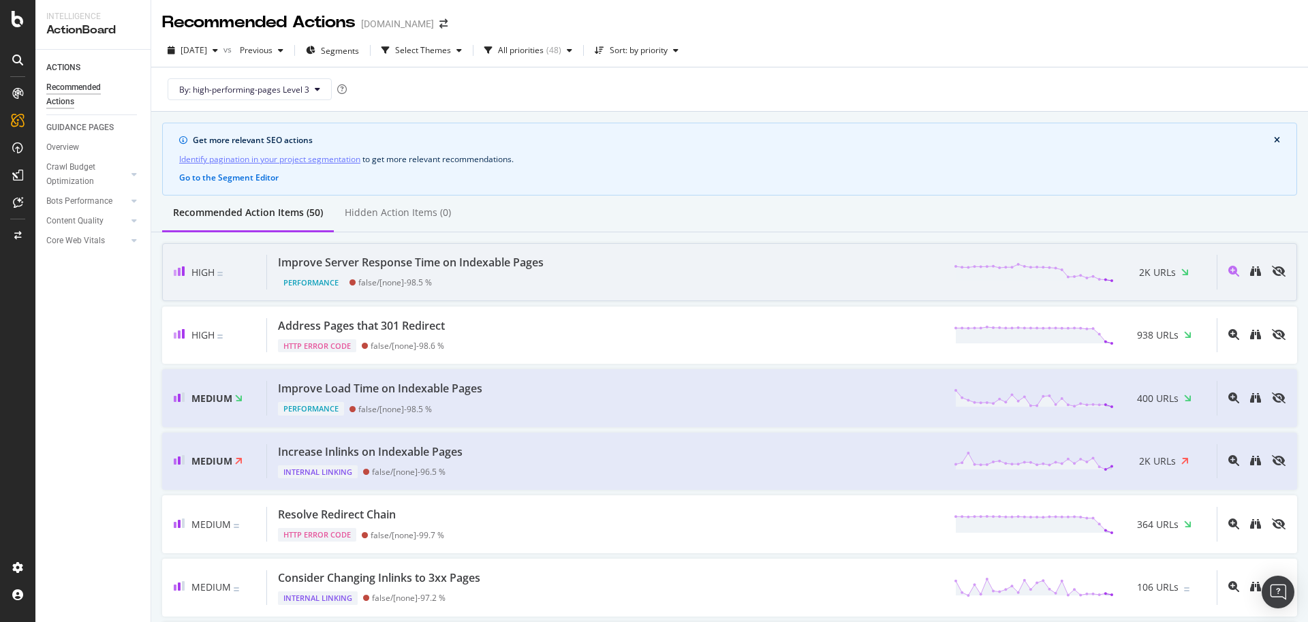
click at [630, 247] on div "High Improve Server Response Time on Indexable Pages Performance false/[none] -…" at bounding box center [729, 272] width 1135 height 58
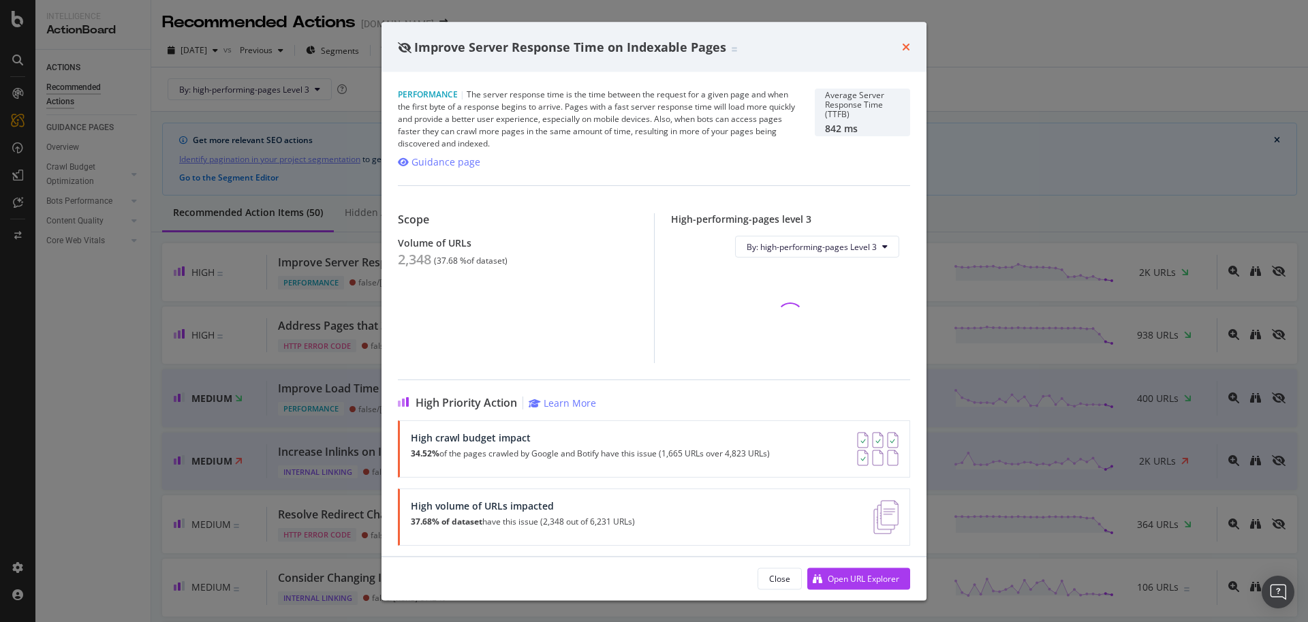
click at [904, 47] on icon "times" at bounding box center [906, 47] width 8 height 11
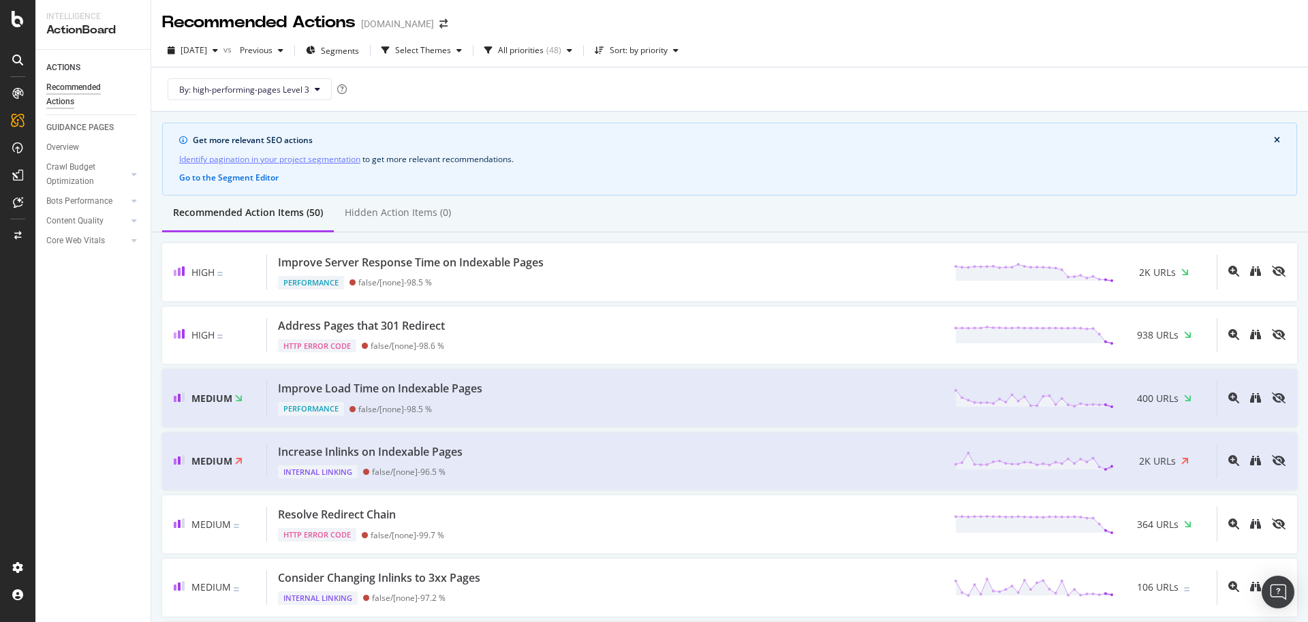
click at [709, 99] on div "By: high-performing-pages Level 3" at bounding box center [729, 89] width 1135 height 44
click at [679, 213] on div "Recommended Action Items (50) Hidden Action Items (0)" at bounding box center [729, 214] width 1157 height 37
click at [61, 151] on div "Overview" at bounding box center [62, 147] width 33 height 14
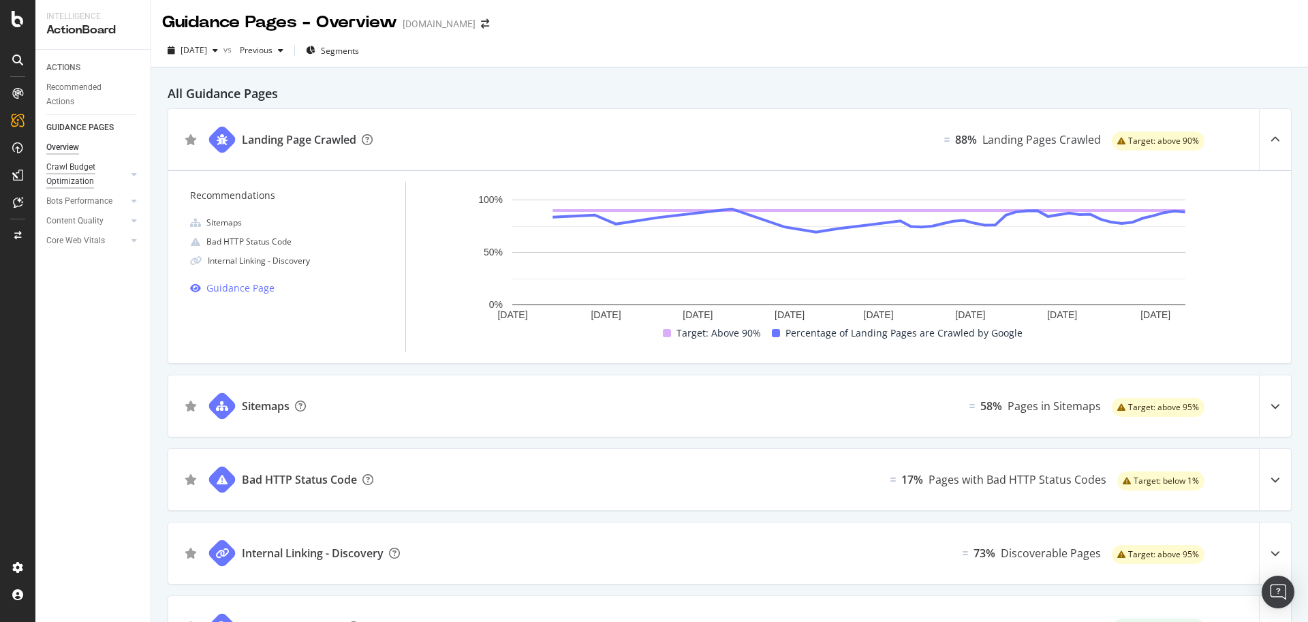
click at [65, 166] on div "Crawl Budget Optimization" at bounding box center [82, 174] width 72 height 29
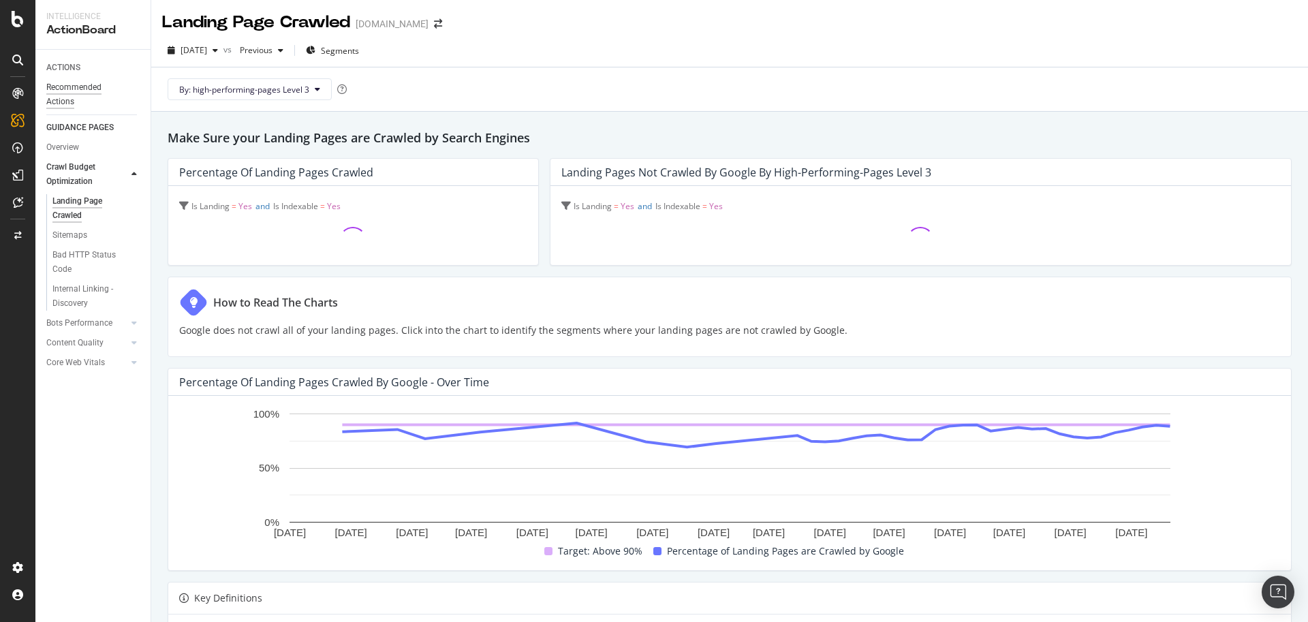
click at [77, 92] on div "Recommended Actions" at bounding box center [87, 94] width 82 height 29
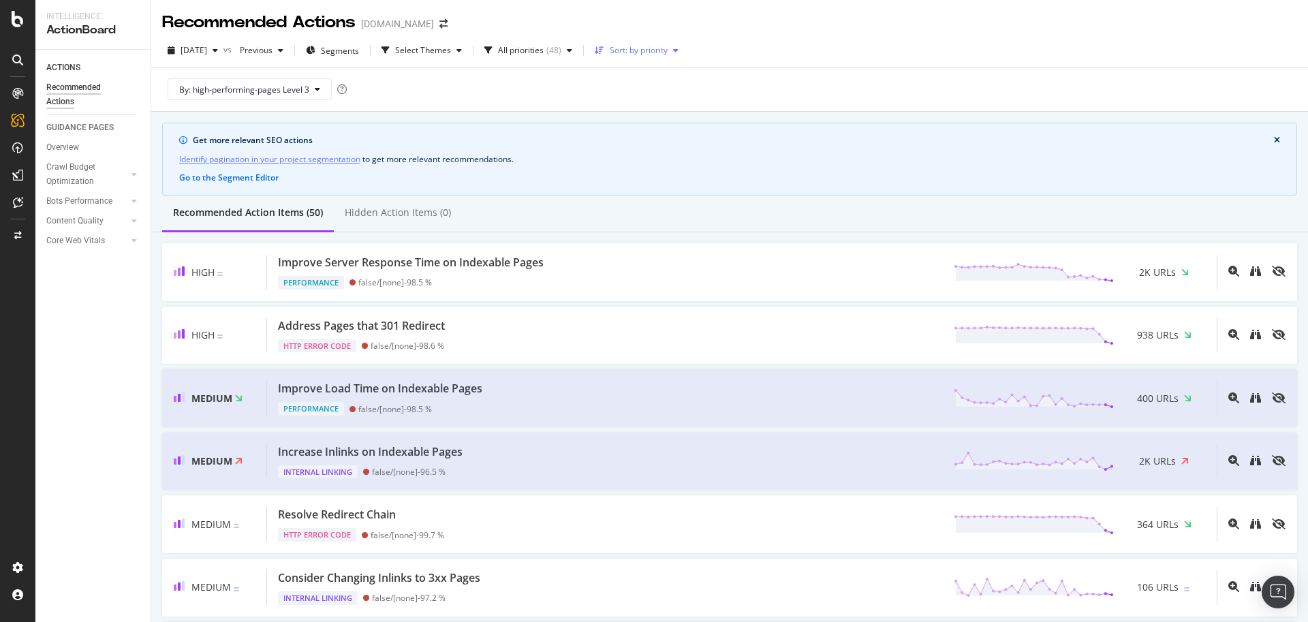
click at [668, 48] on div "Sort: by priority" at bounding box center [639, 50] width 58 height 8
click at [653, 97] on div "by URLs" at bounding box center [645, 96] width 30 height 12
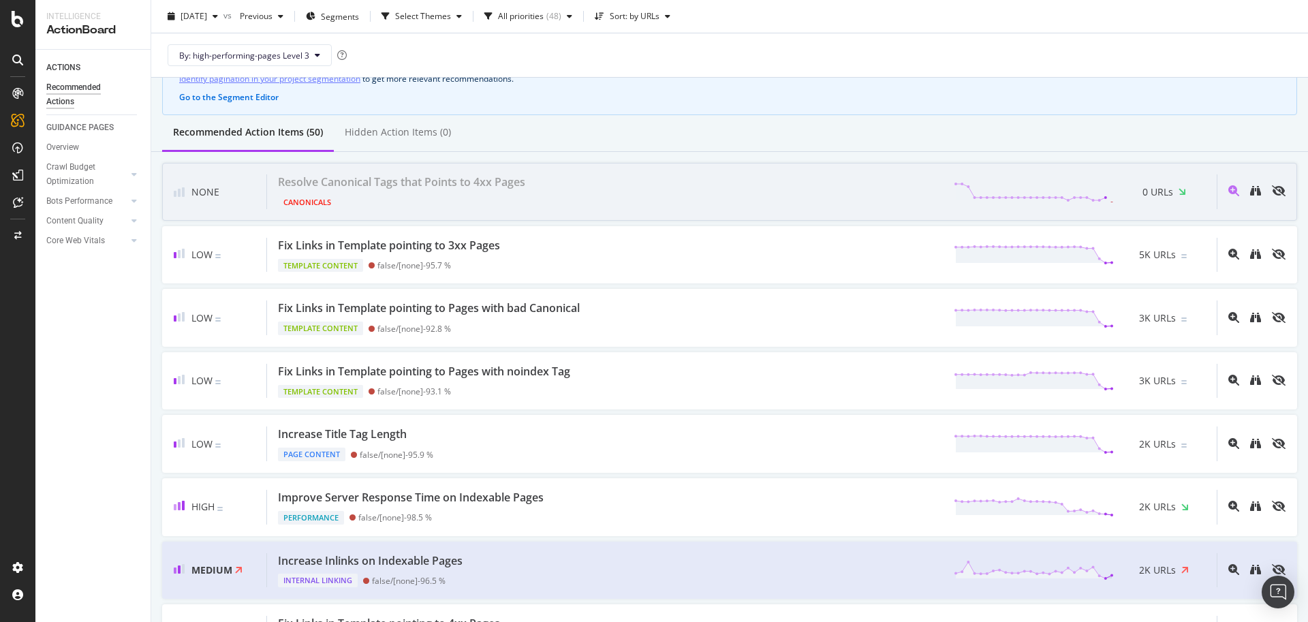
scroll to position [72, 0]
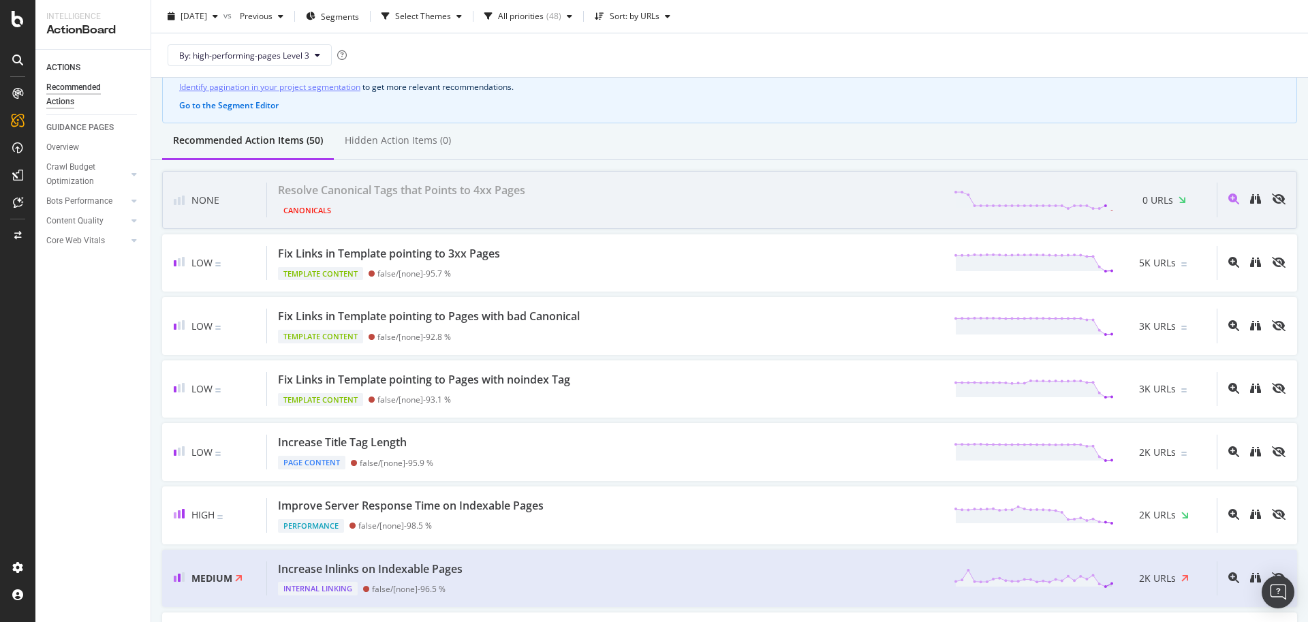
click at [652, 209] on div "Resolve Canonical Tags that Points to 4xx Pages Canonicals 0 URLs" at bounding box center [742, 200] width 950 height 35
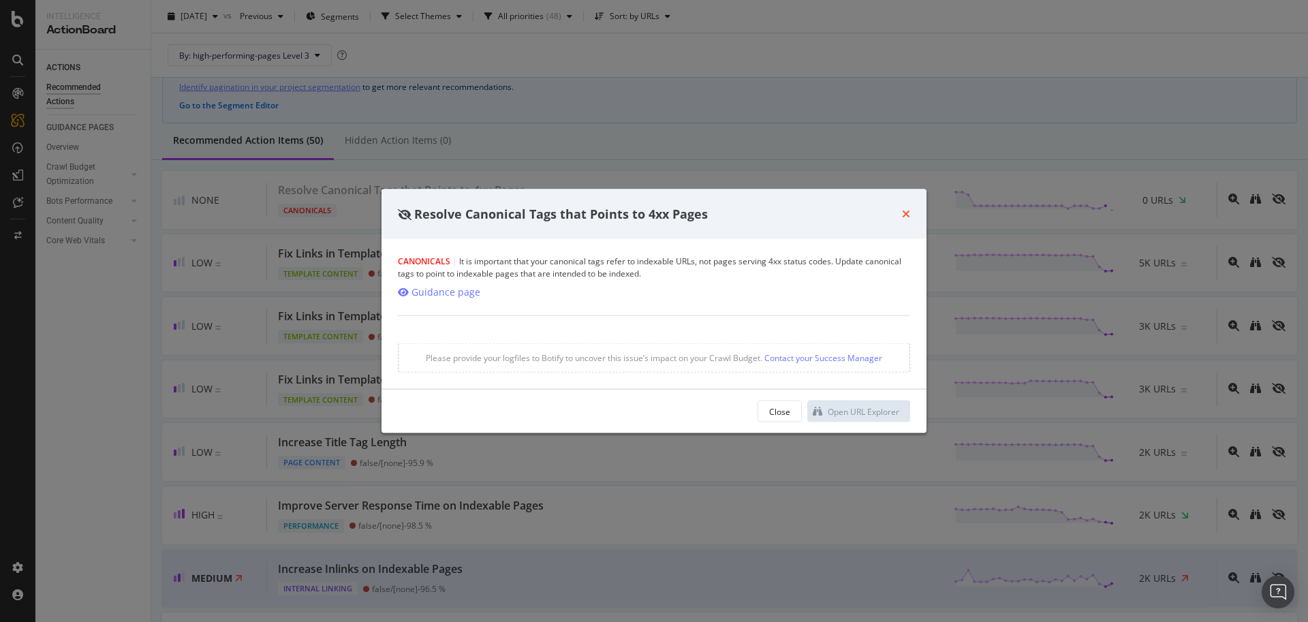
click at [906, 214] on icon "times" at bounding box center [906, 213] width 8 height 11
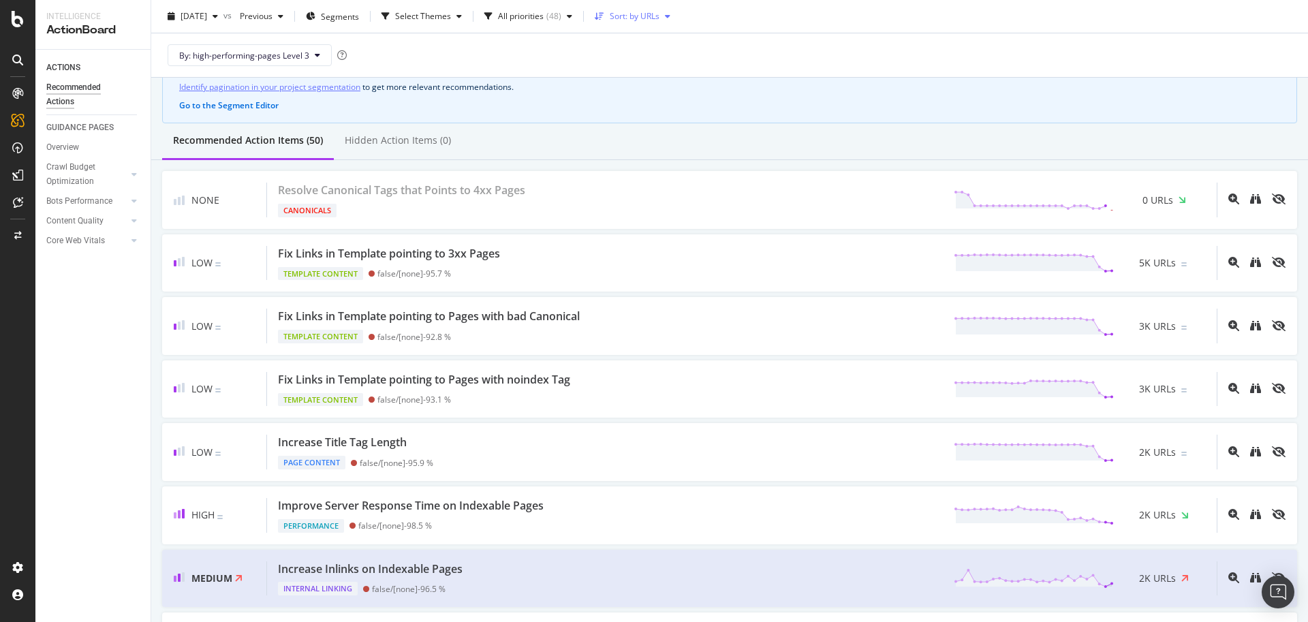
click at [670, 16] on icon "button" at bounding box center [667, 16] width 5 height 8
click at [662, 39] on div "by priority" at bounding box center [649, 39] width 38 height 12
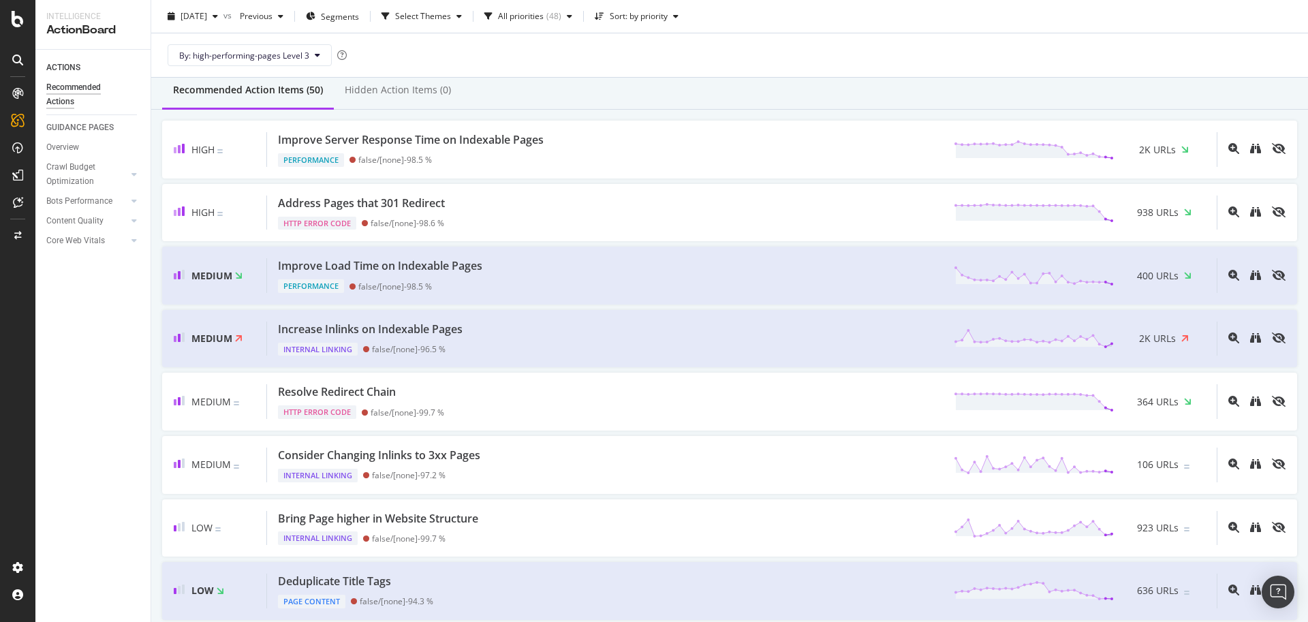
scroll to position [0, 0]
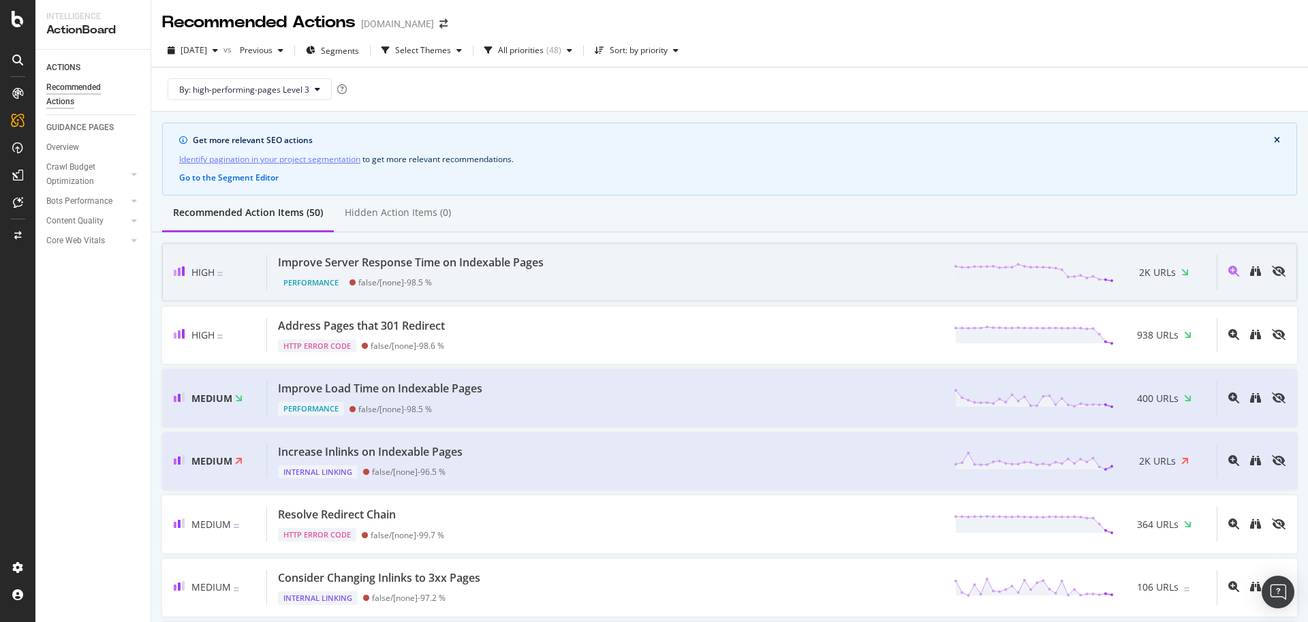
click at [559, 270] on div "Improve Server Response Time on Indexable Pages Performance false/[none] - 98.5…" at bounding box center [742, 272] width 950 height 35
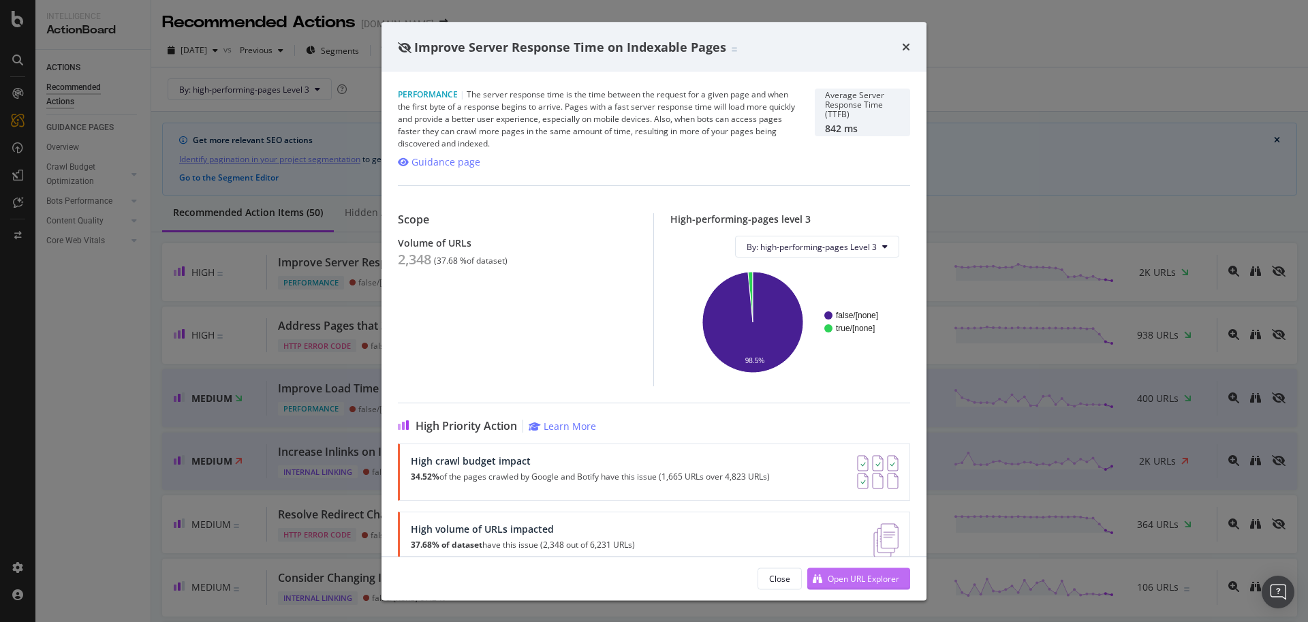
click at [860, 578] on div "Open URL Explorer" at bounding box center [864, 578] width 72 height 12
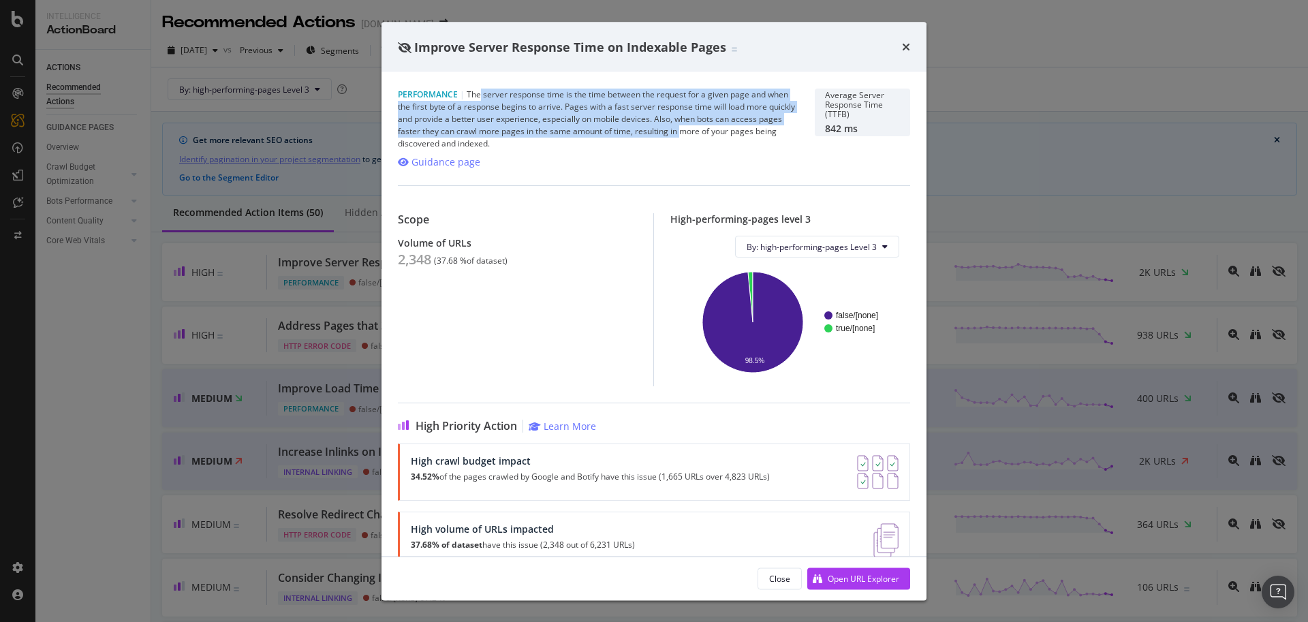
drag, startPoint x: 486, startPoint y: 94, endPoint x: 680, endPoint y: 129, distance: 197.2
click at [680, 129] on div "Performance | The server response time is the time between the request for a gi…" at bounding box center [598, 119] width 401 height 61
click at [597, 127] on div "Performance | The server response time is the time between the request for a gi…" at bounding box center [598, 119] width 401 height 61
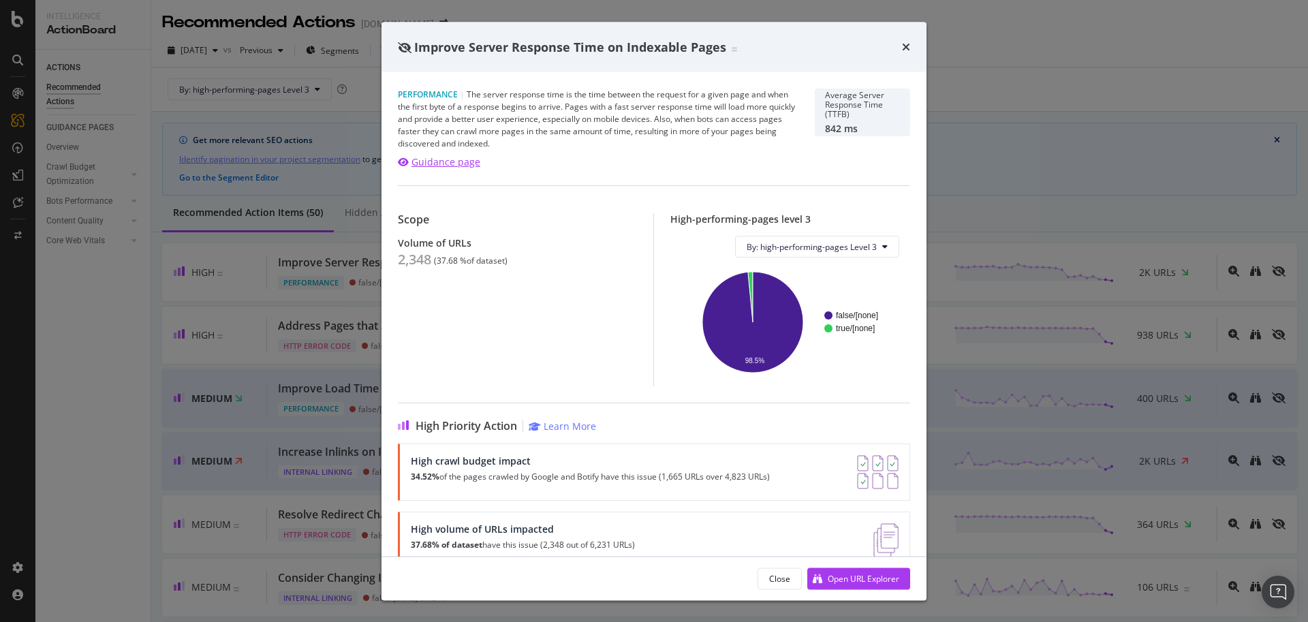
click at [457, 164] on div "Guidance page" at bounding box center [445, 162] width 69 height 14
click at [907, 50] on icon "times" at bounding box center [906, 47] width 8 height 11
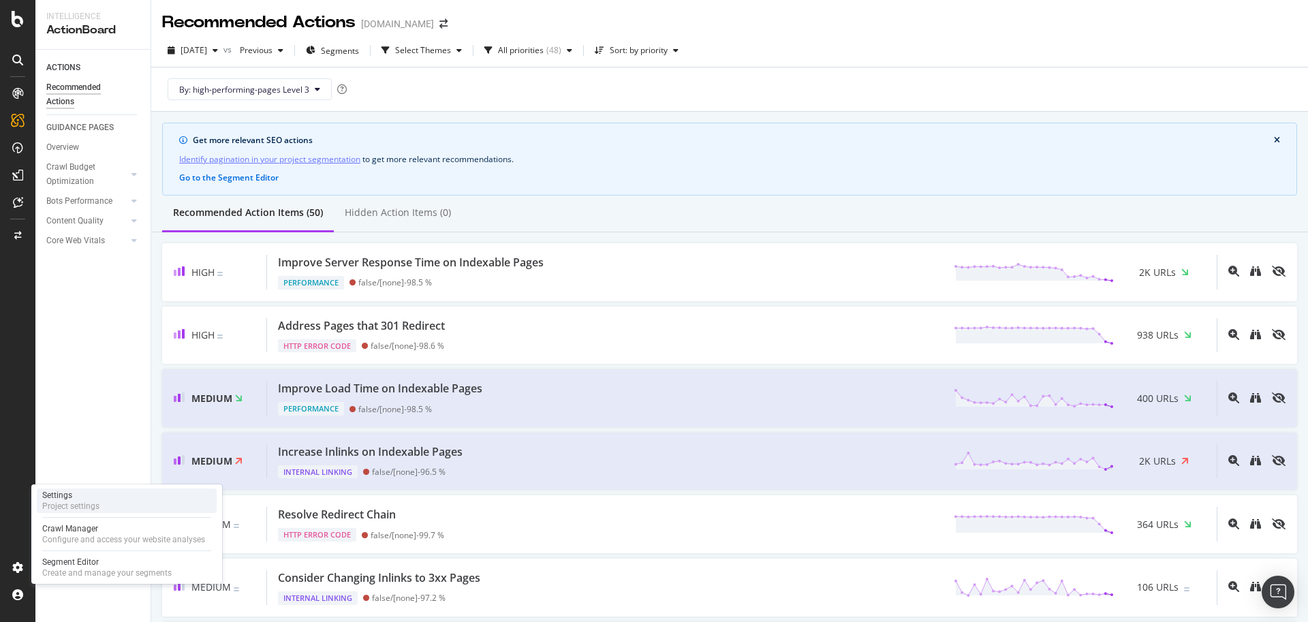
click at [77, 501] on div "Project settings" at bounding box center [70, 506] width 57 height 11
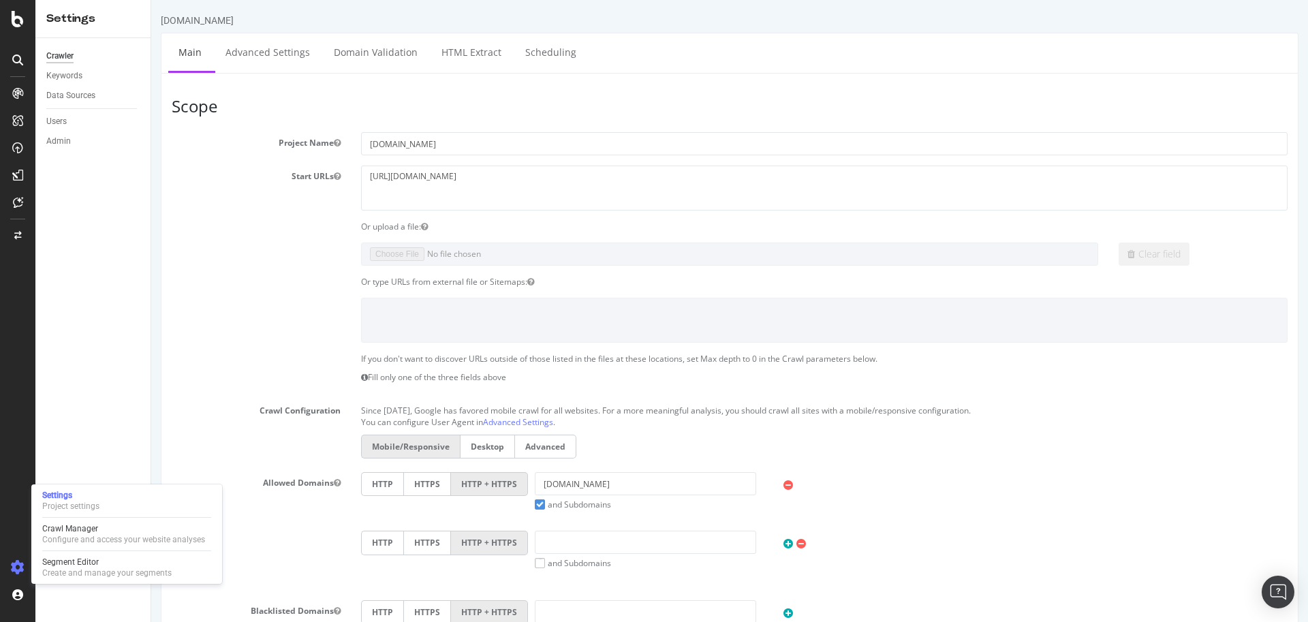
click at [196, 226] on div "Or upload a file:" at bounding box center [729, 227] width 1136 height 12
click at [78, 520] on div "Profile" at bounding box center [76, 519] width 24 height 11
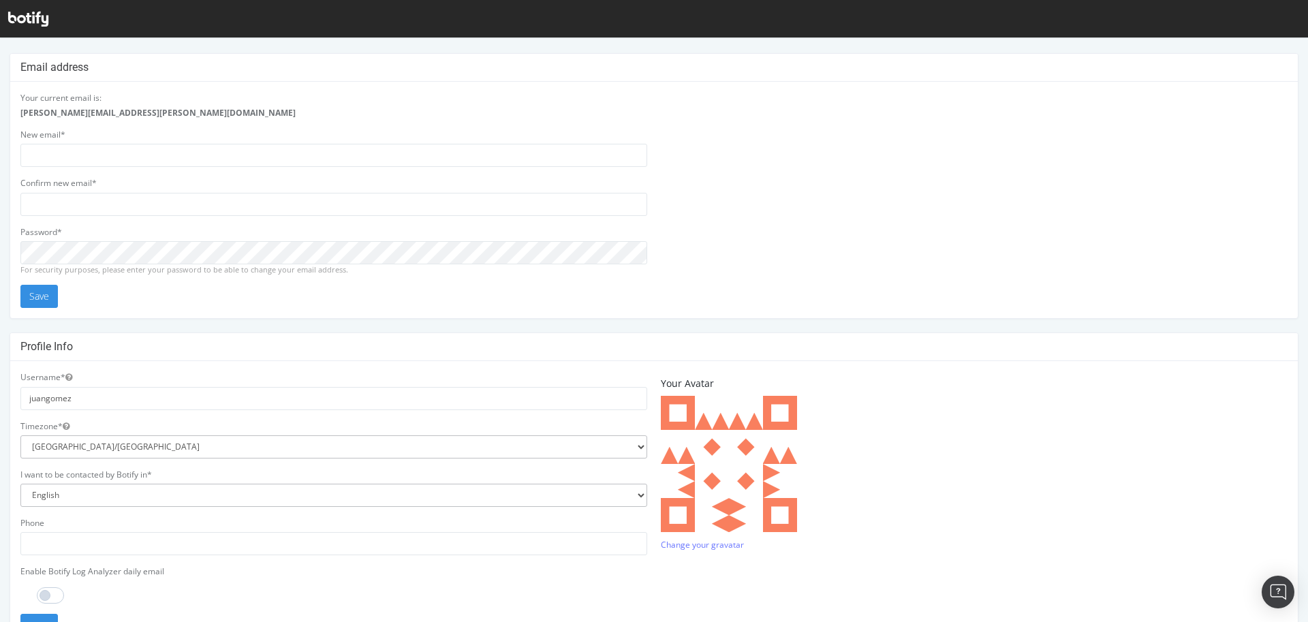
scroll to position [273, 0]
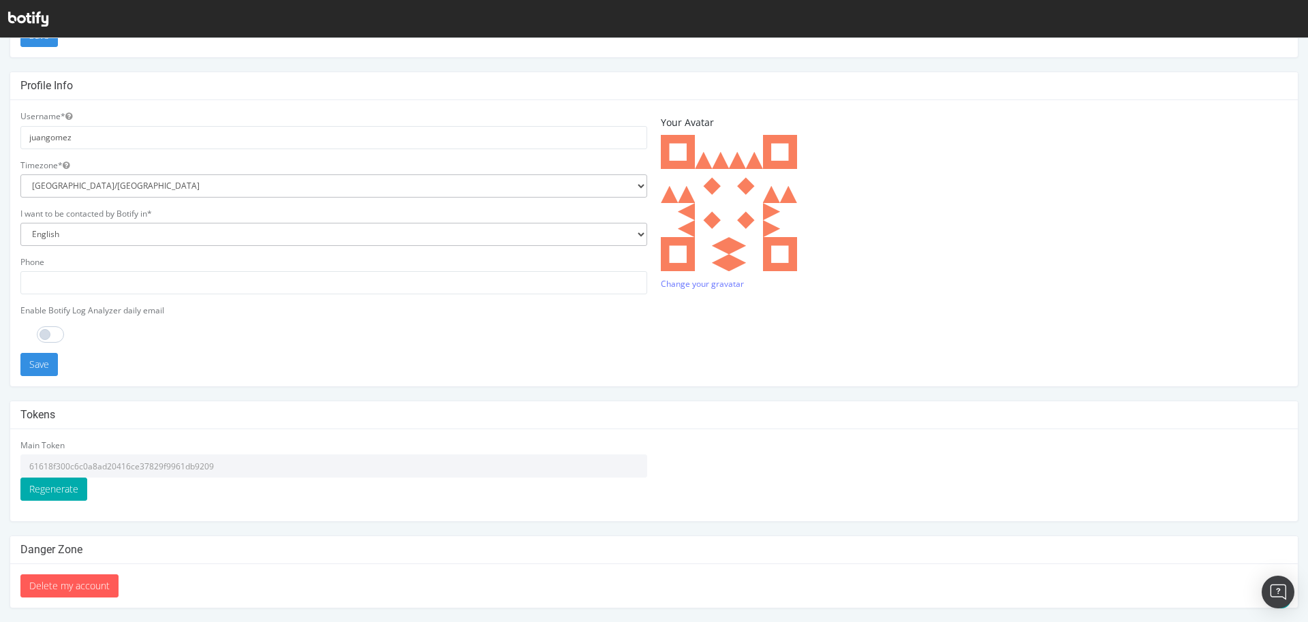
click at [76, 465] on input "61618f300c6c0a8ad20416ce37829f9961db9209" at bounding box center [333, 465] width 627 height 23
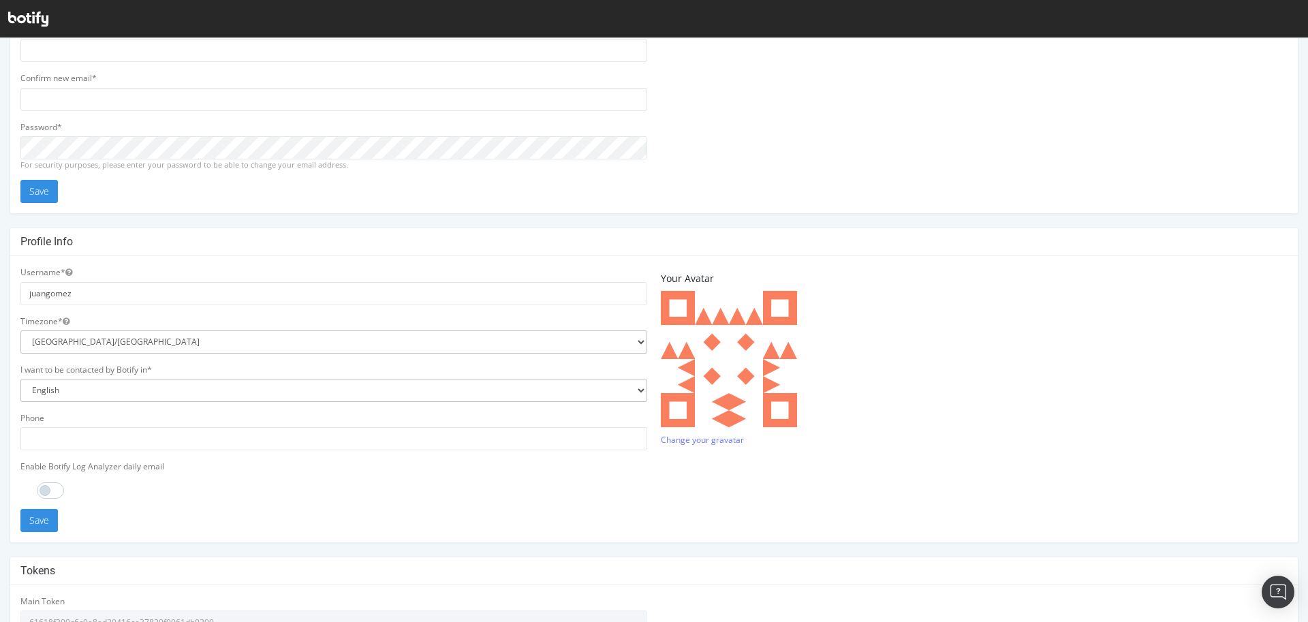
scroll to position [0, 0]
